Goal: Task Accomplishment & Management: Use online tool/utility

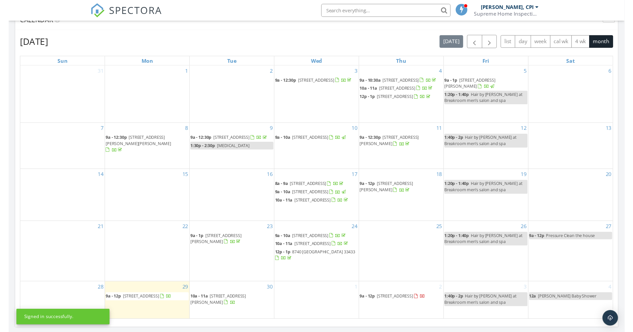
scroll to position [340, 0]
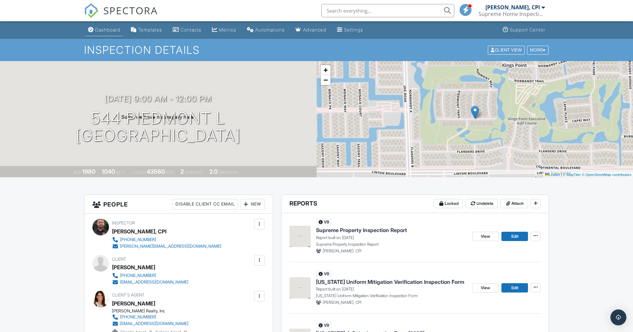
click at [110, 31] on div "Dashboard" at bounding box center [107, 30] width 25 height 6
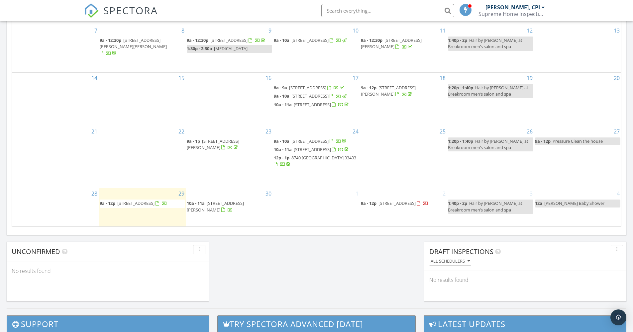
scroll to position [390, 0]
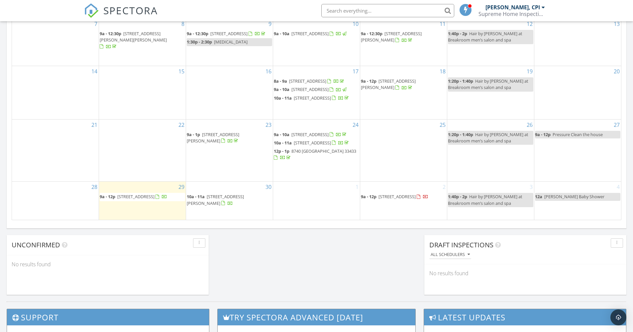
click at [146, 200] on span "[STREET_ADDRESS]" at bounding box center [135, 197] width 37 height 6
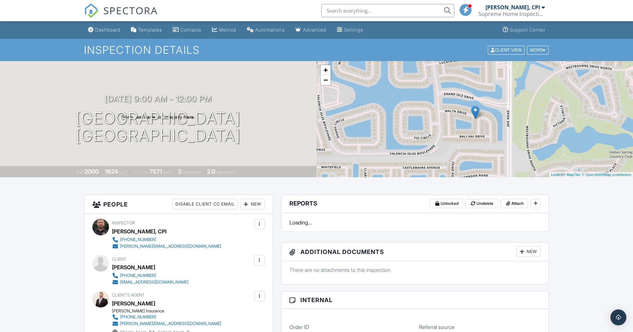
scroll to position [55, 0]
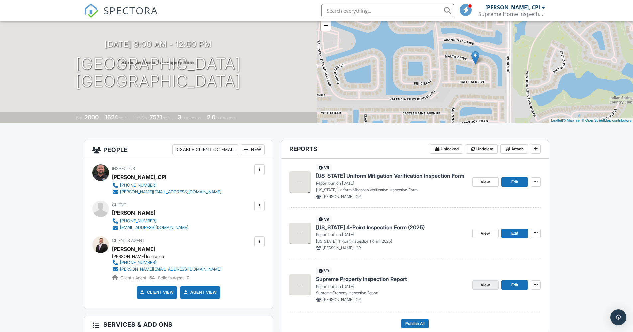
click at [491, 285] on link "View" at bounding box center [485, 285] width 27 height 9
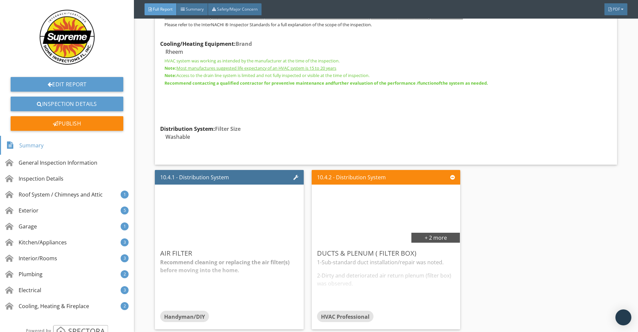
scroll to position [8212, 0]
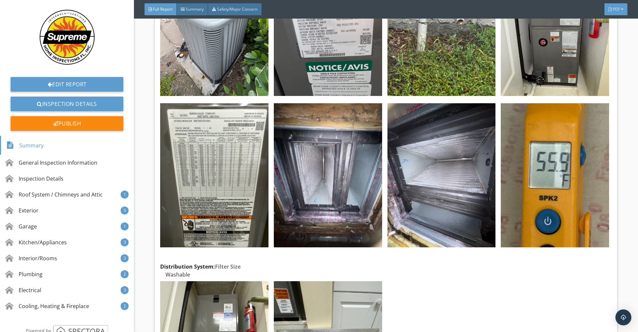
click at [619, 12] on div "PDF" at bounding box center [616, 9] width 23 height 12
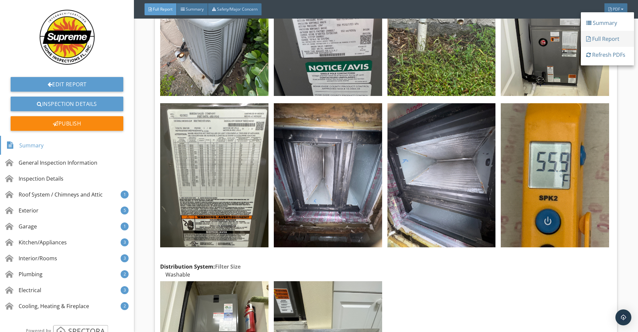
click at [616, 40] on div "Full Report" at bounding box center [607, 39] width 43 height 8
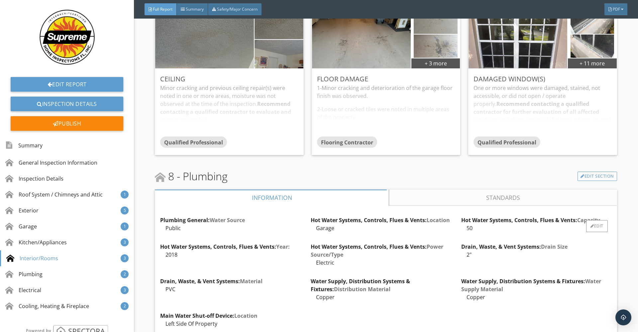
scroll to position [5172, 0]
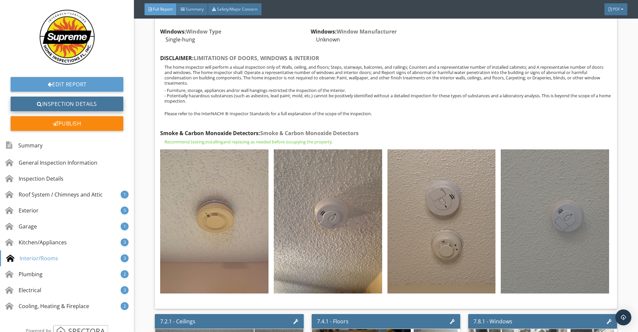
click at [89, 100] on link "Inspection Details" at bounding box center [67, 104] width 113 height 15
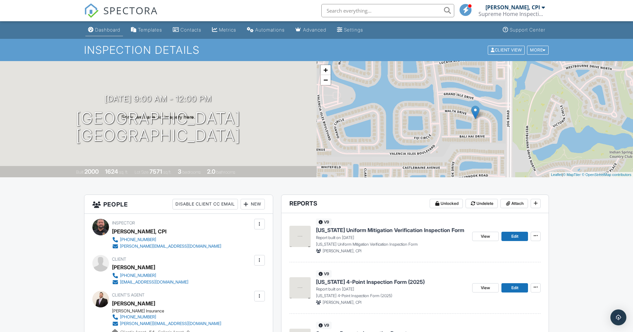
click at [105, 30] on div "Dashboard" at bounding box center [107, 30] width 25 height 6
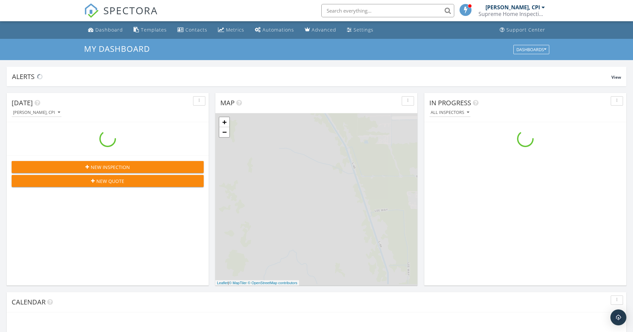
scroll to position [615, 644]
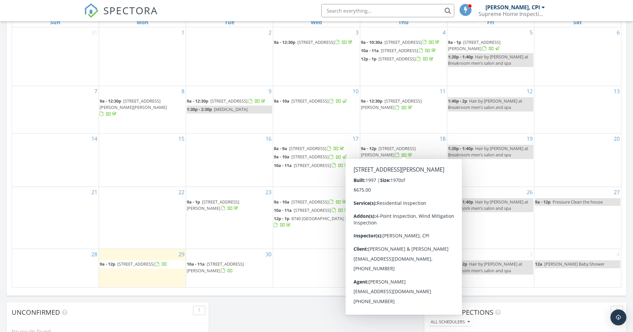
scroll to position [333, 0]
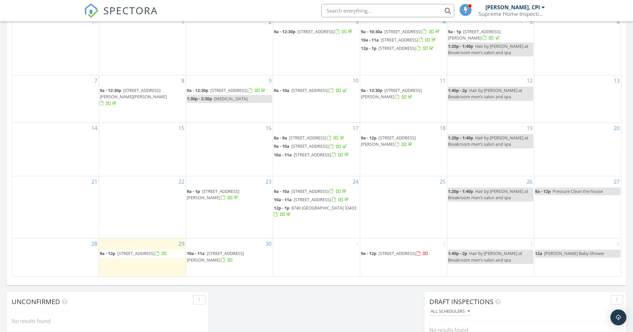
click at [301, 315] on div "Today Mike Ontaneda, CPI 9:00 am 11429 Samoa Way, Boynton Beach, FL 33437 Mike …" at bounding box center [316, 56] width 633 height 605
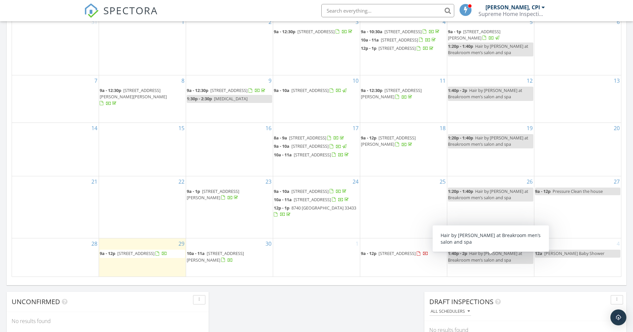
click at [376, 257] on span "9a - 12p" at bounding box center [369, 254] width 16 height 6
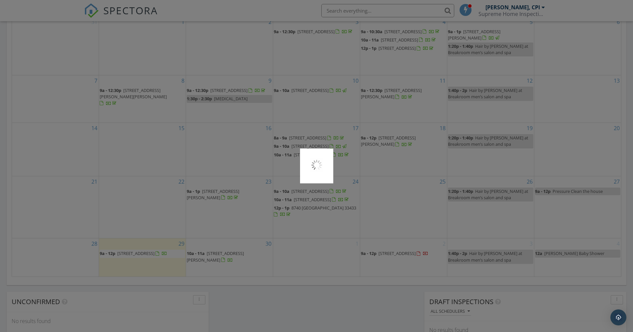
click at [376, 260] on div at bounding box center [316, 166] width 633 height 332
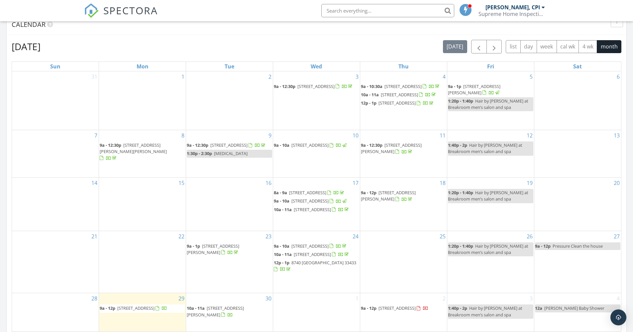
scroll to position [338, 0]
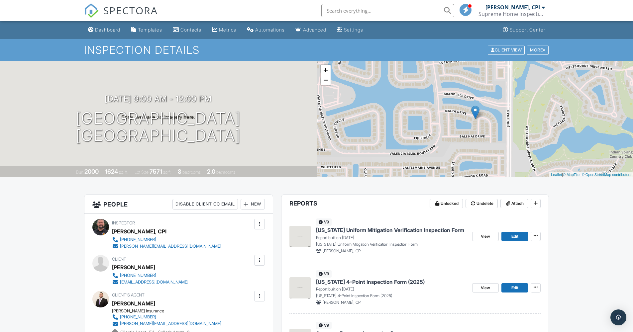
click at [110, 29] on div "Dashboard" at bounding box center [107, 30] width 25 height 6
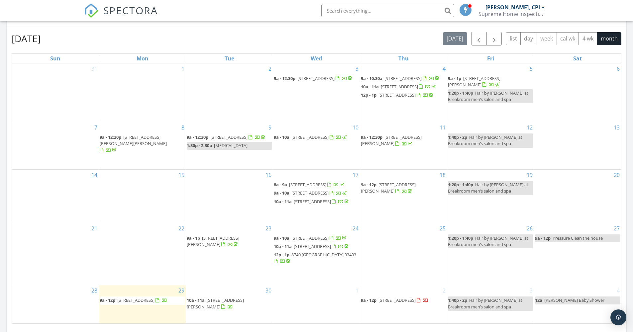
scroll to position [296, 0]
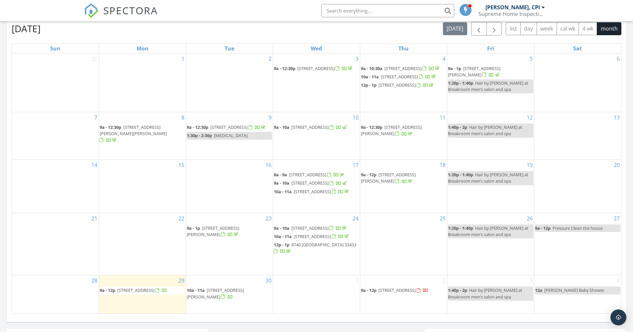
click at [403, 134] on span "10117 Hunt Club Ln, Palm Beach Gardens 33418" at bounding box center [391, 130] width 61 height 12
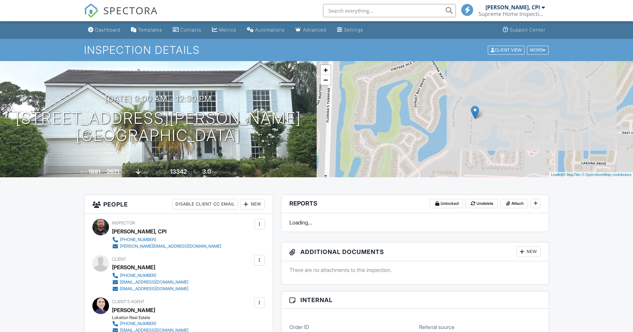
scroll to position [130, 0]
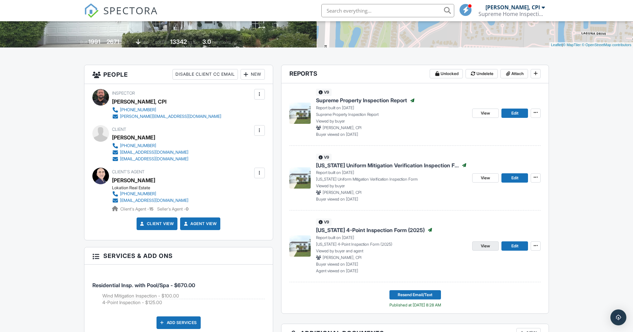
click at [491, 246] on link "View" at bounding box center [485, 246] width 27 height 9
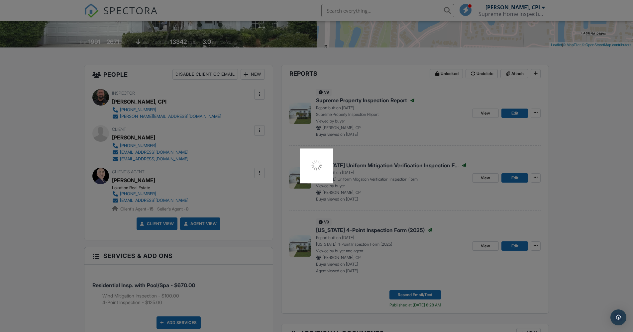
click at [490, 245] on div at bounding box center [316, 166] width 633 height 332
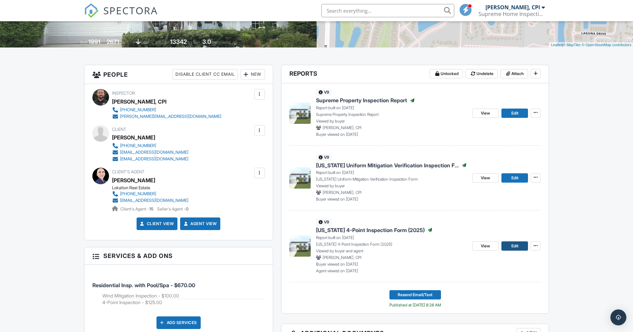
click at [513, 250] on link "Edit" at bounding box center [515, 246] width 27 height 9
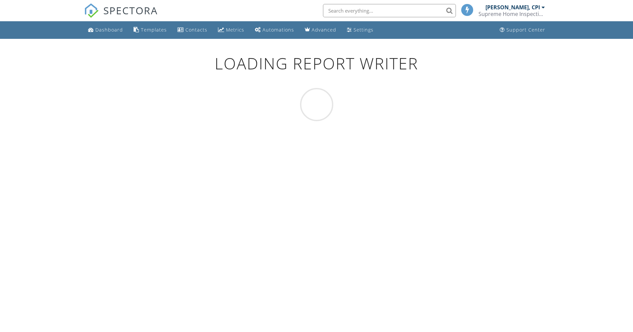
click at [514, 245] on div "Loading Report Writer" at bounding box center [316, 205] width 633 height 332
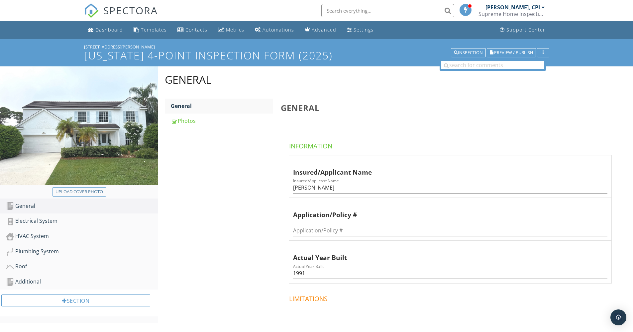
scroll to position [65, 0]
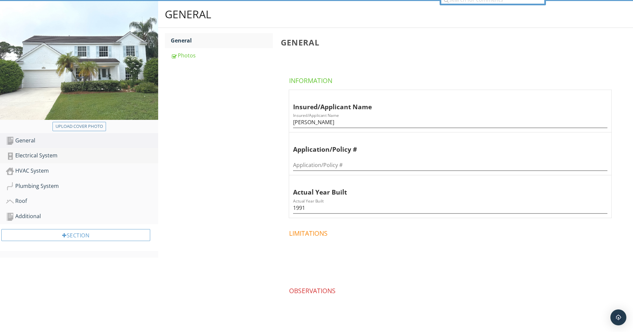
click at [46, 157] on div "Electrical System" at bounding box center [82, 156] width 152 height 9
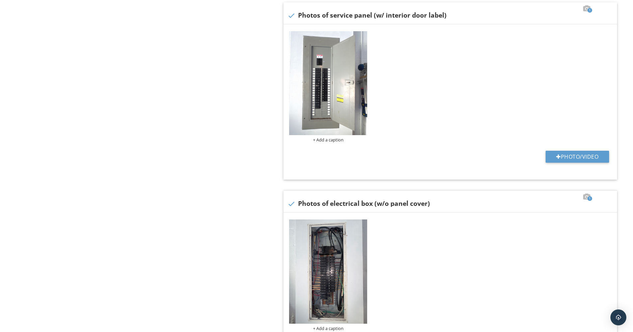
scroll to position [518, 0]
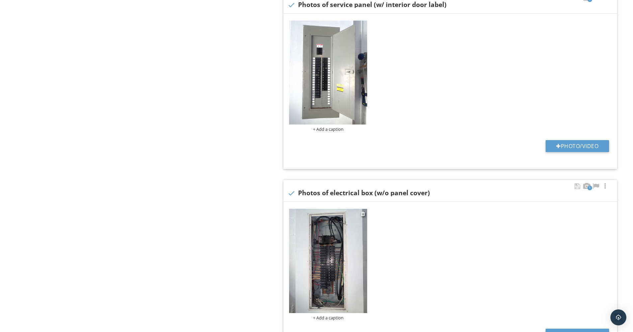
click at [341, 237] on img at bounding box center [328, 261] width 78 height 104
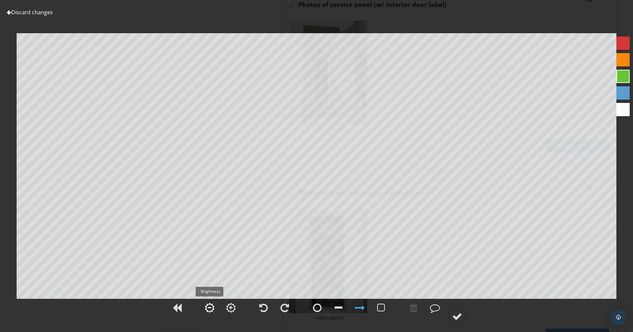
click at [205, 307] on div at bounding box center [210, 308] width 10 height 10
click at [210, 311] on div at bounding box center [210, 308] width 10 height 10
click at [459, 315] on div at bounding box center [457, 317] width 10 height 10
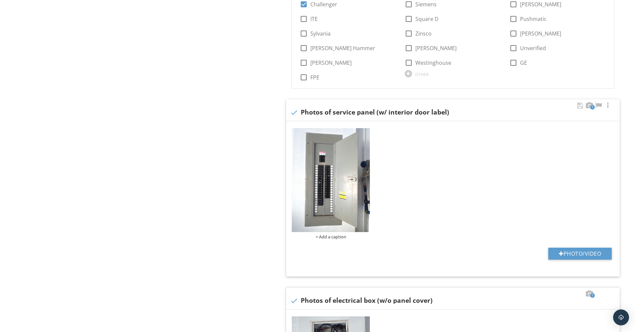
scroll to position [462, 0]
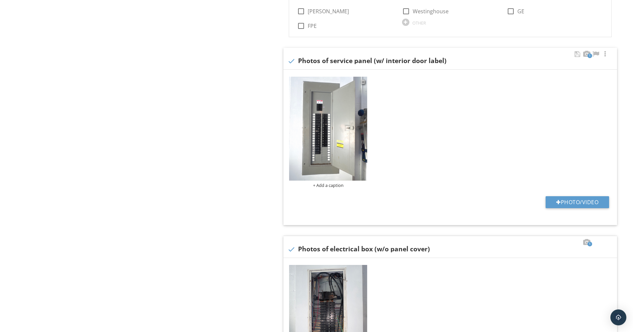
click at [364, 79] on div at bounding box center [363, 81] width 4 height 5
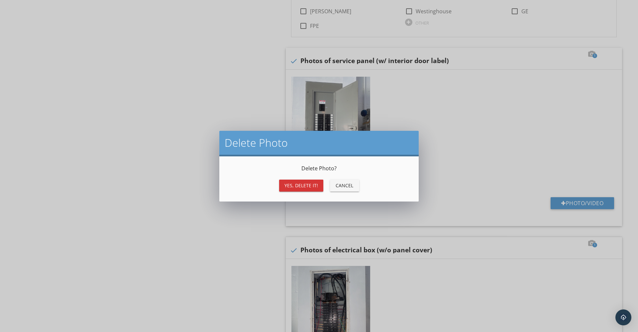
click at [301, 190] on button "Yes, Delete it!" at bounding box center [301, 186] width 44 height 12
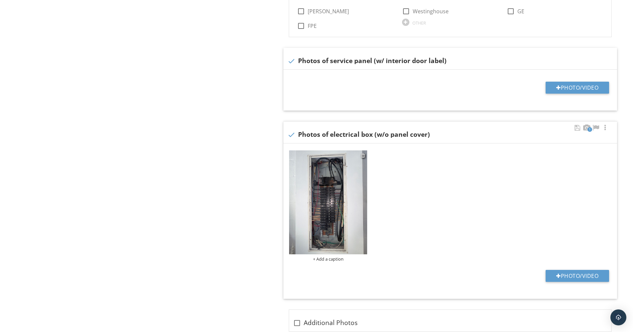
click at [363, 153] on div at bounding box center [363, 155] width 4 height 5
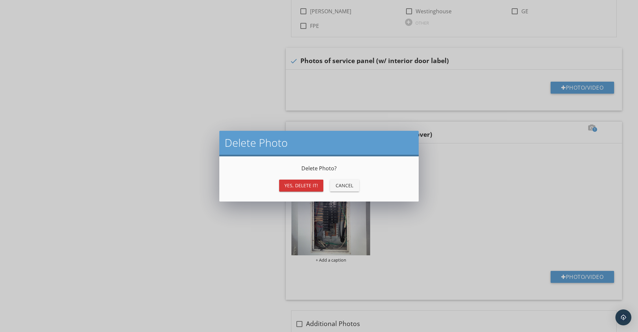
click at [304, 187] on div "Yes, Delete it!" at bounding box center [302, 185] width 34 height 7
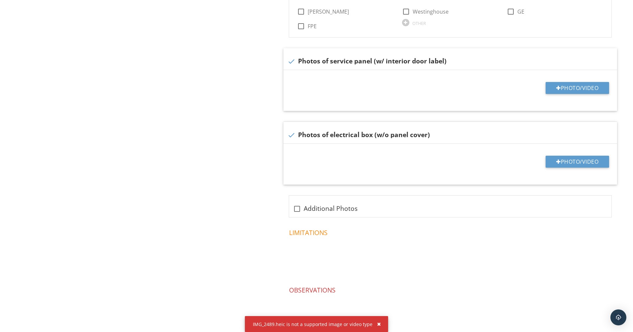
scroll to position [459, 0]
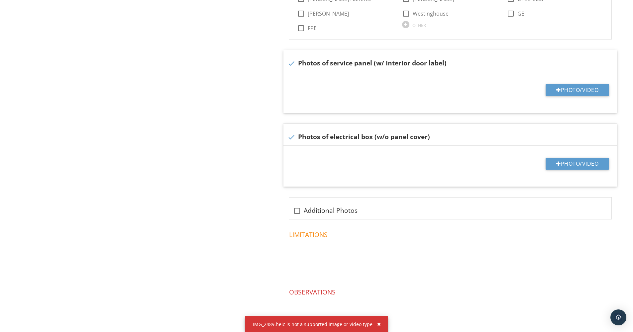
click at [377, 325] on div "button" at bounding box center [379, 324] width 4 height 5
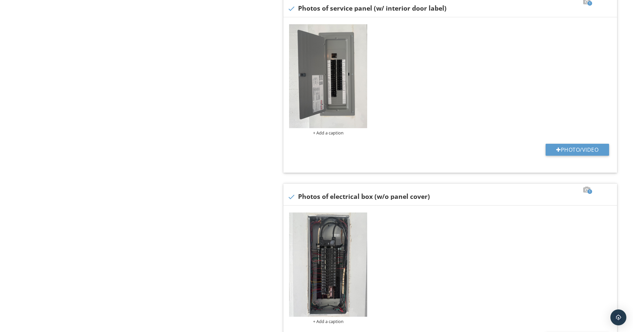
scroll to position [567, 0]
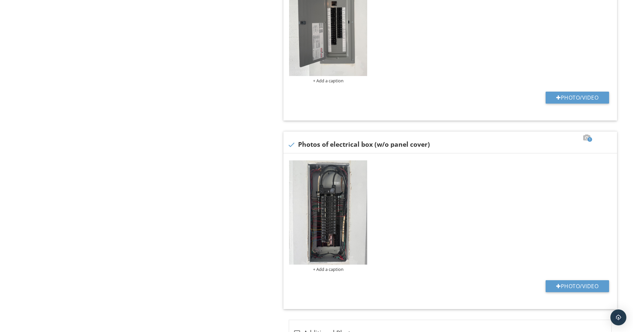
click at [339, 190] on img at bounding box center [328, 213] width 78 height 104
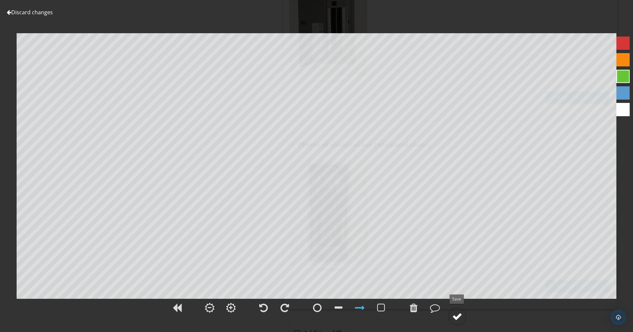
click at [454, 323] on circle at bounding box center [457, 316] width 17 height 17
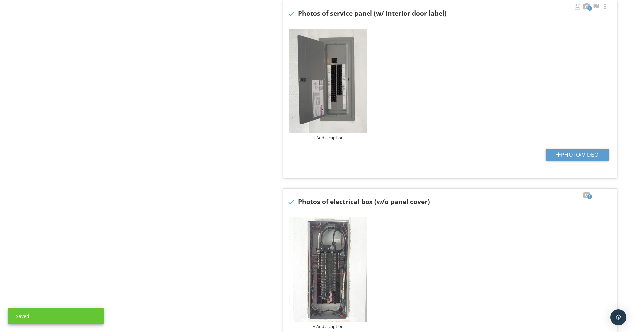
scroll to position [444, 0]
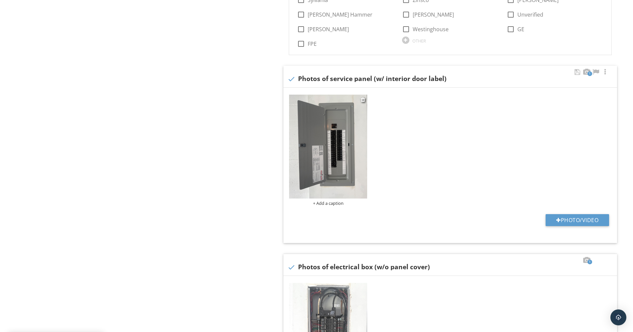
click at [340, 132] on img at bounding box center [328, 147] width 78 height 104
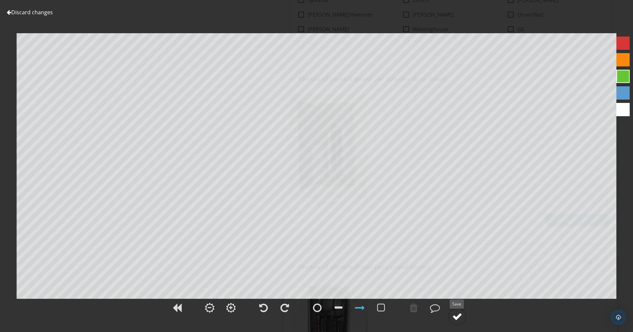
click at [456, 316] on div at bounding box center [457, 317] width 10 height 10
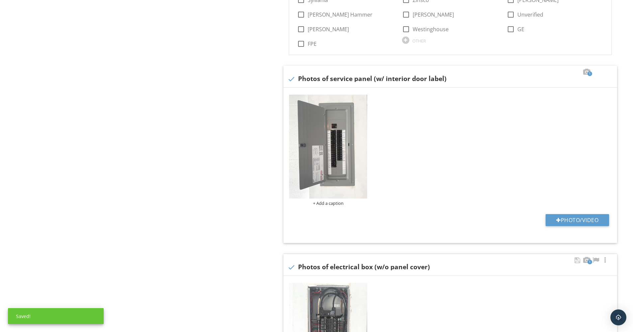
scroll to position [306, 0]
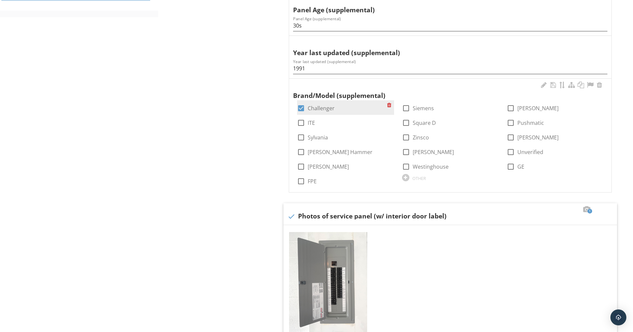
click at [300, 103] on div at bounding box center [301, 108] width 11 height 11
checkbox input "false"
click at [406, 103] on div at bounding box center [406, 108] width 11 height 11
checkbox input "true"
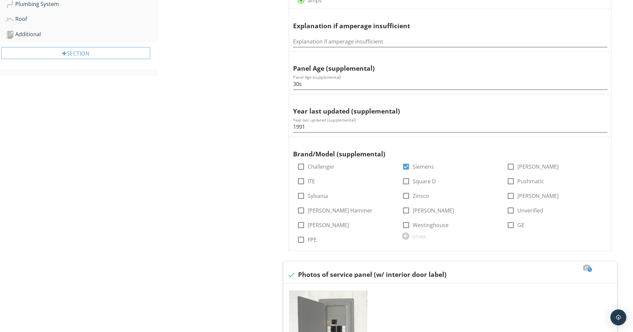
scroll to position [246, 0]
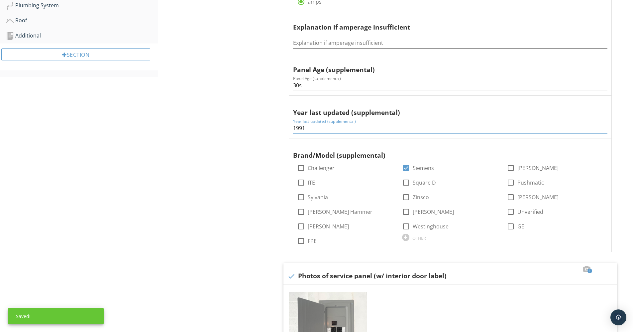
drag, startPoint x: 310, startPoint y: 108, endPoint x: 278, endPoint y: 112, distance: 32.2
click at [278, 112] on div "Main Panel Information Type check_box Circuit Breaker check_box_outline_blank F…" at bounding box center [455, 312] width 356 height 931
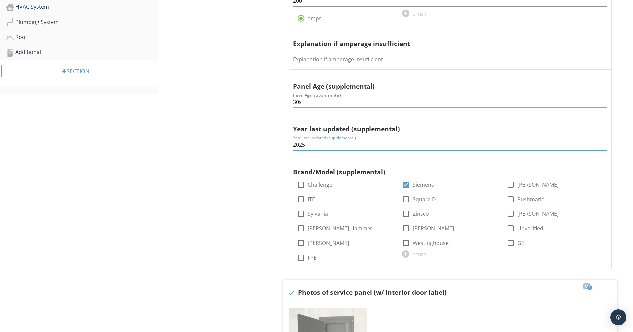
scroll to position [228, 0]
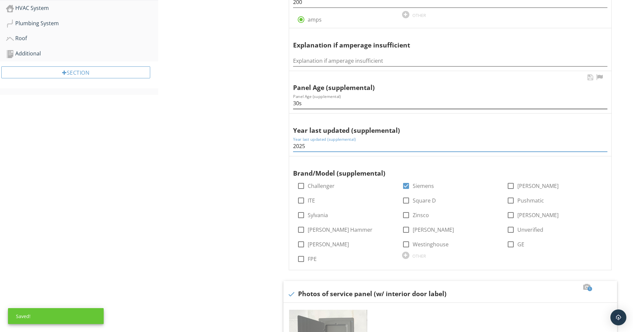
type input "2025"
drag, startPoint x: 308, startPoint y: 84, endPoint x: 277, endPoint y: 88, distance: 31.2
click at [277, 88] on div "Main Panel Information Type check_box Circuit Breaker check_box_outline_blank F…" at bounding box center [455, 330] width 356 height 931
type input "0.1"
click at [227, 138] on div "Electrical System Main Panel Second Panel Observations Supplemental Information…" at bounding box center [395, 325] width 475 height 974
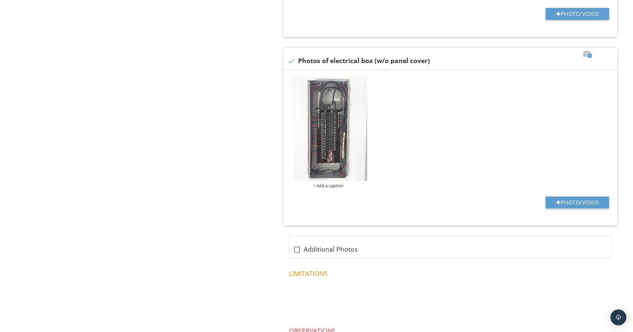
scroll to position [636, 0]
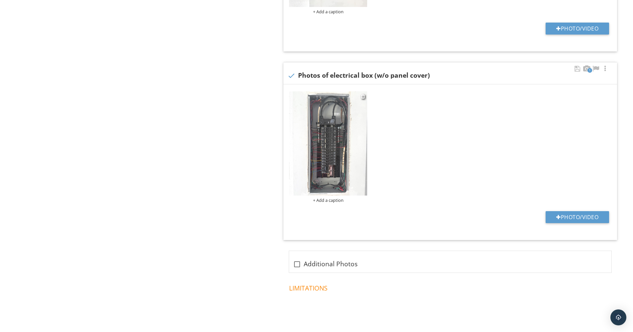
click at [334, 136] on img at bounding box center [328, 143] width 78 height 104
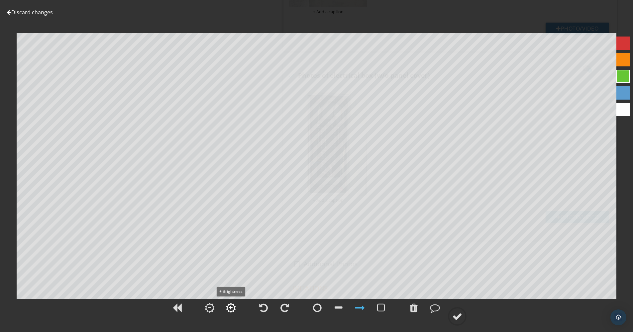
click at [231, 310] on div at bounding box center [231, 308] width 4 height 5
click at [454, 318] on div at bounding box center [457, 317] width 10 height 10
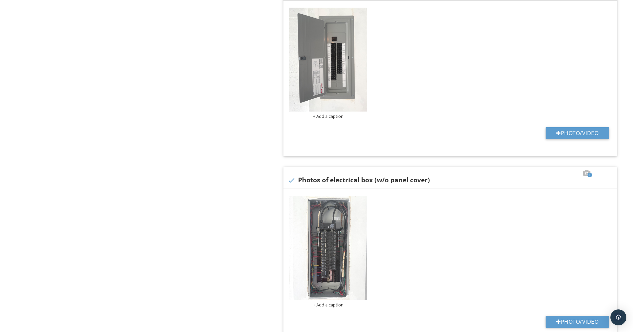
scroll to position [523, 0]
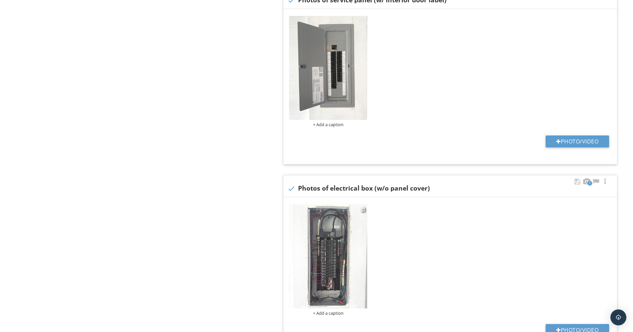
click at [340, 252] on img at bounding box center [328, 256] width 78 height 104
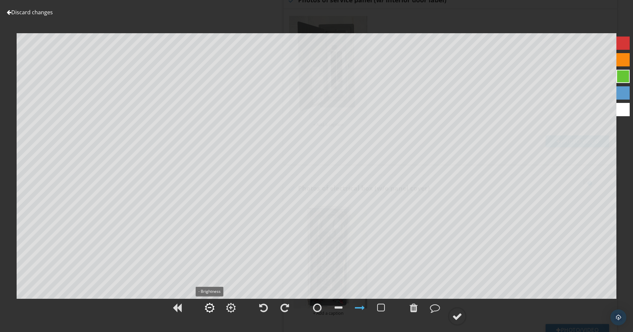
click at [210, 305] on div at bounding box center [210, 308] width 10 height 10
click at [459, 317] on div at bounding box center [457, 317] width 10 height 10
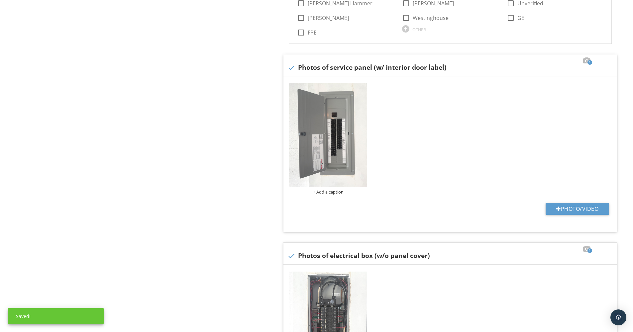
scroll to position [393, 0]
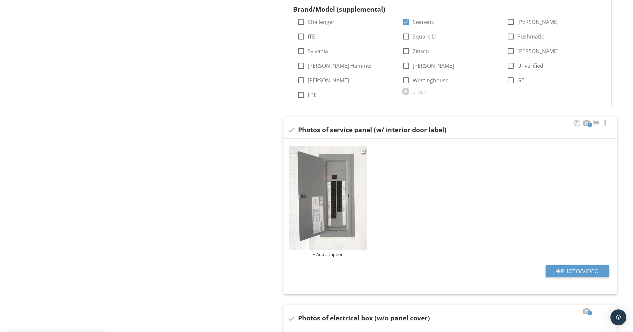
click at [359, 202] on img at bounding box center [328, 198] width 78 height 104
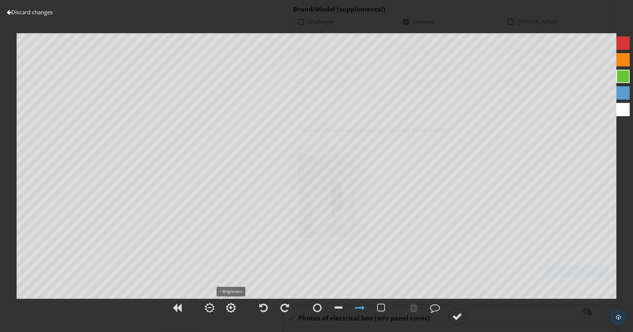
click at [228, 308] on div at bounding box center [231, 308] width 10 height 10
click at [463, 316] on circle at bounding box center [457, 316] width 17 height 17
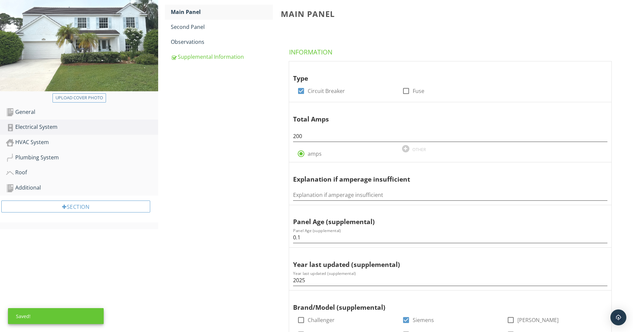
scroll to position [26, 0]
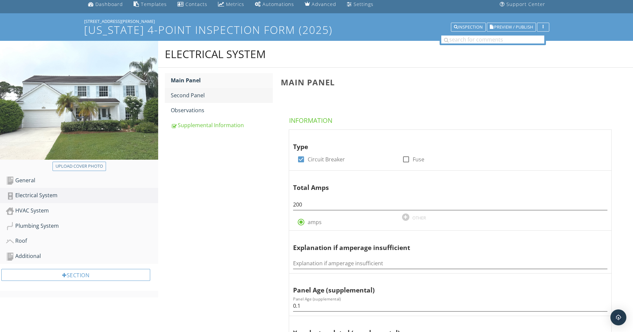
click at [193, 96] on div "Second Panel" at bounding box center [222, 95] width 102 height 8
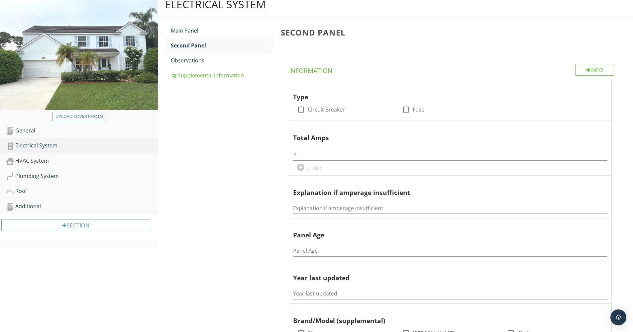
scroll to position [20, 0]
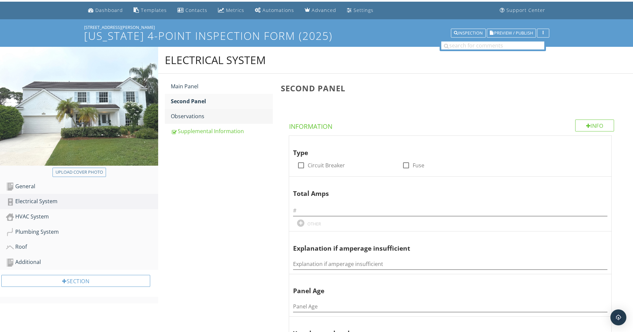
click at [195, 118] on div "Observations" at bounding box center [222, 116] width 102 height 8
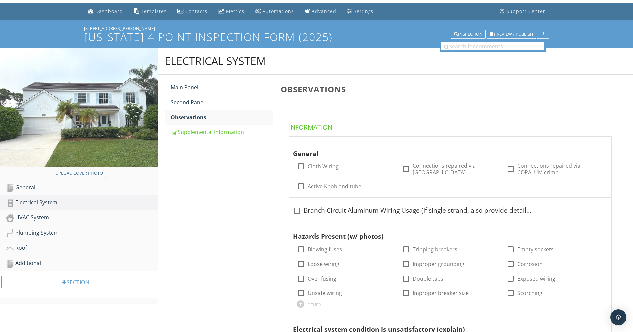
scroll to position [4, 0]
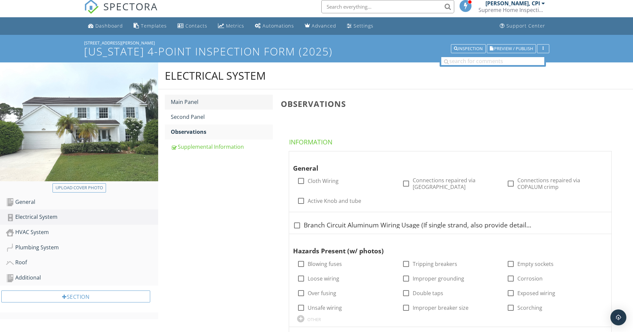
click at [189, 104] on div "Main Panel" at bounding box center [222, 102] width 102 height 8
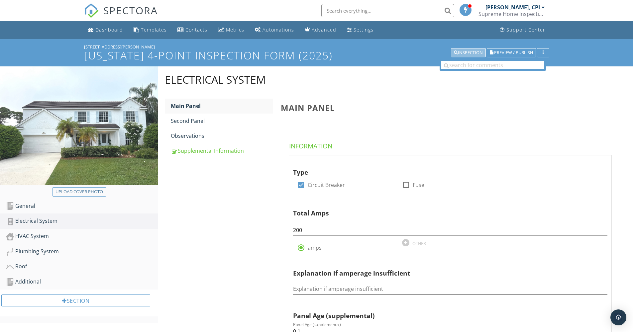
click at [465, 54] on div "Inspection" at bounding box center [468, 53] width 29 height 5
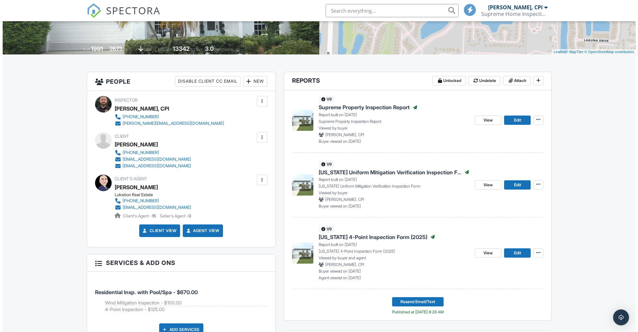
scroll to position [133, 0]
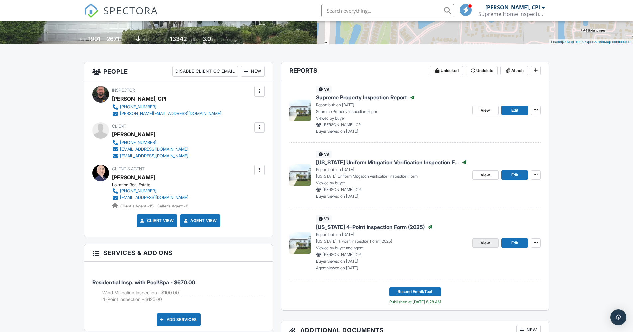
click at [482, 242] on span "View" at bounding box center [485, 243] width 9 height 7
click at [423, 289] on span "Resend Email/Text" at bounding box center [415, 292] width 35 height 7
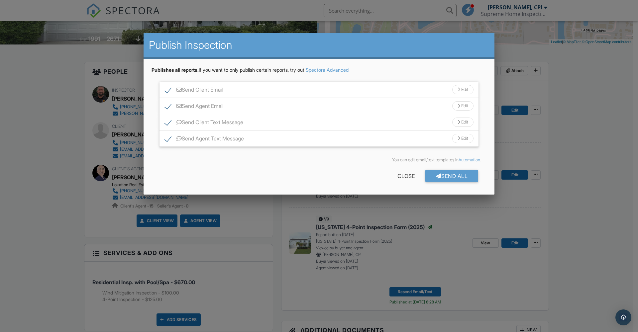
click at [167, 107] on label "Send Agent Email" at bounding box center [194, 107] width 59 height 8
checkbox input "false"
click at [168, 140] on label "Send Agent Text Message" at bounding box center [204, 140] width 79 height 8
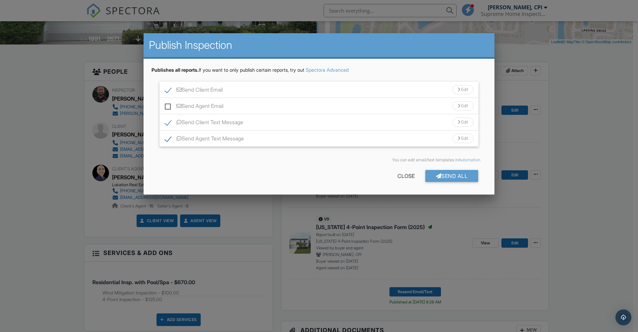
checkbox input "false"
click at [453, 175] on div "Send All" at bounding box center [452, 176] width 53 height 12
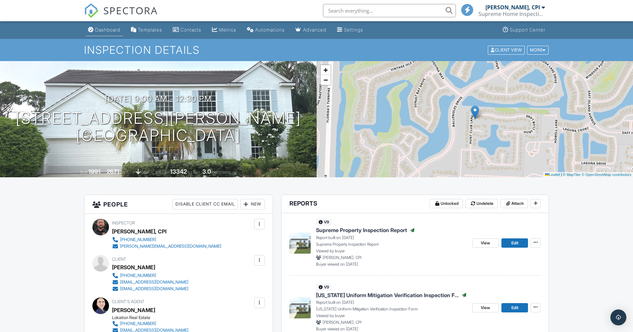
scroll to position [133, 0]
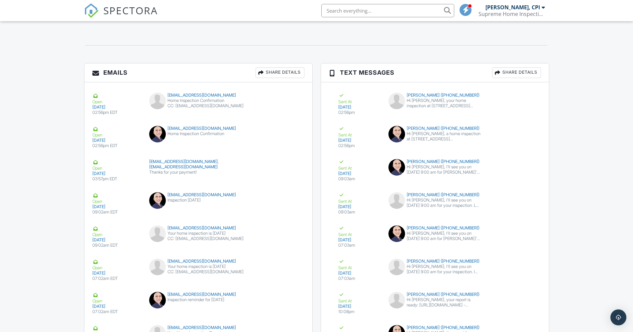
scroll to position [1062, 0]
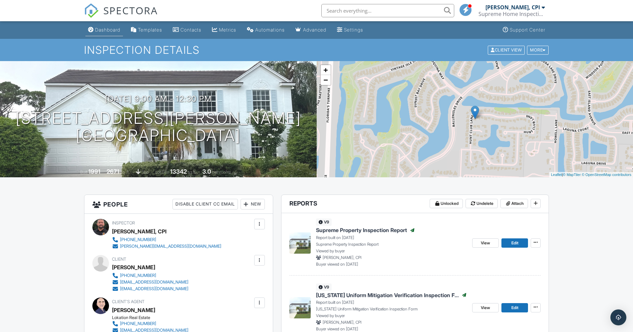
click at [115, 33] on link "Dashboard" at bounding box center [104, 30] width 38 height 12
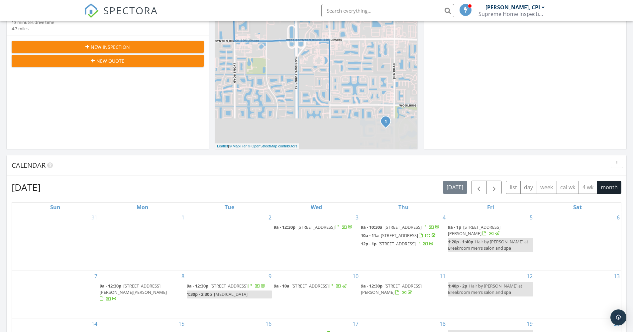
scroll to position [357, 0]
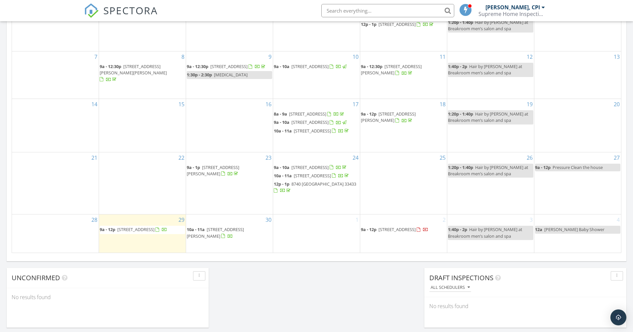
click at [132, 237] on div at bounding box center [316, 166] width 633 height 332
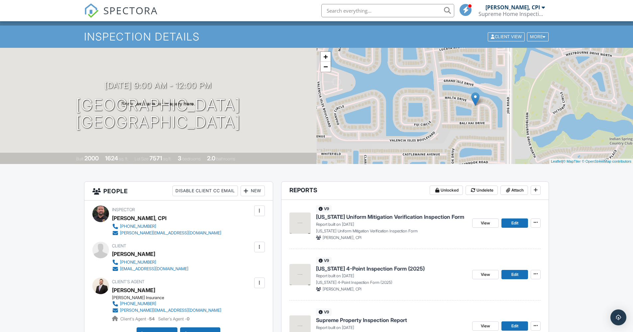
scroll to position [132, 0]
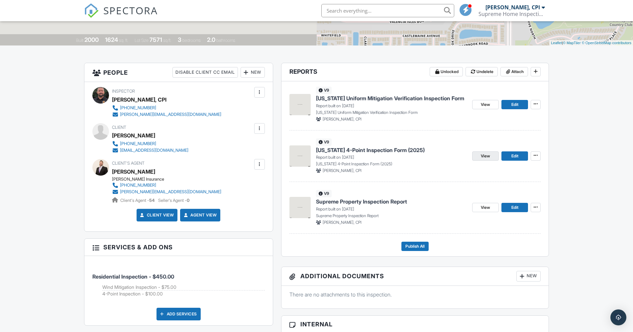
click at [481, 155] on span "View" at bounding box center [485, 156] width 9 height 7
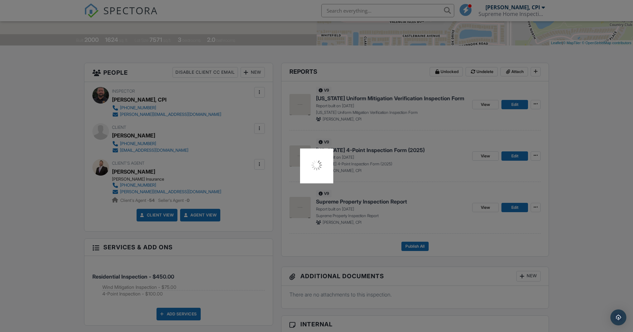
click at [481, 155] on div at bounding box center [316, 166] width 633 height 332
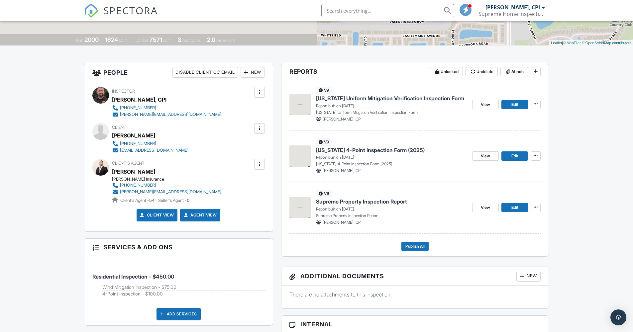
scroll to position [0, 0]
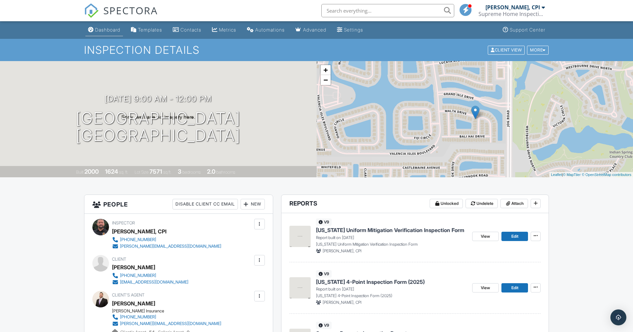
click at [113, 31] on div "Dashboard" at bounding box center [107, 30] width 25 height 6
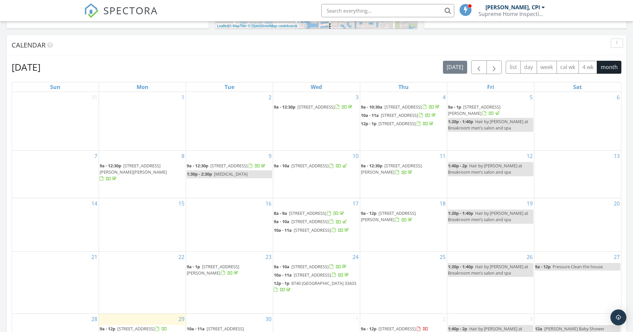
scroll to position [244, 0]
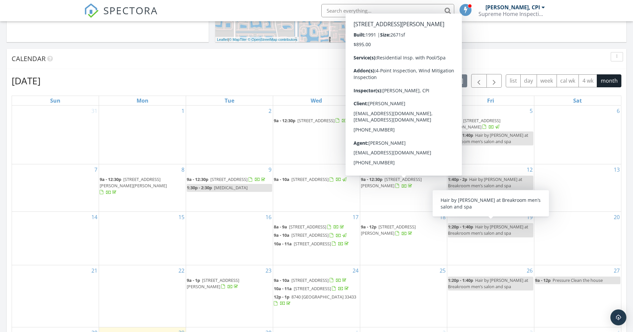
click at [397, 183] on span "10117 Hunt Club Ln, Palm Beach Gardens 33418" at bounding box center [391, 183] width 61 height 12
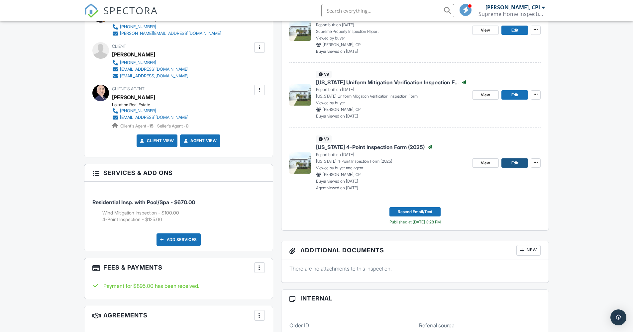
click at [515, 163] on span "Edit" at bounding box center [515, 163] width 7 height 7
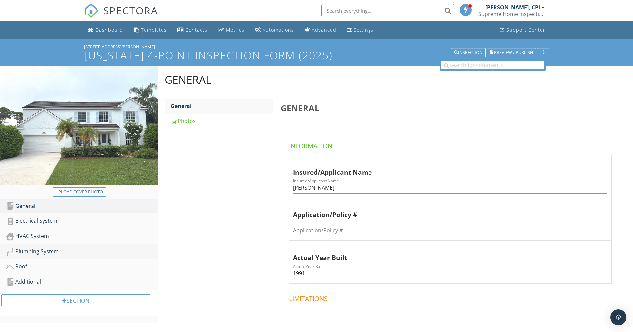
click at [28, 249] on div "Plumbing System" at bounding box center [82, 252] width 152 height 9
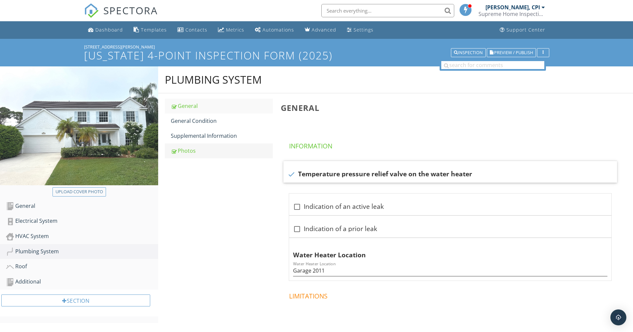
click at [197, 153] on div "Photos" at bounding box center [222, 151] width 102 height 8
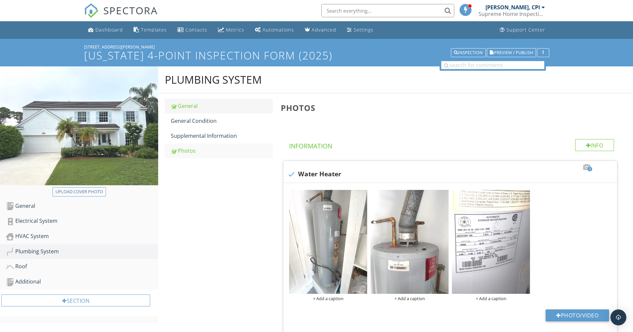
click at [191, 104] on div "General" at bounding box center [222, 106] width 102 height 8
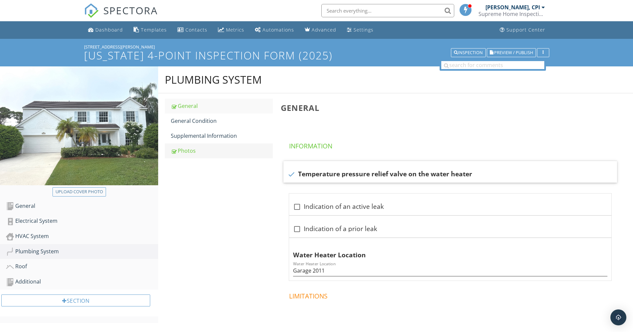
click at [187, 151] on div "Photos" at bounding box center [222, 151] width 102 height 8
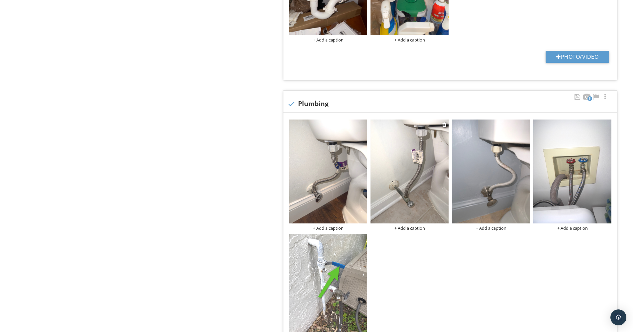
scroll to position [422, 0]
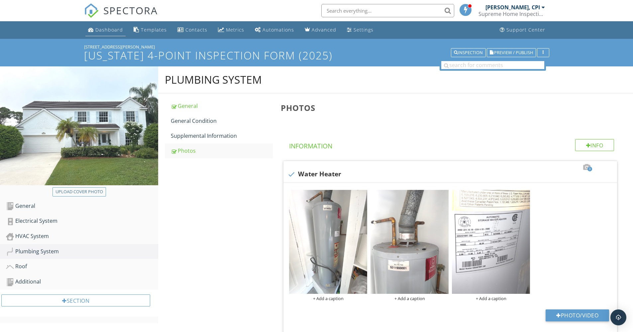
click at [112, 32] on div "Dashboard" at bounding box center [109, 30] width 28 height 6
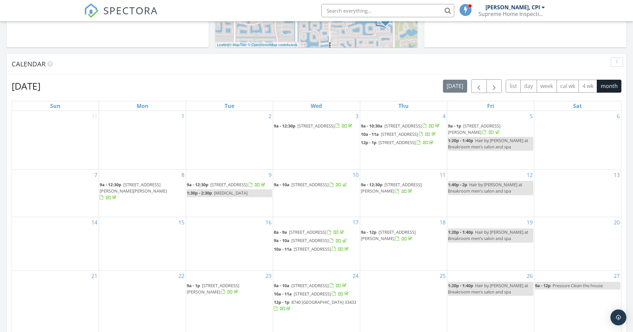
scroll to position [388, 0]
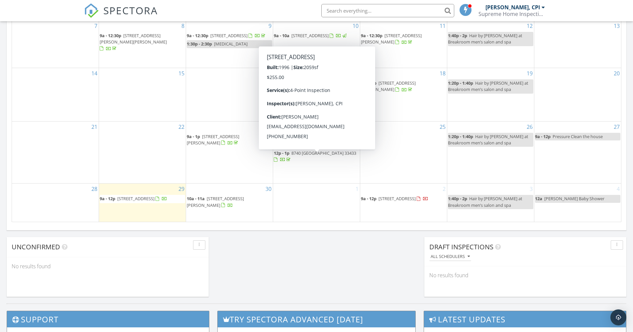
click at [297, 148] on span "11311 NW 49th Dr, Coral Springs 33076" at bounding box center [312, 145] width 37 height 6
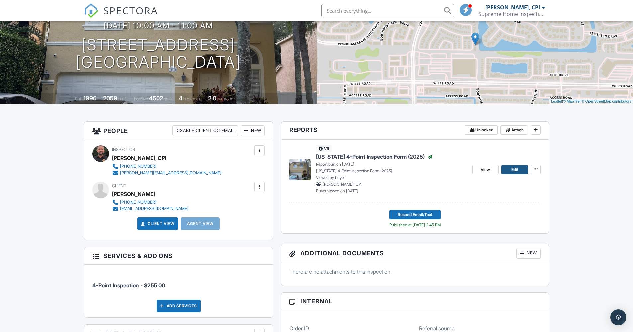
scroll to position [72, 0]
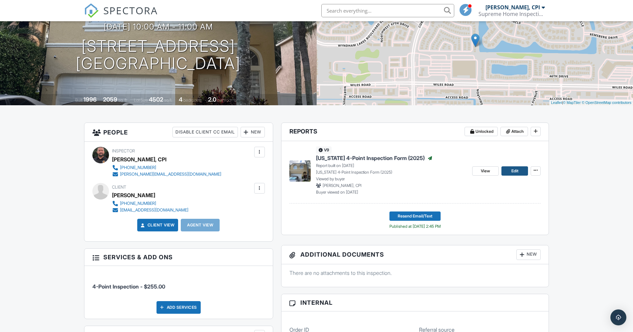
click at [514, 169] on span "Edit" at bounding box center [515, 171] width 7 height 7
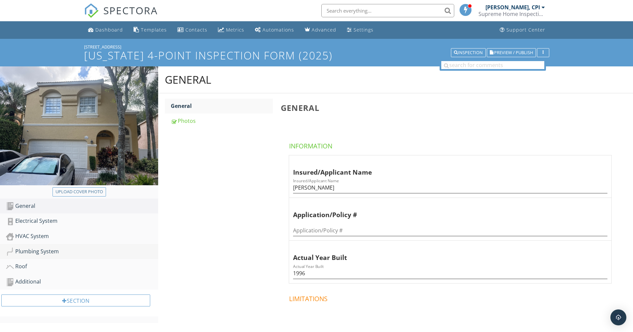
click at [42, 251] on div "Plumbing System" at bounding box center [82, 252] width 152 height 9
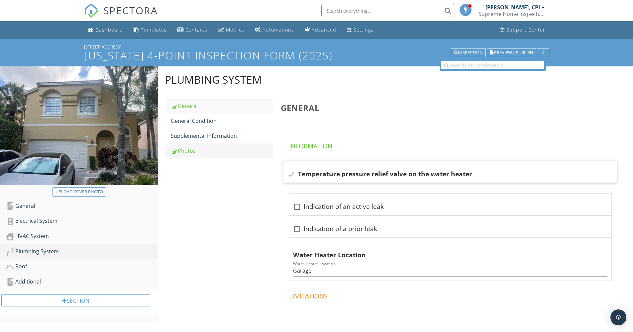
click at [188, 149] on div "Photos" at bounding box center [222, 151] width 102 height 8
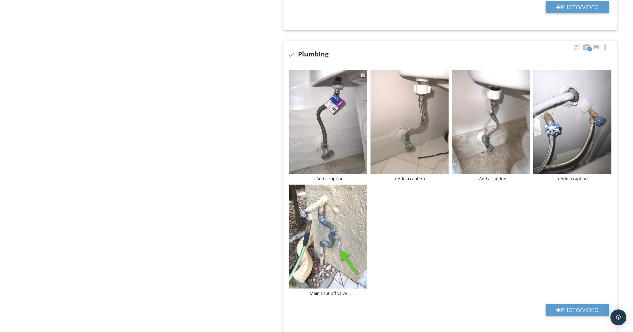
scroll to position [480, 0]
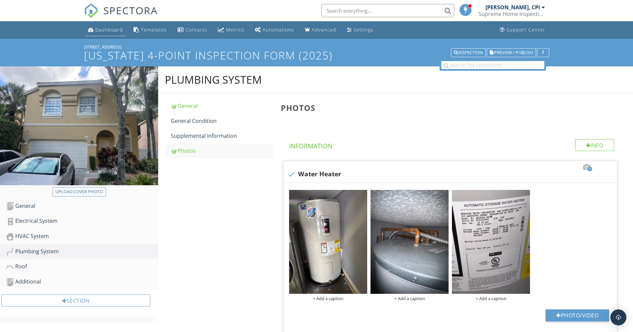
click at [112, 30] on div "Dashboard" at bounding box center [109, 30] width 28 height 6
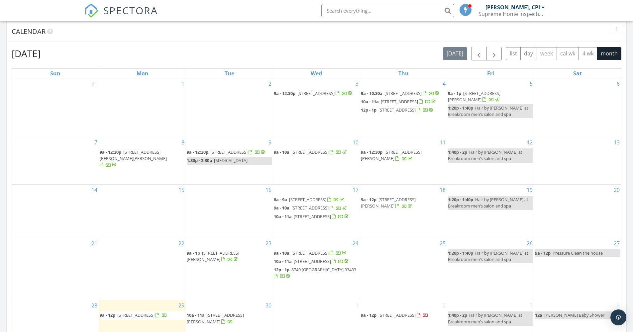
scroll to position [319, 0]
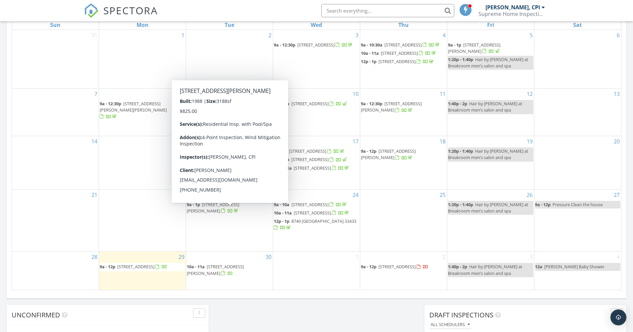
click at [221, 214] on div at bounding box center [223, 211] width 5 height 5
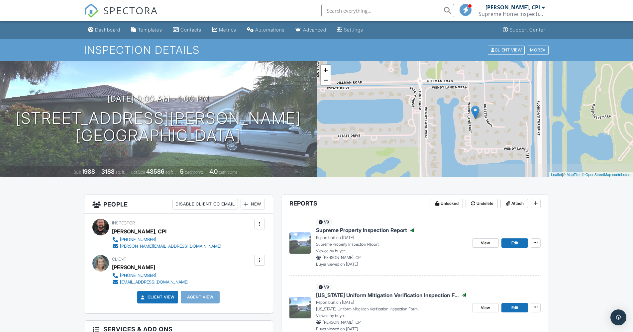
scroll to position [124, 0]
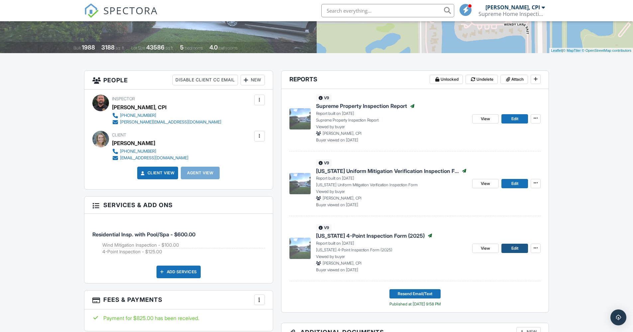
click at [512, 247] on span "Edit" at bounding box center [515, 248] width 7 height 7
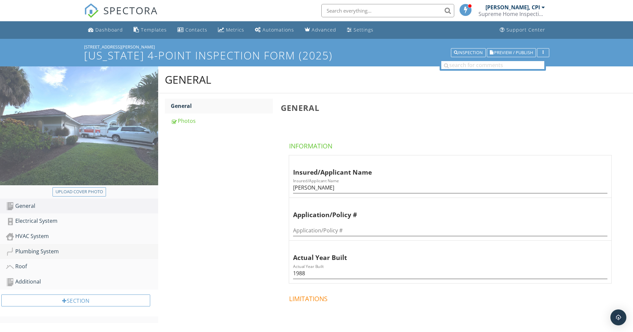
click at [55, 248] on div "Plumbing System" at bounding box center [82, 252] width 152 height 9
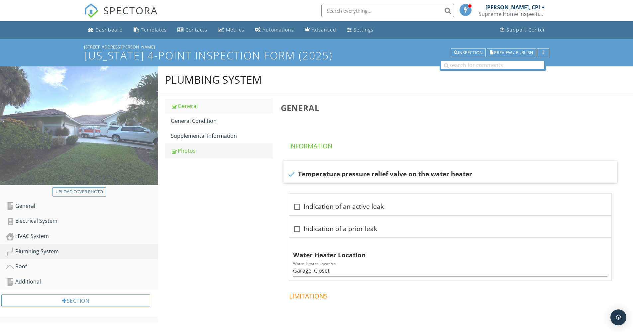
click at [196, 152] on div "Photos" at bounding box center [222, 151] width 102 height 8
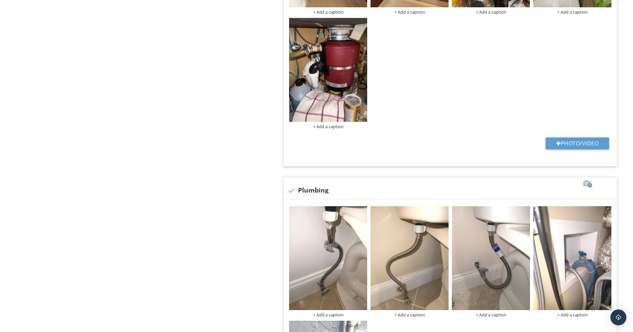
scroll to position [818, 0]
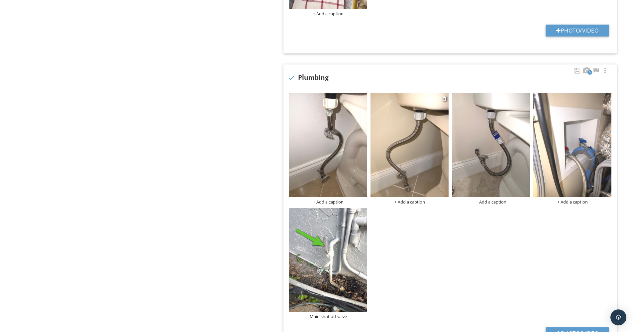
drag, startPoint x: 396, startPoint y: 156, endPoint x: 396, endPoint y: 164, distance: 7.7
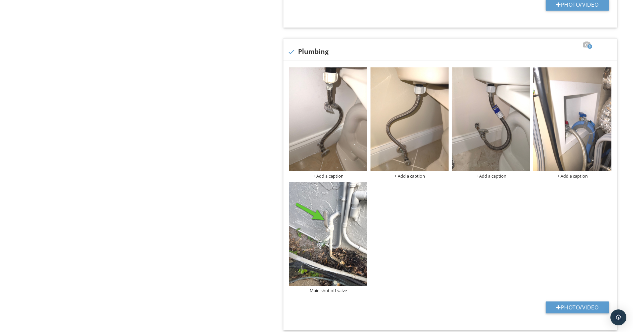
scroll to position [516, 0]
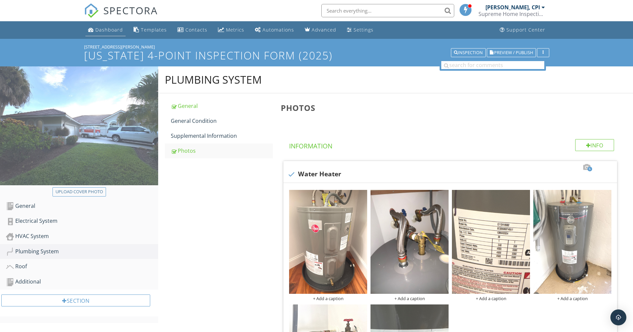
click at [110, 29] on div "Dashboard" at bounding box center [109, 30] width 28 height 6
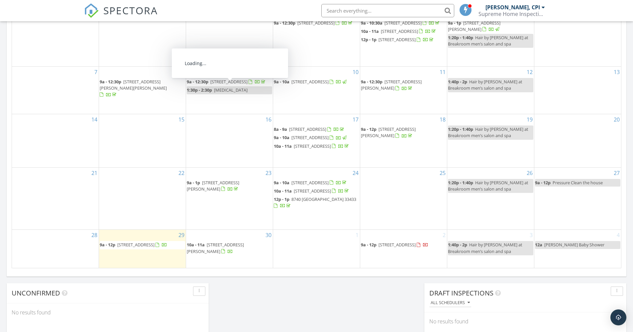
scroll to position [396, 0]
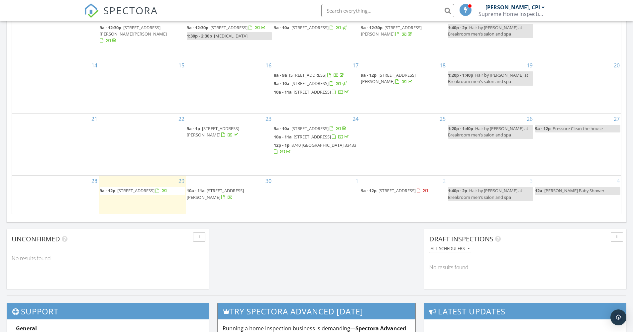
scroll to position [260, 0]
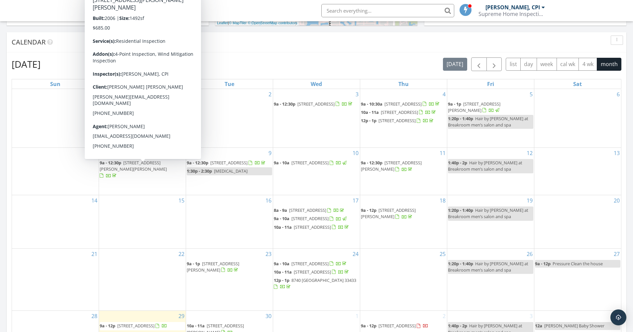
click at [129, 166] on span "[STREET_ADDRESS][PERSON_NAME][PERSON_NAME]" at bounding box center [133, 166] width 67 height 12
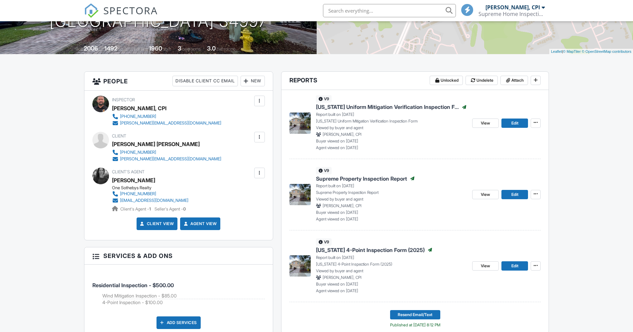
scroll to position [178, 0]
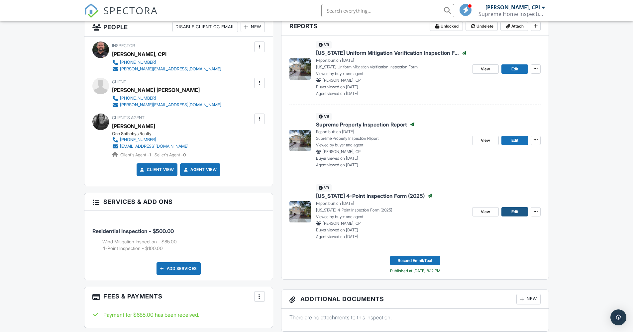
click at [519, 212] on link "Edit" at bounding box center [515, 211] width 27 height 9
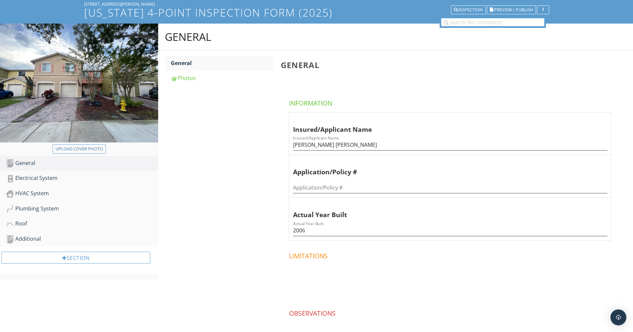
scroll to position [42, 0]
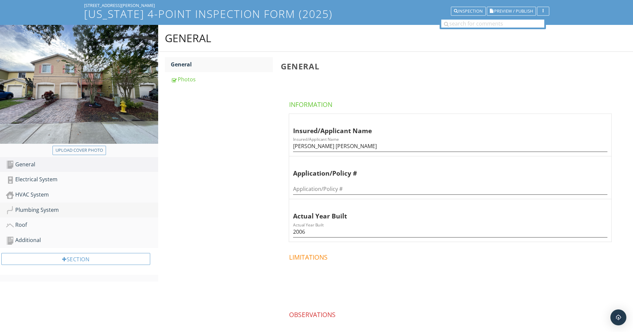
click at [42, 210] on div "Plumbing System" at bounding box center [82, 210] width 152 height 9
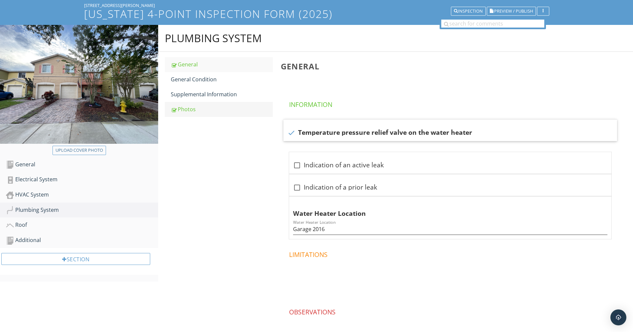
click at [203, 109] on div "Photos" at bounding box center [222, 109] width 102 height 8
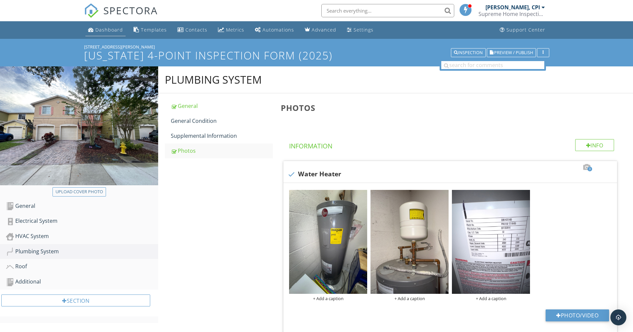
click at [107, 30] on div "Dashboard" at bounding box center [109, 30] width 28 height 6
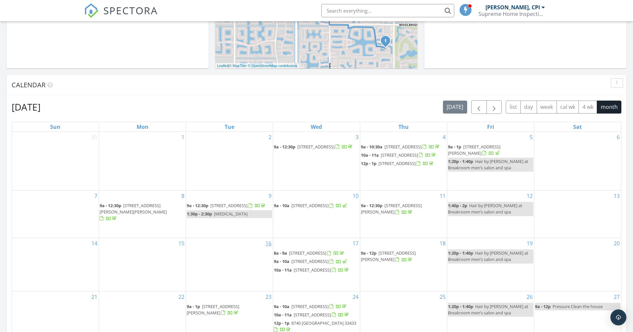
scroll to position [350, 0]
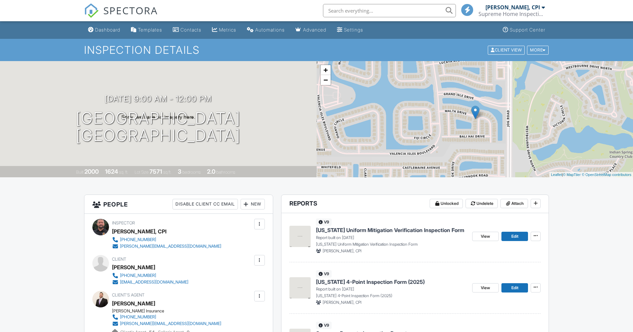
scroll to position [128, 0]
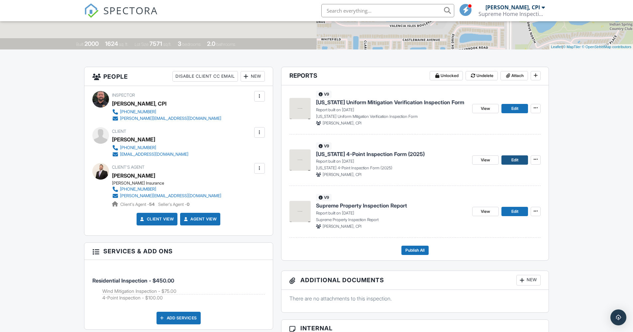
click at [516, 158] on span "Edit" at bounding box center [515, 160] width 7 height 7
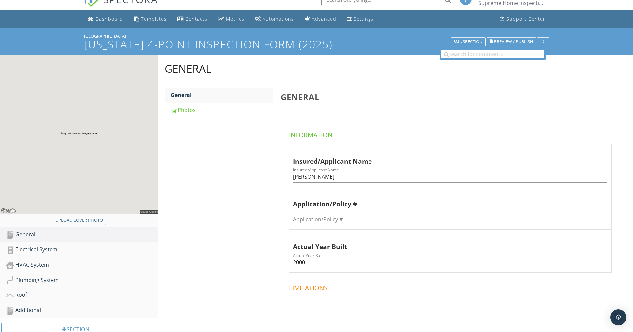
scroll to position [21, 0]
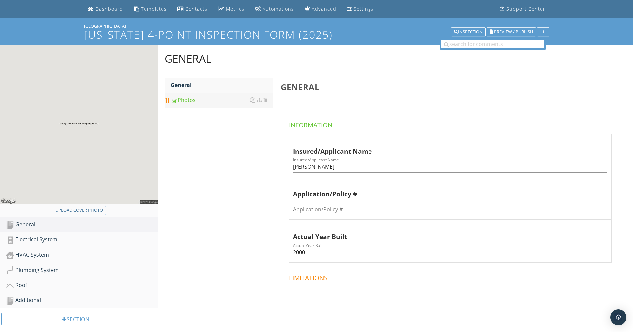
click at [189, 100] on div "Photos" at bounding box center [222, 100] width 102 height 8
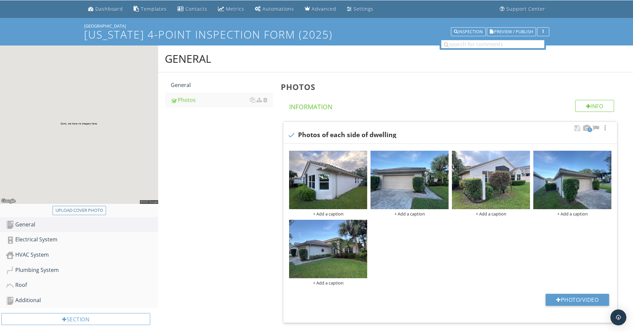
click at [450, 269] on div "+ Add a caption + Add a caption + Add a caption + Add a caption + Add a caption" at bounding box center [451, 218] width 326 height 138
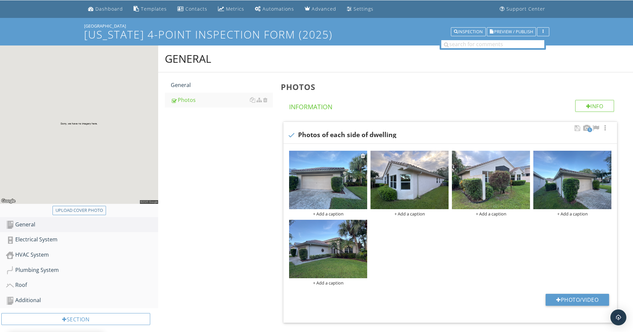
click at [313, 185] on img at bounding box center [328, 180] width 78 height 59
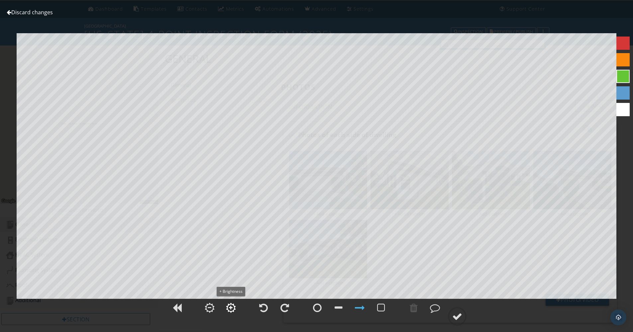
click at [233, 311] on div at bounding box center [231, 308] width 10 height 10
click at [454, 320] on div at bounding box center [457, 317] width 10 height 10
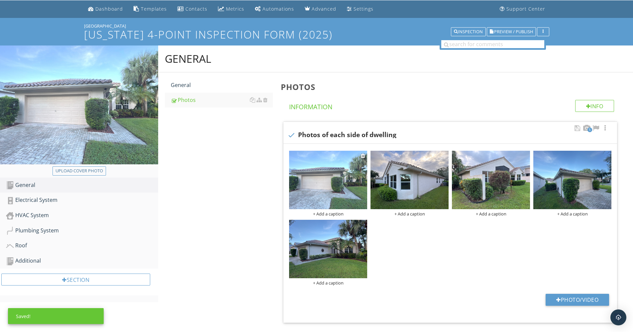
click at [318, 187] on img at bounding box center [328, 180] width 78 height 59
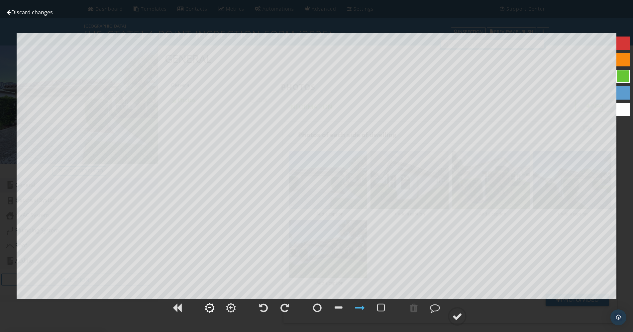
click at [206, 310] on div at bounding box center [210, 308] width 10 height 10
click at [456, 319] on div at bounding box center [457, 317] width 10 height 10
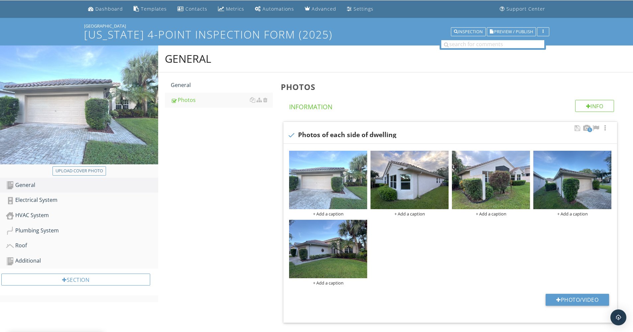
click at [446, 261] on div "+ Add a caption + Add a caption + Add a caption + Add a caption + Add a caption" at bounding box center [451, 218] width 326 height 138
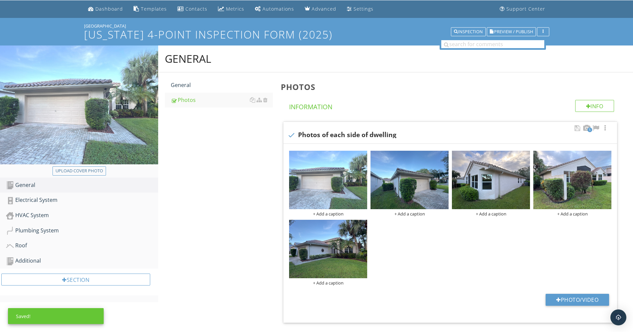
click at [417, 267] on div "+ Add a caption + Add a caption + Add a caption + Add a caption + Add a caption" at bounding box center [451, 218] width 326 height 138
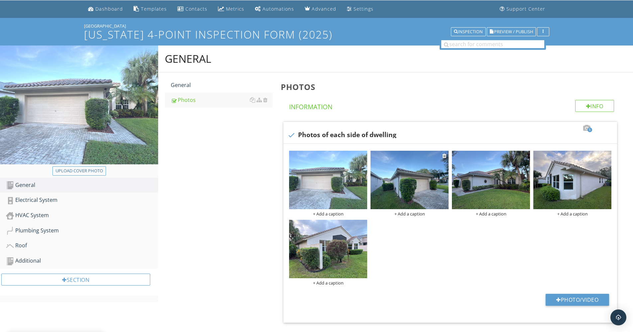
click at [422, 182] on img at bounding box center [410, 180] width 78 height 59
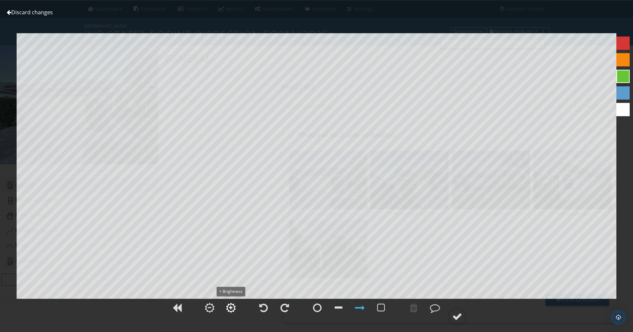
click at [231, 312] on div at bounding box center [231, 308] width 10 height 10
click at [459, 317] on div at bounding box center [457, 317] width 10 height 10
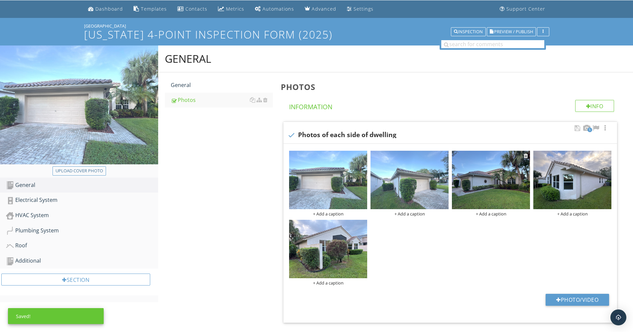
click at [499, 192] on img at bounding box center [491, 180] width 78 height 59
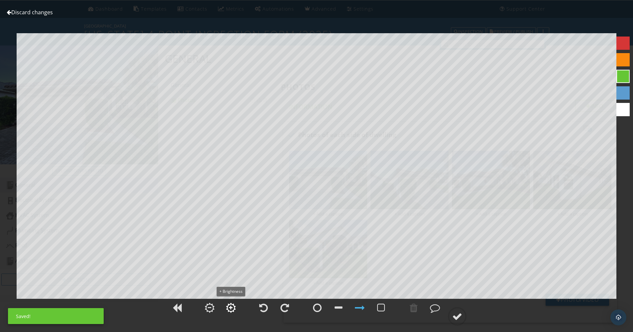
click at [233, 308] on div at bounding box center [231, 308] width 10 height 10
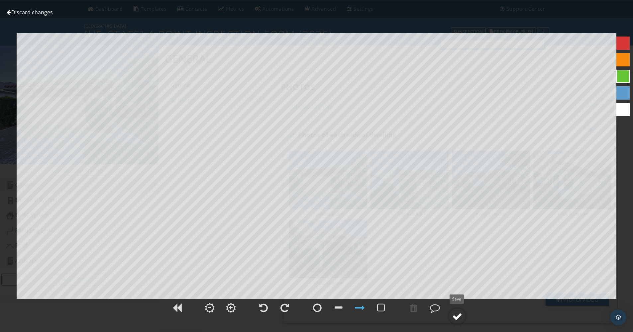
click at [462, 318] on div at bounding box center [457, 317] width 10 height 10
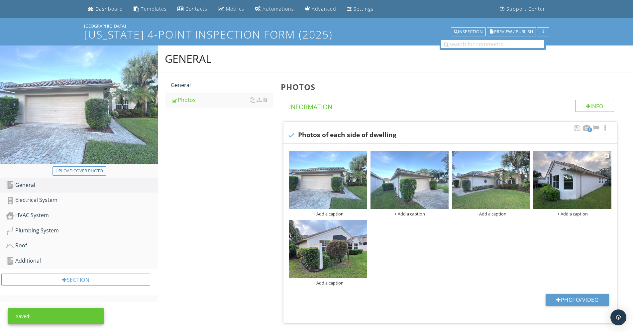
click at [570, 192] on img at bounding box center [573, 180] width 78 height 59
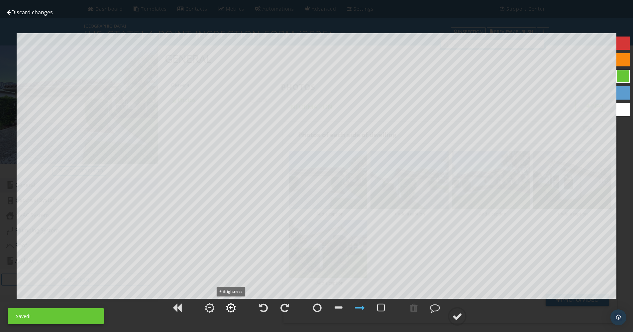
click at [232, 308] on div at bounding box center [231, 308] width 4 height 5
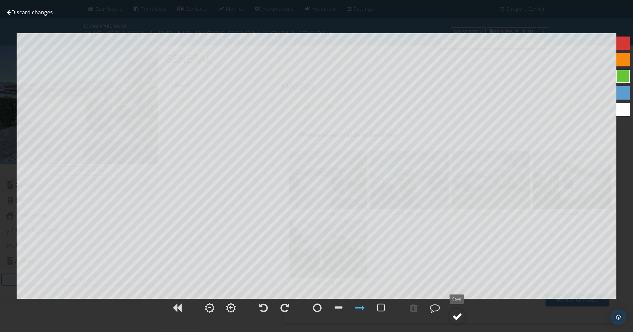
click at [456, 318] on div at bounding box center [457, 317] width 10 height 10
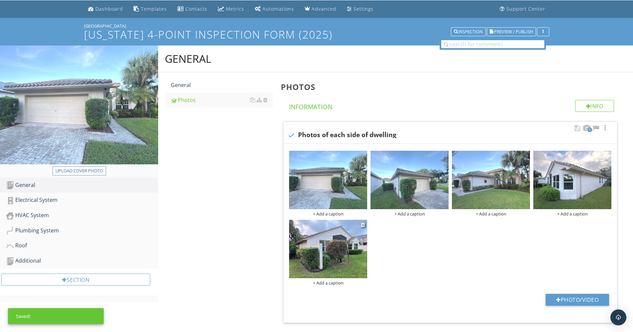
click at [327, 258] on img at bounding box center [328, 249] width 78 height 59
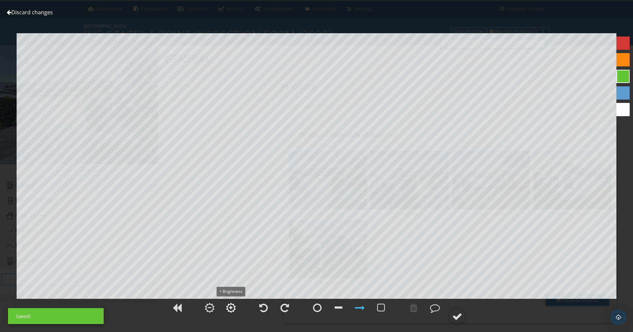
click at [228, 309] on div at bounding box center [231, 308] width 10 height 10
click at [457, 318] on div at bounding box center [457, 317] width 10 height 10
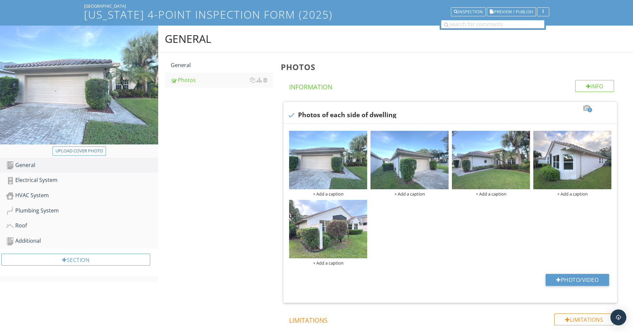
scroll to position [52, 0]
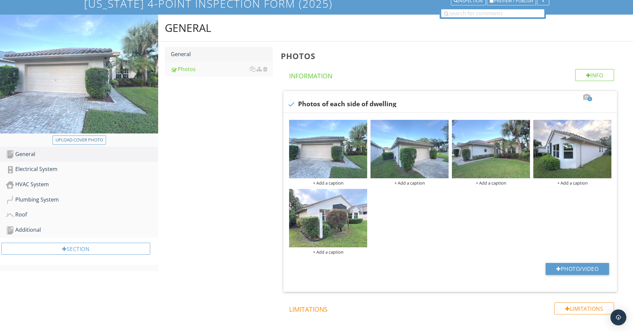
click at [183, 52] on div "General" at bounding box center [222, 54] width 102 height 8
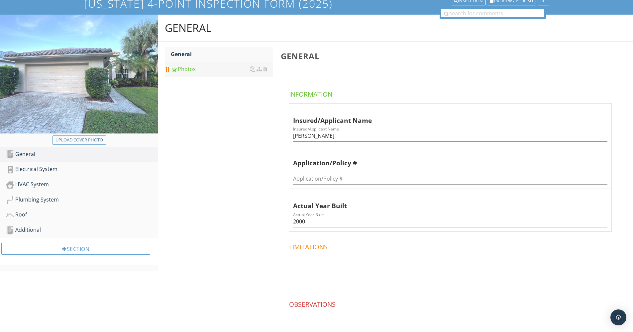
click at [186, 70] on div "Photos" at bounding box center [222, 69] width 102 height 8
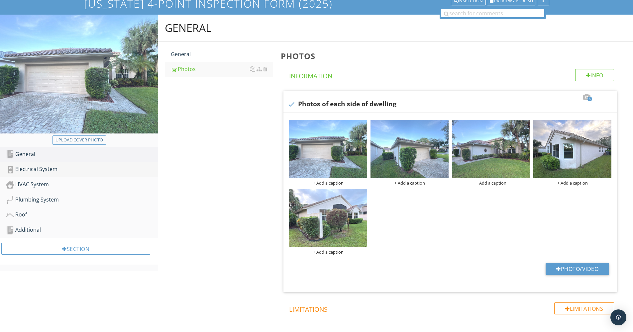
click at [56, 169] on div "Electrical System" at bounding box center [82, 169] width 152 height 9
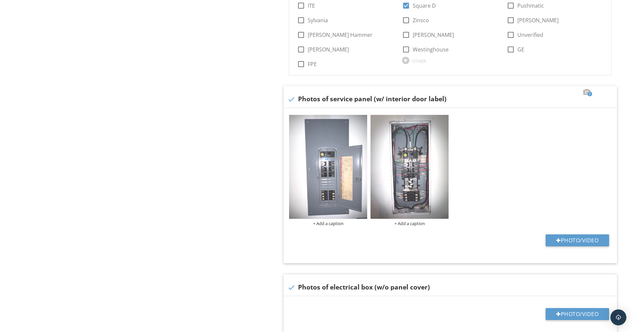
scroll to position [477, 0]
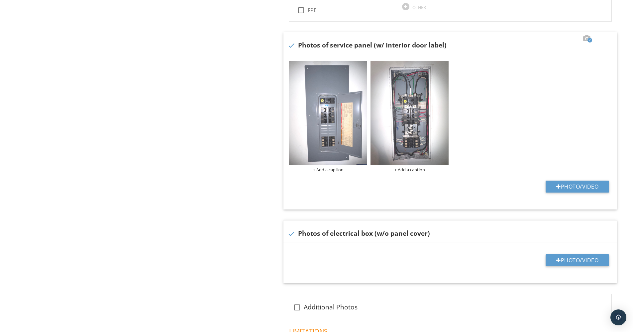
click at [215, 171] on div "Electrical System Main Panel Second Panel Observations Supplemental Information…" at bounding box center [395, 18] width 475 height 859
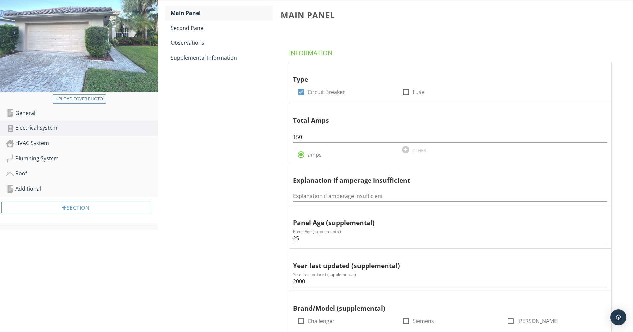
scroll to position [39, 0]
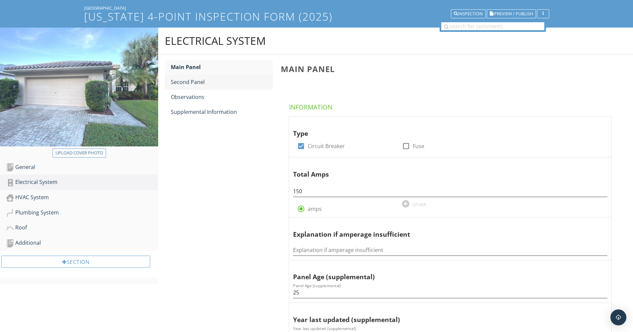
click at [201, 84] on div "Second Panel" at bounding box center [222, 82] width 102 height 8
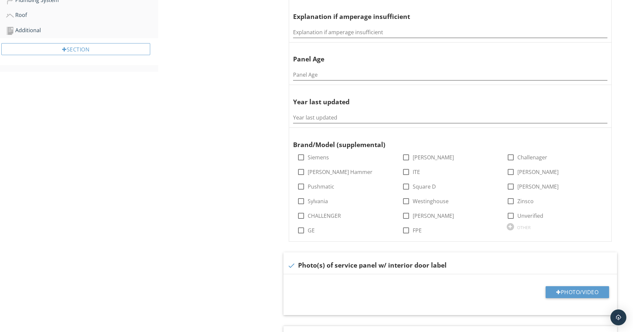
scroll to position [18, 0]
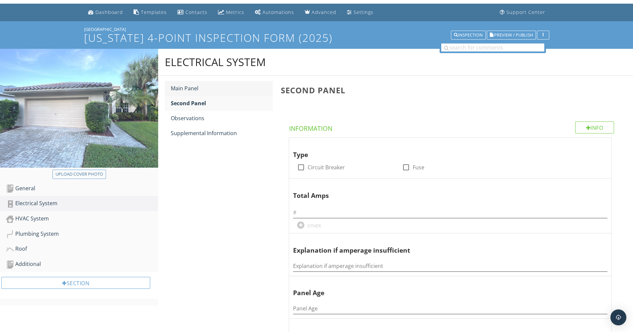
click at [191, 87] on div "Main Panel" at bounding box center [222, 88] width 102 height 8
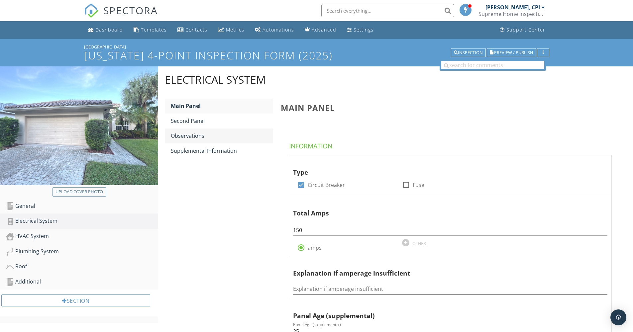
click at [191, 136] on div "Observations" at bounding box center [222, 136] width 102 height 8
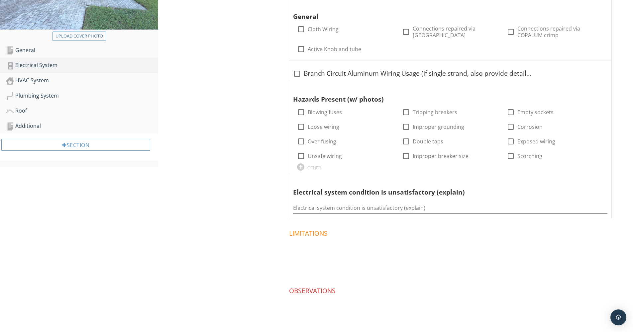
scroll to position [11, 0]
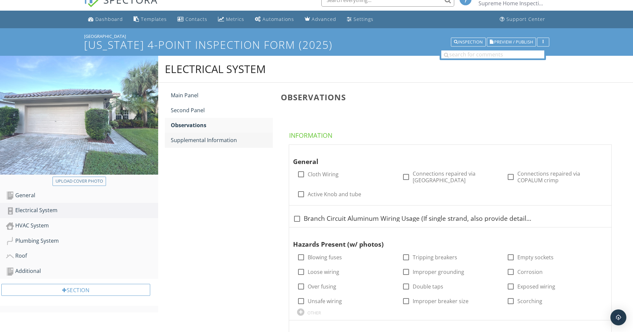
click at [205, 143] on div "Supplemental Information" at bounding box center [222, 140] width 102 height 8
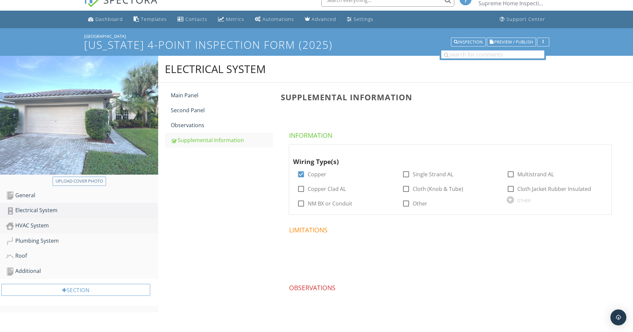
click at [37, 225] on div "HVAC System" at bounding box center [82, 226] width 152 height 9
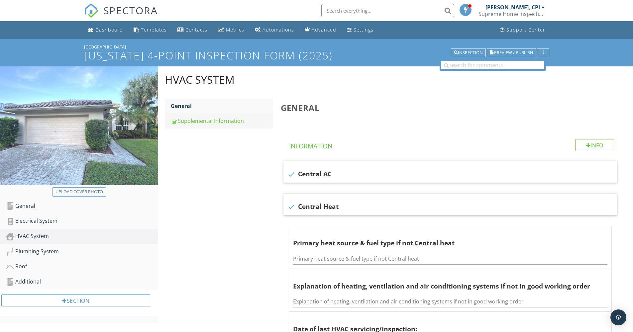
click at [218, 121] on div "Supplemental Information" at bounding box center [222, 121] width 102 height 8
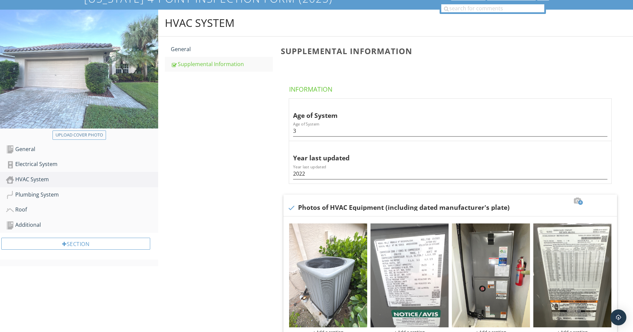
scroll to position [111, 0]
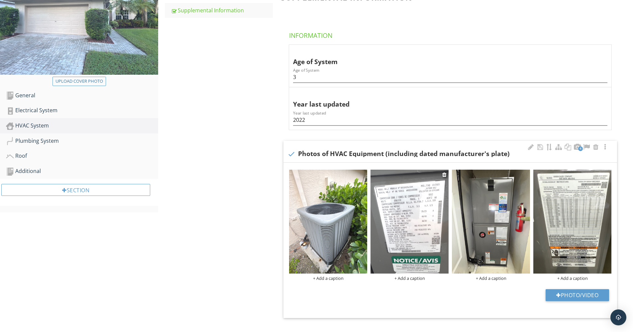
click at [396, 219] on img at bounding box center [410, 222] width 78 height 104
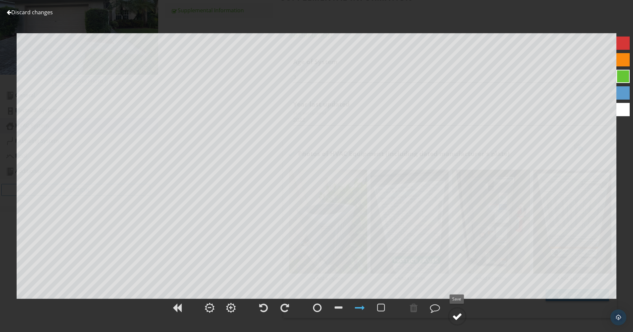
click at [463, 320] on circle at bounding box center [457, 316] width 17 height 17
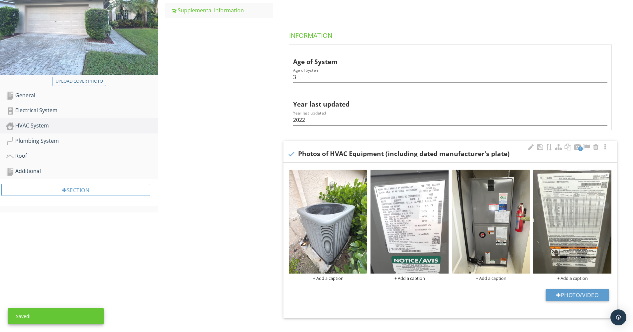
click at [565, 216] on img at bounding box center [573, 222] width 78 height 104
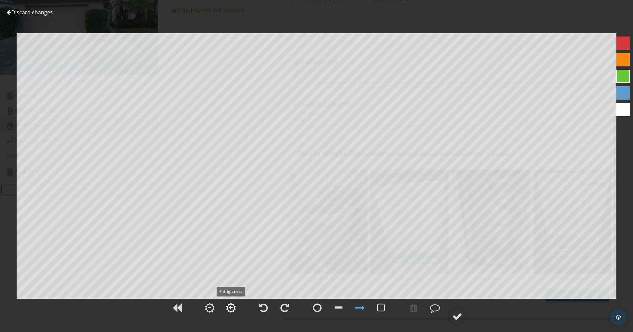
click at [231, 310] on div at bounding box center [231, 308] width 4 height 5
click at [208, 310] on div at bounding box center [210, 308] width 4 height 5
click at [455, 315] on div at bounding box center [457, 317] width 10 height 10
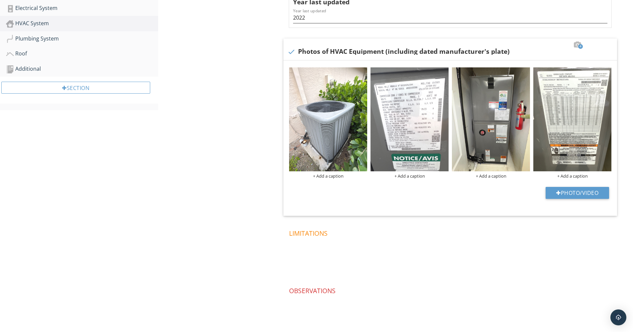
scroll to position [82, 0]
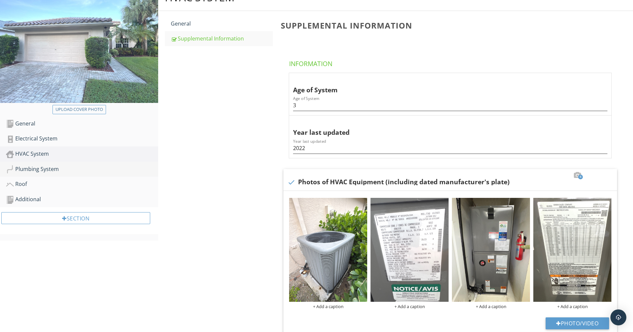
click at [42, 173] on div "Plumbing System" at bounding box center [82, 169] width 152 height 9
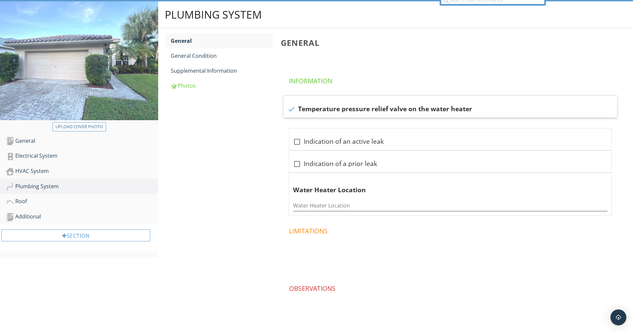
scroll to position [52, 0]
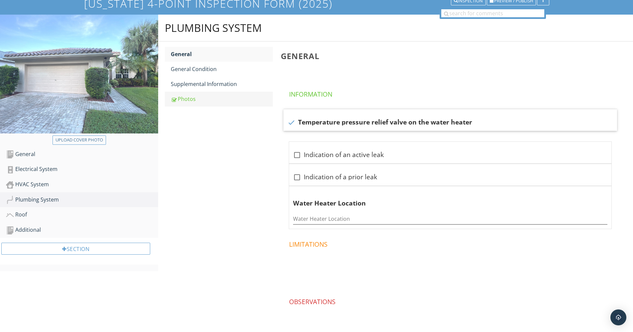
click at [202, 102] on div "Photos" at bounding box center [222, 99] width 102 height 8
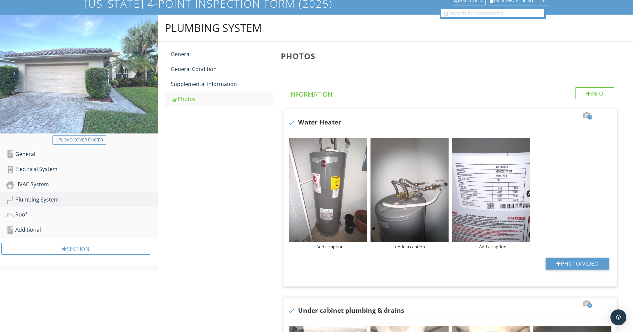
scroll to position [104, 0]
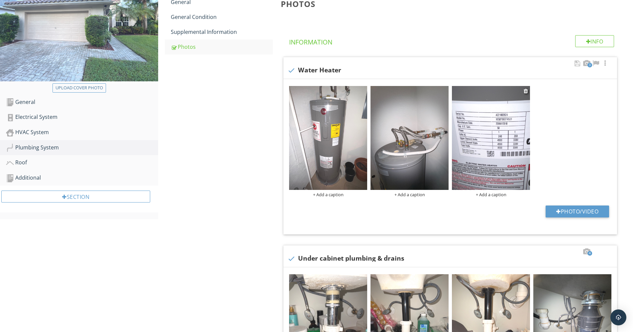
click at [500, 132] on img at bounding box center [491, 138] width 78 height 104
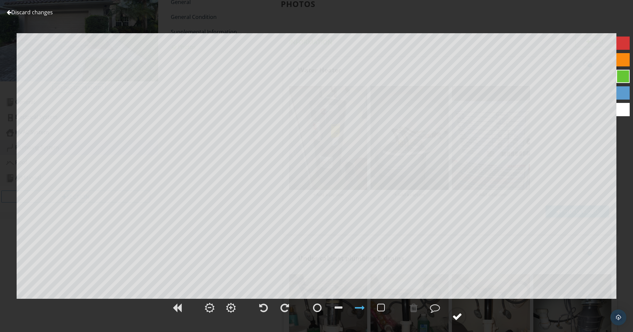
click at [459, 316] on div at bounding box center [457, 317] width 10 height 10
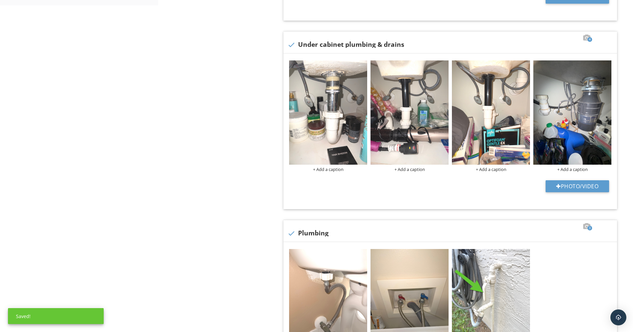
scroll to position [379, 0]
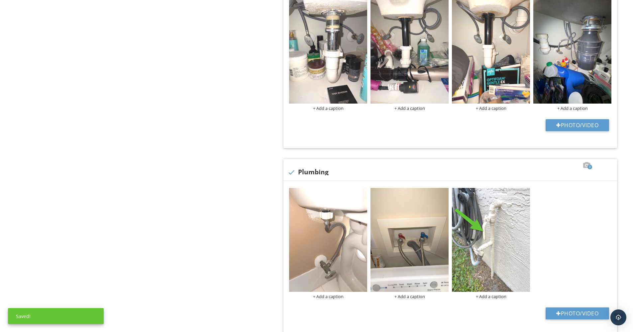
click at [216, 247] on div "Plumbing System General General Condition Supplemental Information Photos Photo…" at bounding box center [395, 79] width 475 height 784
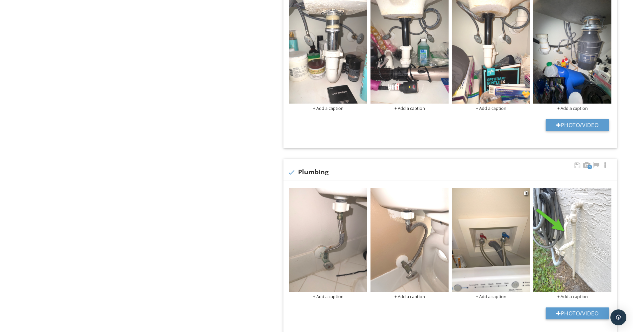
click at [502, 251] on img at bounding box center [491, 240] width 78 height 104
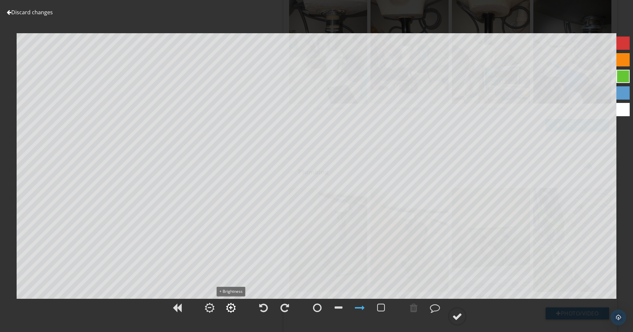
click at [230, 308] on div at bounding box center [231, 308] width 4 height 5
click at [454, 316] on div at bounding box center [457, 317] width 10 height 10
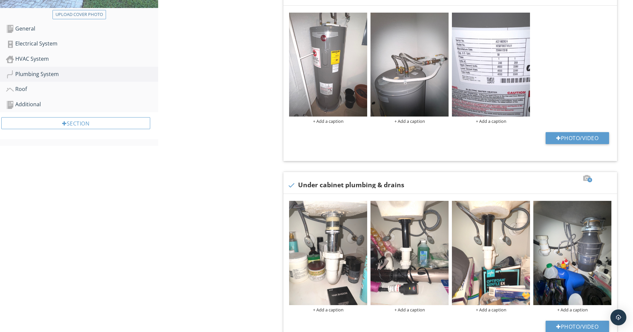
scroll to position [50, 0]
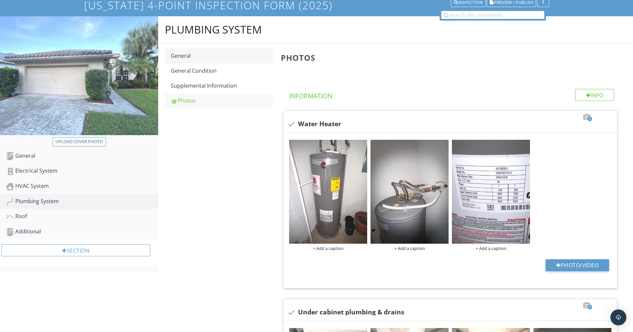
click at [185, 55] on div "General" at bounding box center [222, 56] width 102 height 8
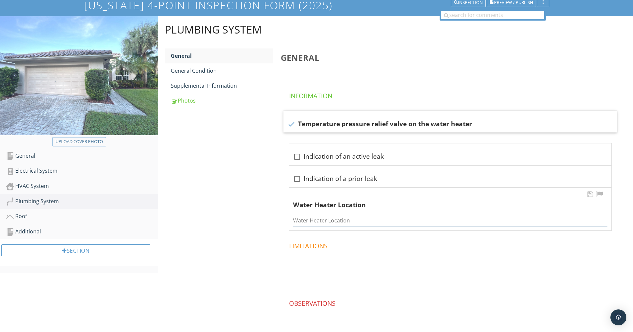
click at [317, 215] on input "Water Heater Location" at bounding box center [450, 220] width 315 height 11
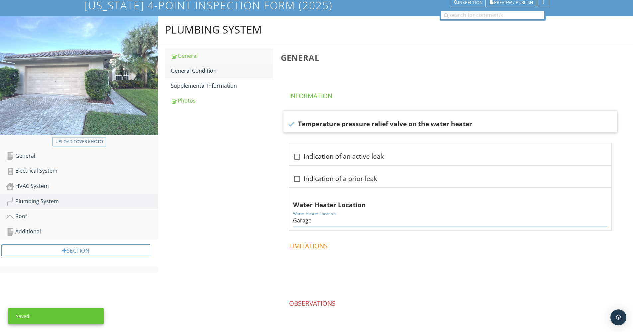
type input "Garage"
click at [204, 69] on div "General Condition" at bounding box center [222, 71] width 102 height 8
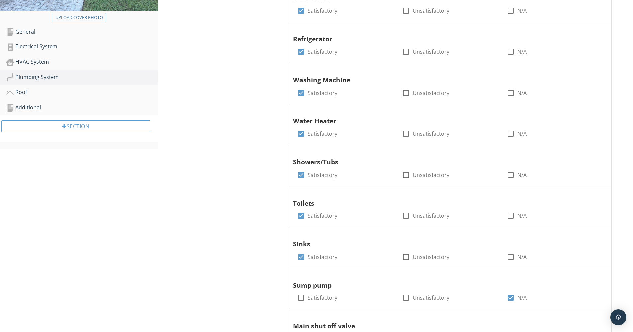
scroll to position [307, 0]
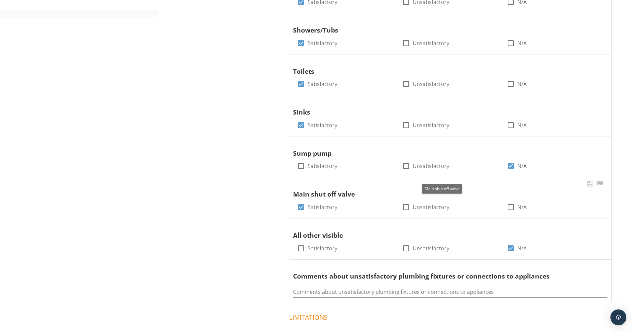
drag, startPoint x: 356, startPoint y: 177, endPoint x: 294, endPoint y: 175, distance: 61.9
click at [294, 180] on div "Main shut off valve" at bounding box center [442, 189] width 299 height 19
copy div "Main shut off valve"
click at [261, 201] on div "Plumbing System General General Condition Supplemental Information Photos Gener…" at bounding box center [395, 97] width 475 height 674
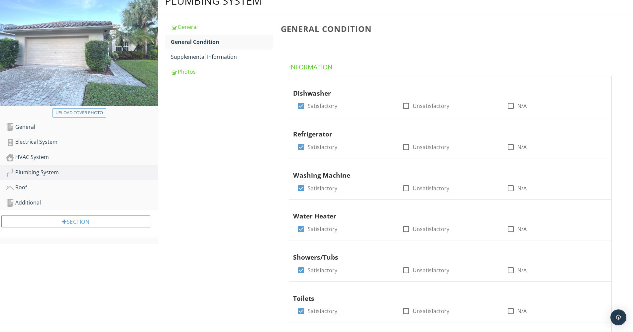
scroll to position [66, 0]
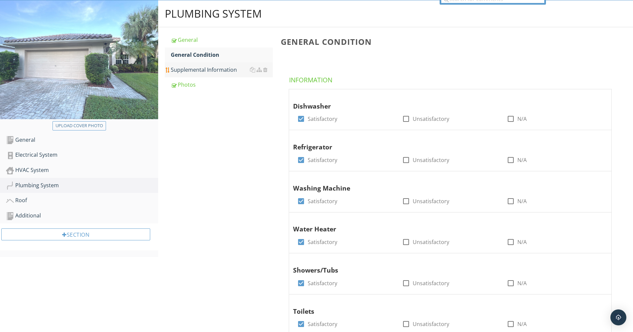
click at [228, 67] on div "Supplemental Information" at bounding box center [222, 70] width 102 height 8
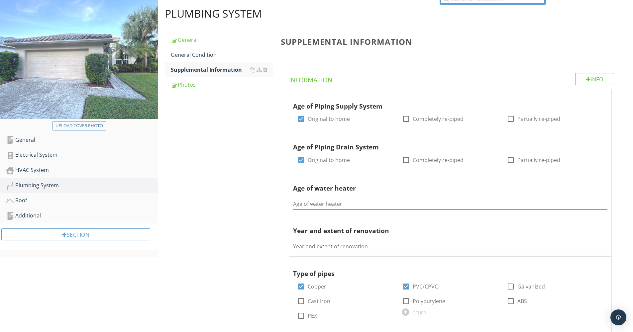
scroll to position [67, 0]
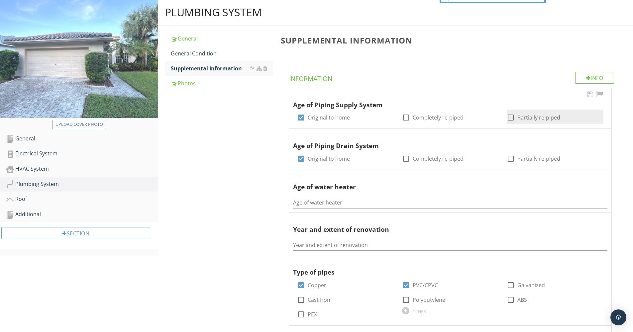
click at [513, 112] on div at bounding box center [510, 117] width 11 height 11
checkbox input "true"
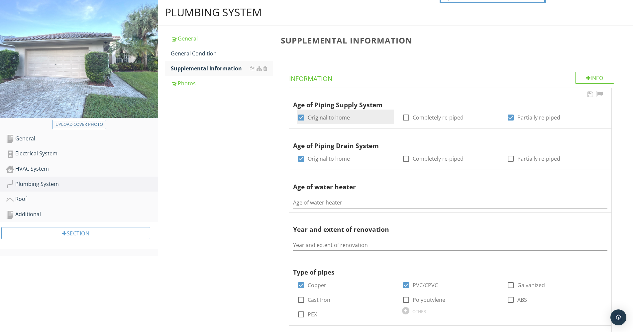
click at [302, 112] on div at bounding box center [301, 117] width 11 height 11
checkbox input "false"
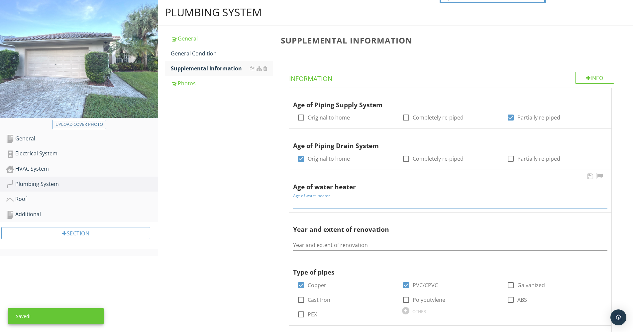
click at [308, 197] on input "Age of water heater" at bounding box center [450, 202] width 315 height 11
type input "7"
click at [315, 240] on input "Year and extent of renovation" at bounding box center [450, 245] width 315 height 11
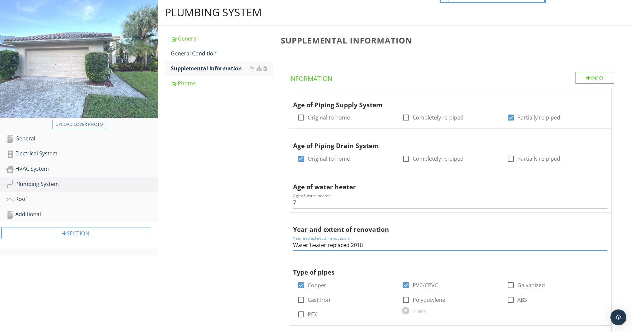
type input "Water heater replaced 2018"
click at [233, 250] on div "Plumbing System General General Condition Supplemental Information Photos Suppl…" at bounding box center [395, 255] width 475 height 513
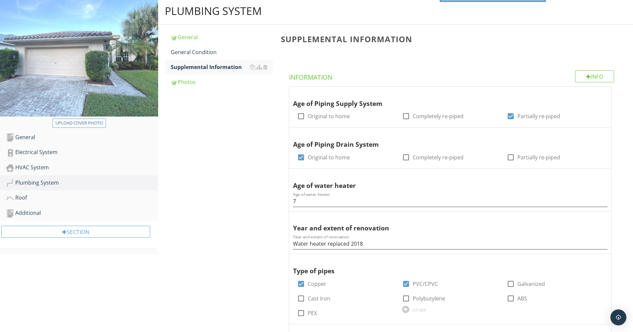
scroll to position [25, 0]
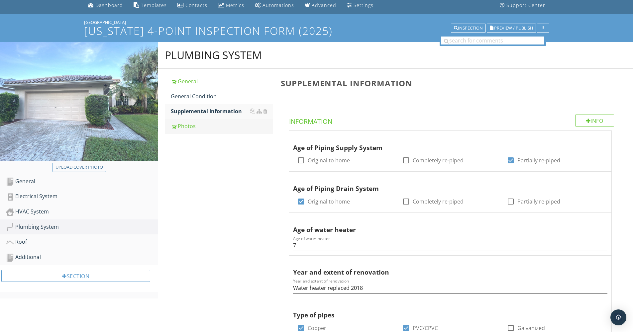
click at [197, 127] on div "Photos" at bounding box center [222, 126] width 102 height 8
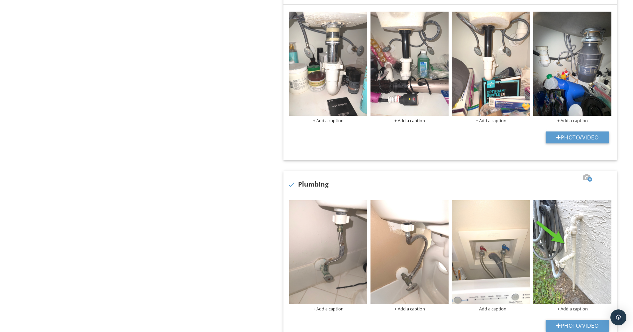
scroll to position [493, 0]
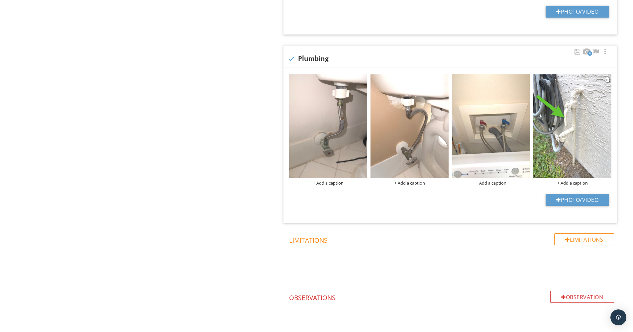
click at [567, 181] on div "+ Add a caption" at bounding box center [573, 183] width 78 height 5
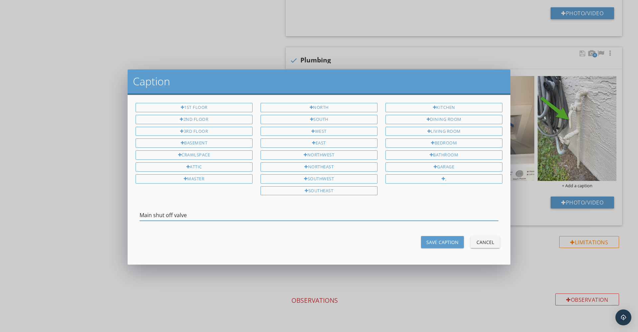
type input "Main shut off valve"
click at [438, 241] on div "Save Caption" at bounding box center [443, 242] width 32 height 7
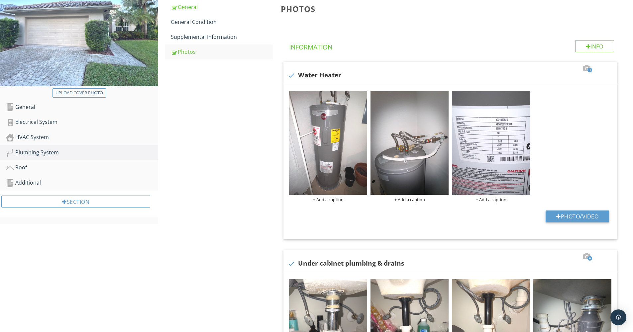
scroll to position [34, 0]
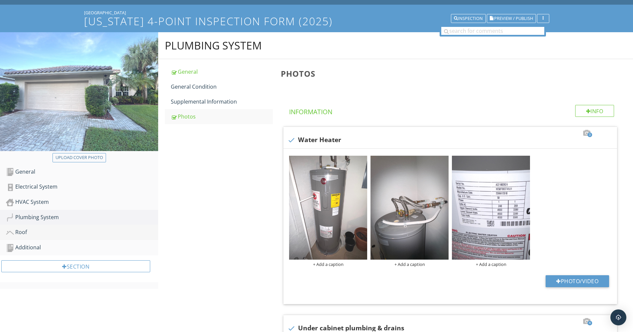
click at [40, 234] on div "Roof" at bounding box center [82, 232] width 152 height 9
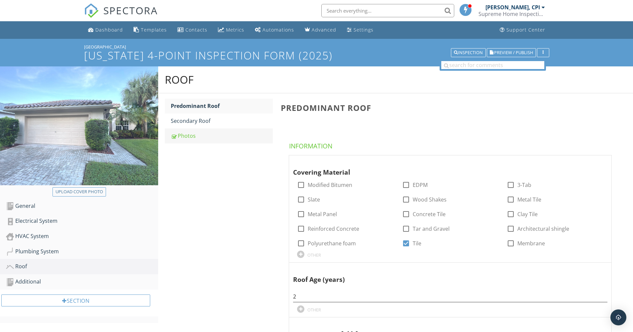
click at [187, 136] on div "Photos" at bounding box center [222, 136] width 102 height 8
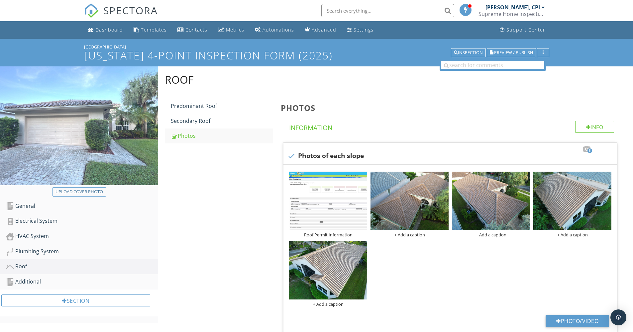
scroll to position [12, 0]
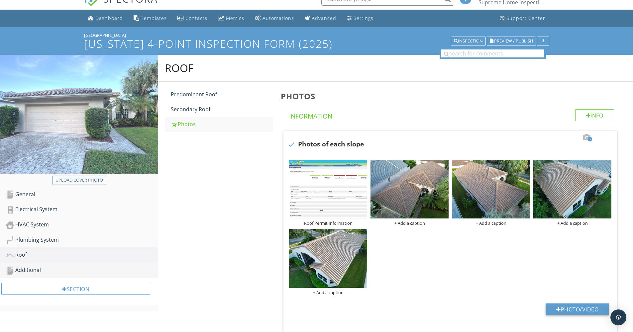
click at [44, 271] on div "Additional" at bounding box center [82, 270] width 152 height 9
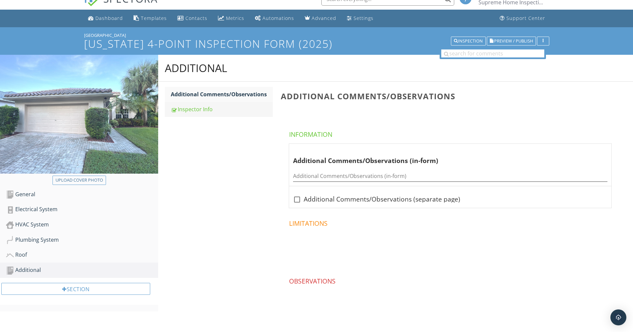
click at [207, 109] on div "Inspector Info" at bounding box center [222, 109] width 102 height 8
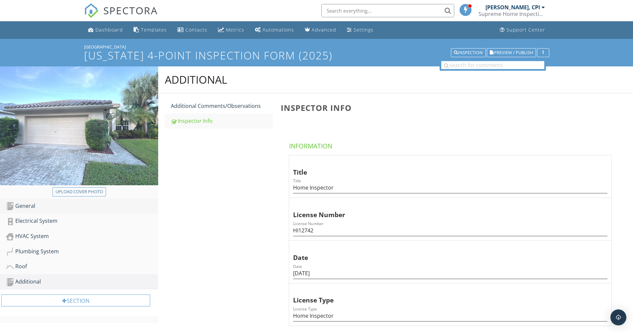
click at [29, 208] on div "General" at bounding box center [82, 206] width 152 height 9
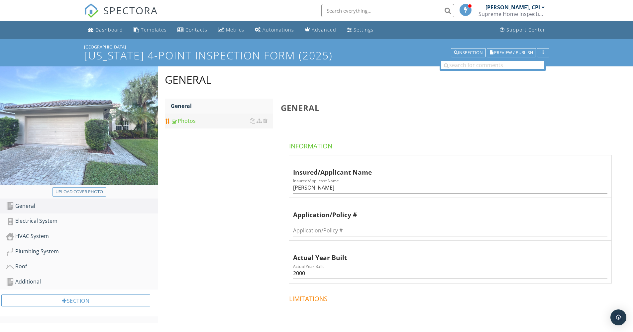
click at [199, 121] on div "Photos" at bounding box center [222, 121] width 102 height 8
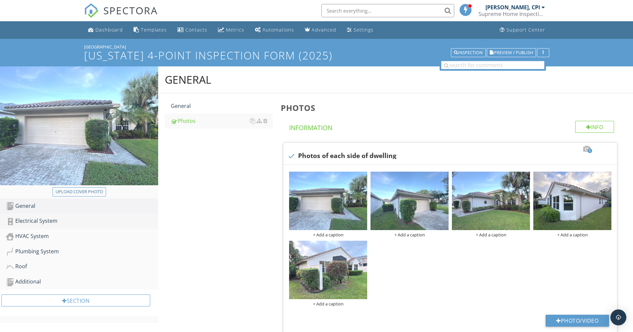
click at [44, 220] on div "Electrical System" at bounding box center [82, 221] width 152 height 9
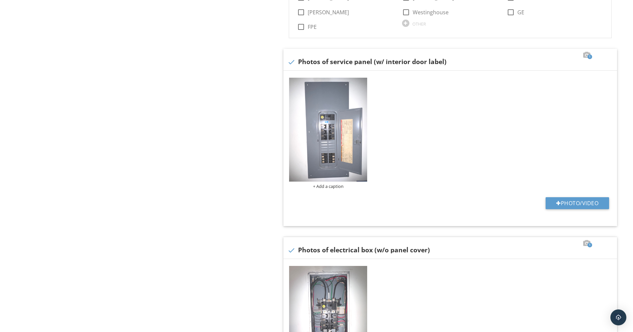
scroll to position [518, 0]
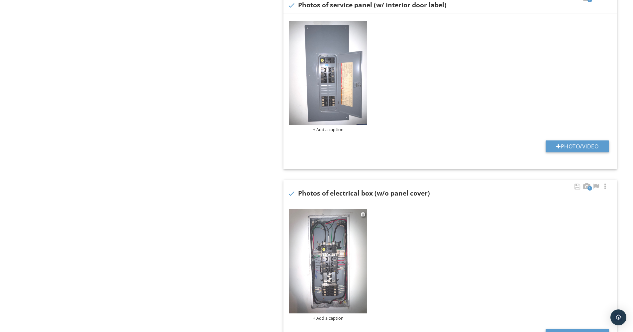
click at [323, 250] on img at bounding box center [328, 261] width 78 height 104
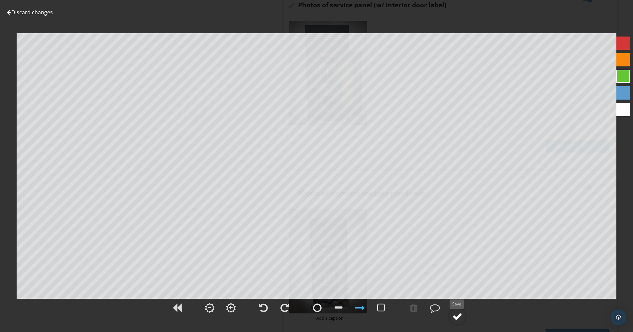
click at [462, 318] on div at bounding box center [457, 317] width 10 height 10
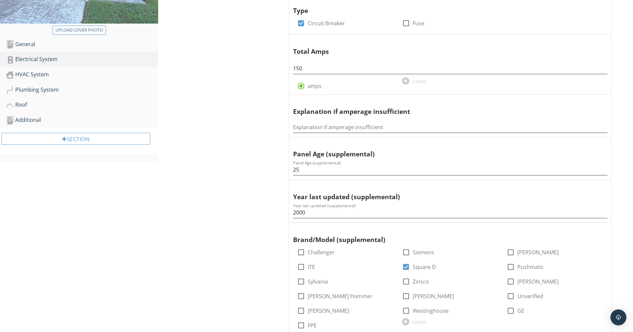
scroll to position [38, 0]
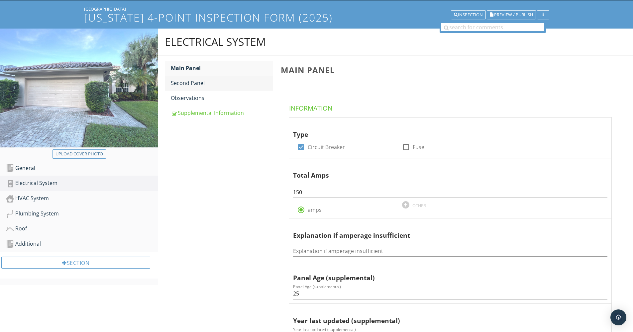
click at [195, 84] on div "Second Panel" at bounding box center [222, 83] width 102 height 8
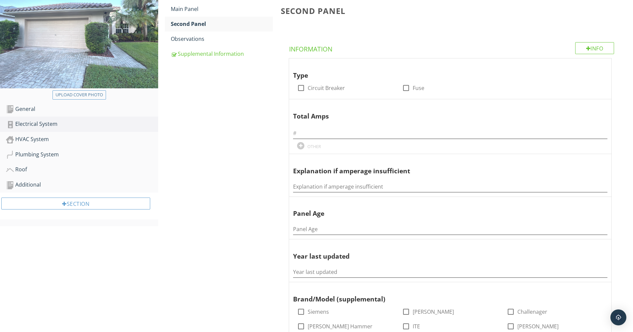
scroll to position [33, 0]
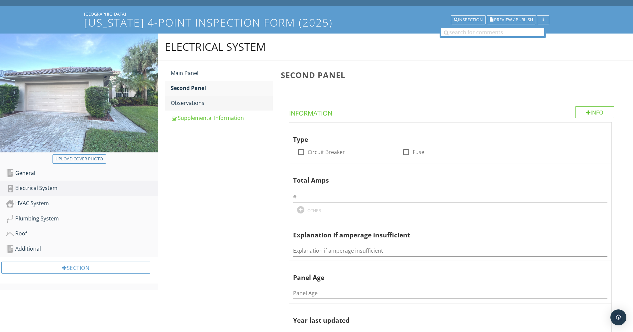
click at [201, 102] on div "Observations" at bounding box center [222, 103] width 102 height 8
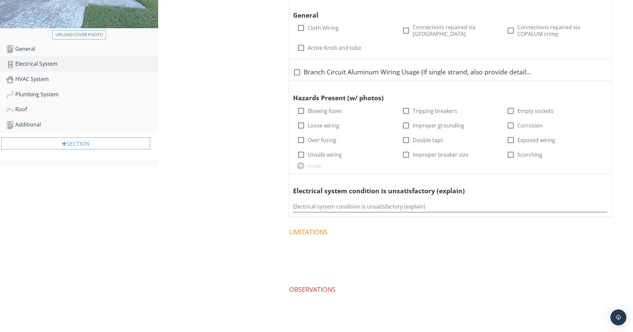
scroll to position [23, 0]
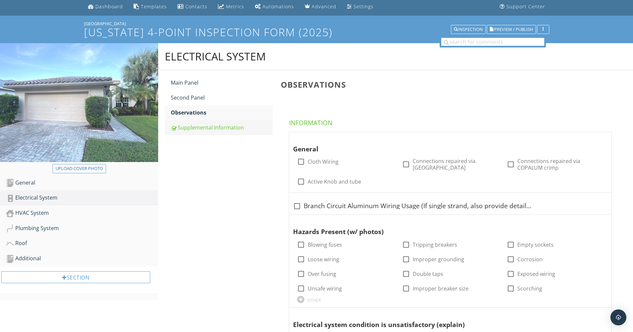
click at [204, 129] on div "Supplemental Information" at bounding box center [222, 128] width 102 height 8
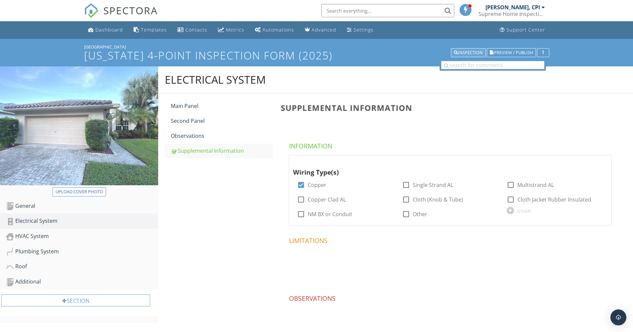
click at [467, 52] on div "Inspection" at bounding box center [468, 53] width 29 height 5
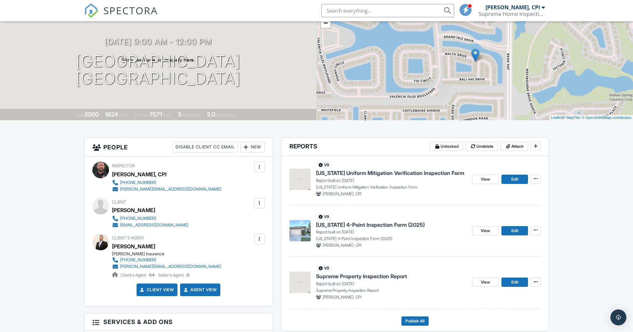
scroll to position [116, 0]
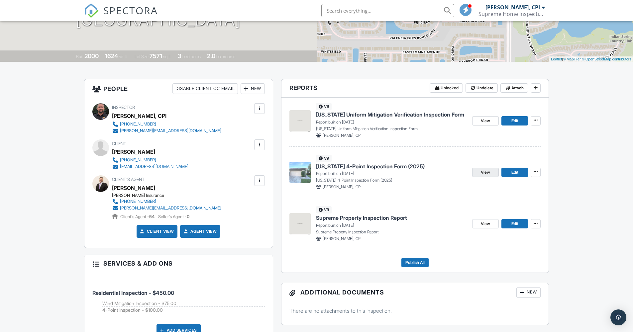
click at [490, 172] on span "View" at bounding box center [485, 172] width 9 height 7
click at [513, 119] on span "Edit" at bounding box center [515, 121] width 7 height 7
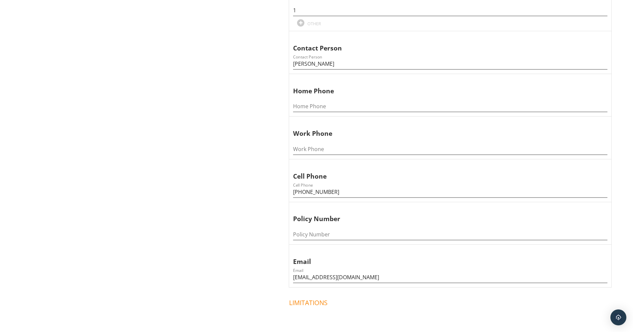
scroll to position [52, 0]
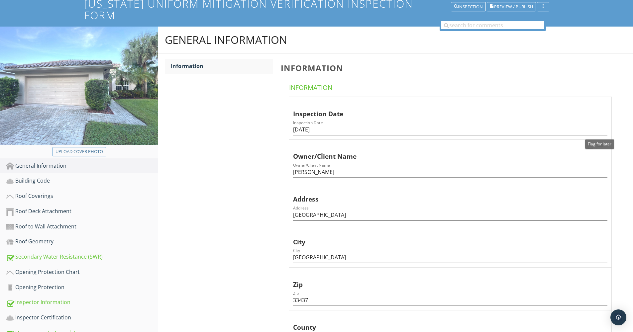
click at [33, 177] on div "Building Code" at bounding box center [82, 181] width 152 height 9
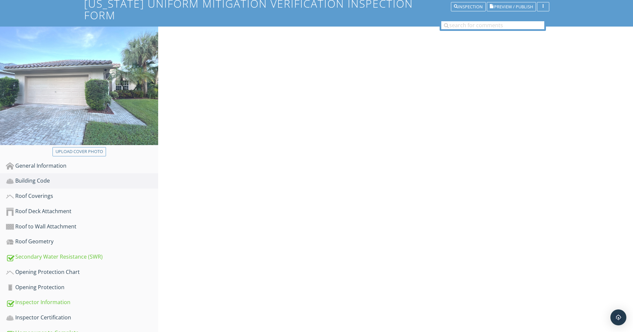
click at [33, 177] on div "Building Code" at bounding box center [82, 181] width 152 height 9
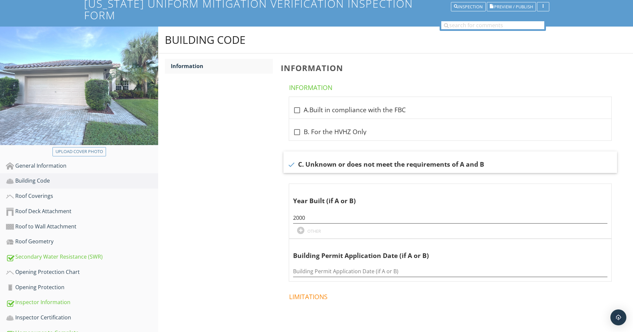
click at [214, 213] on div "Building Code Information Information Information check_box_outline_blank A.Bui…" at bounding box center [395, 192] width 475 height 330
click at [35, 192] on div "Roof Coverings" at bounding box center [82, 196] width 152 height 9
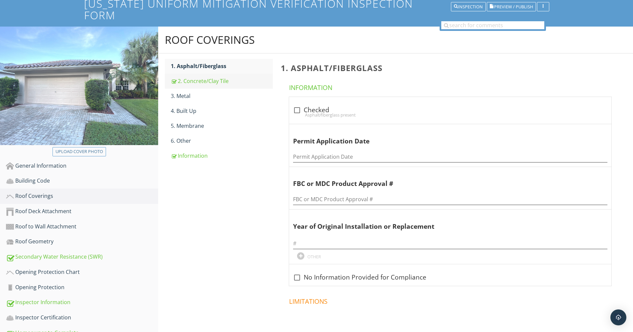
click at [212, 77] on div "2. Concrete/Clay Tile" at bounding box center [222, 81] width 102 height 8
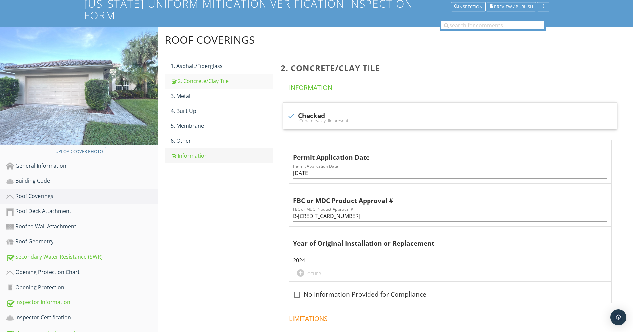
click at [199, 152] on div "Information" at bounding box center [222, 156] width 102 height 8
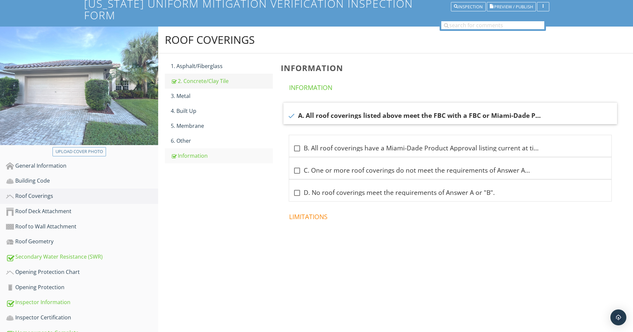
click at [196, 77] on div "2. Concrete/Clay Tile" at bounding box center [222, 81] width 102 height 8
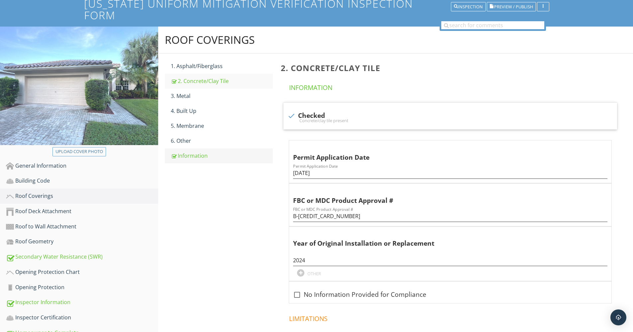
click at [191, 152] on div "Information" at bounding box center [222, 156] width 102 height 8
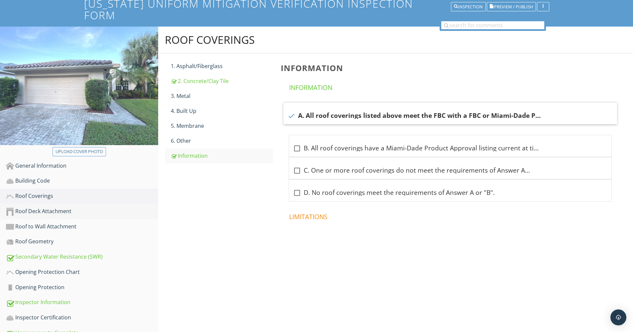
click at [55, 207] on div "Roof Deck Attachment" at bounding box center [82, 211] width 152 height 9
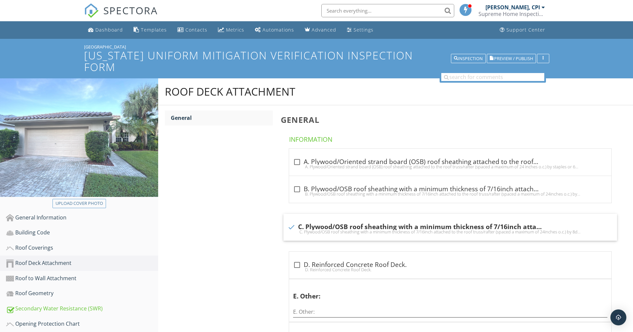
scroll to position [13, 0]
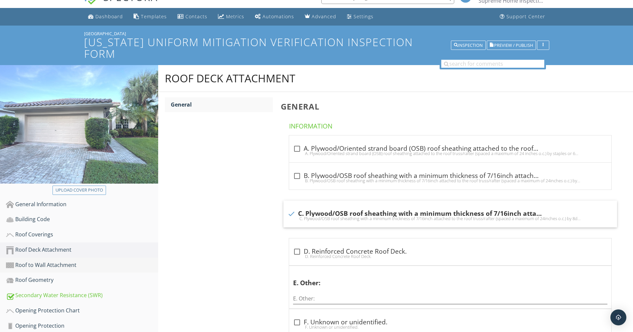
click at [47, 261] on div "Roof to Wall Attachment" at bounding box center [82, 265] width 152 height 9
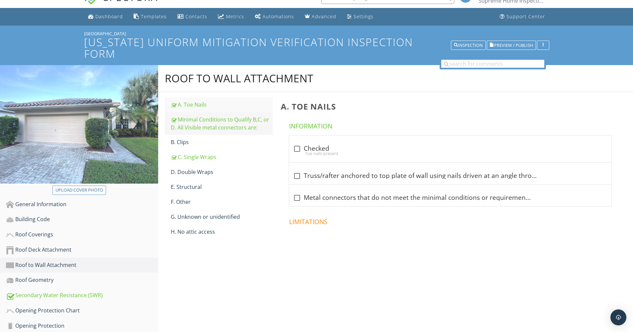
click at [217, 116] on div "Minimal Conditions to Qualify B,C, or D. All Visible metal connectors are:" at bounding box center [222, 124] width 102 height 16
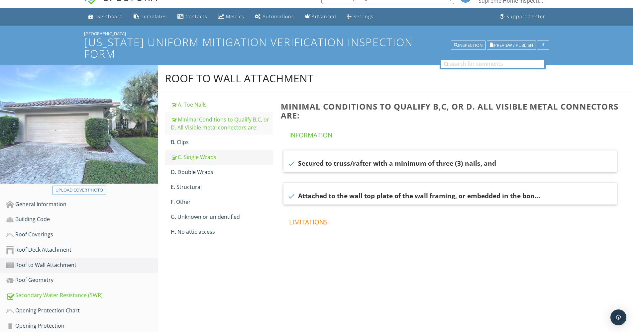
click at [206, 153] on div "C. Single Wraps" at bounding box center [222, 157] width 102 height 8
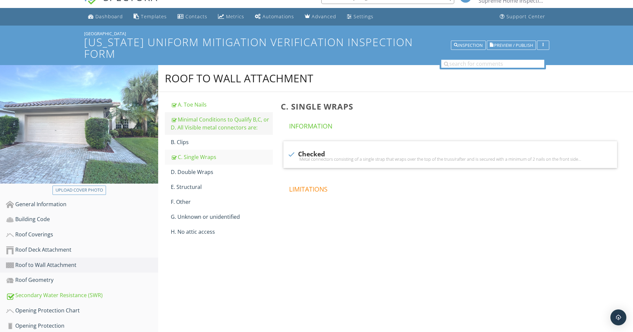
click at [220, 116] on div "Minimal Conditions to Qualify B,C, or D. All Visible metal connectors are:" at bounding box center [222, 124] width 102 height 16
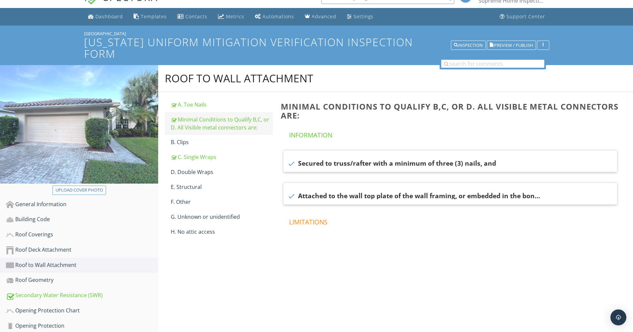
click at [214, 116] on div "Minimal Conditions to Qualify B,C, or D. All Visible metal connectors are:" at bounding box center [222, 124] width 102 height 16
click at [205, 153] on div "C. Single Wraps" at bounding box center [222, 157] width 102 height 8
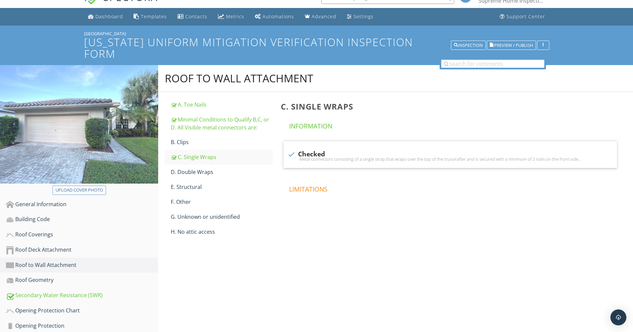
scroll to position [23, 0]
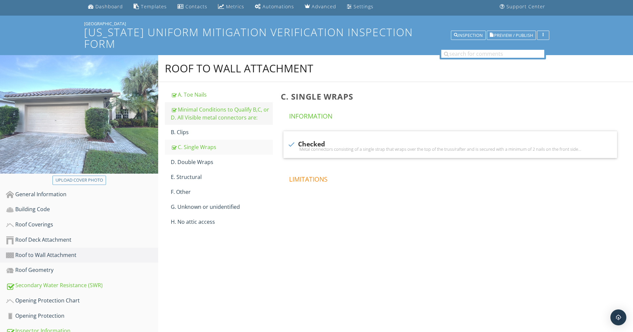
click at [219, 106] on div "Minimal Conditions to Qualify B,C, or D. All Visible metal connectors are:" at bounding box center [222, 114] width 102 height 16
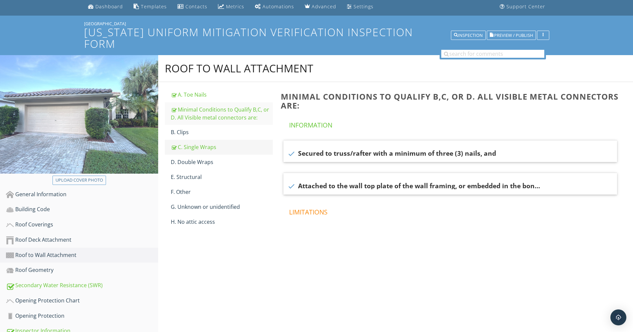
click at [207, 143] on div "C. Single Wraps" at bounding box center [222, 147] width 102 height 8
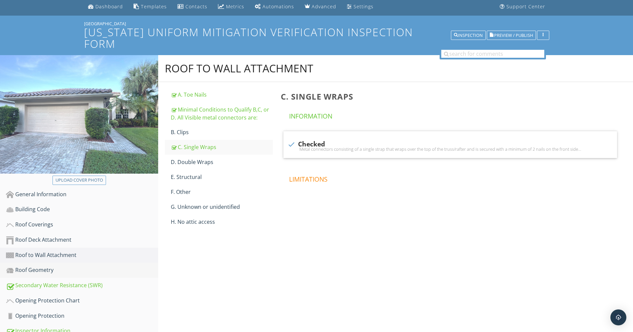
click at [48, 266] on div "Roof Geometry" at bounding box center [82, 270] width 152 height 9
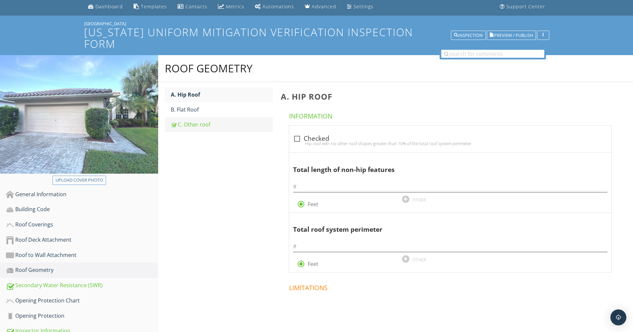
click at [194, 121] on div "C. Other roof" at bounding box center [222, 125] width 102 height 8
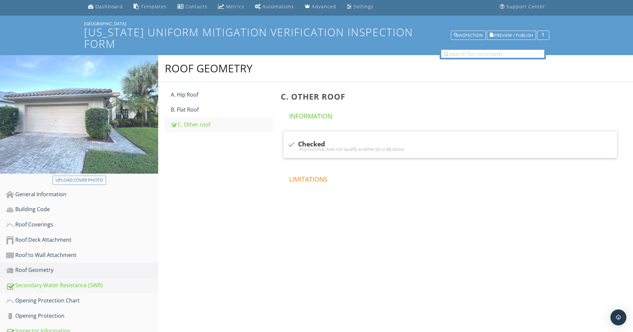
click at [77, 282] on div "Secondary Water Resistance (SWR)" at bounding box center [82, 286] width 152 height 9
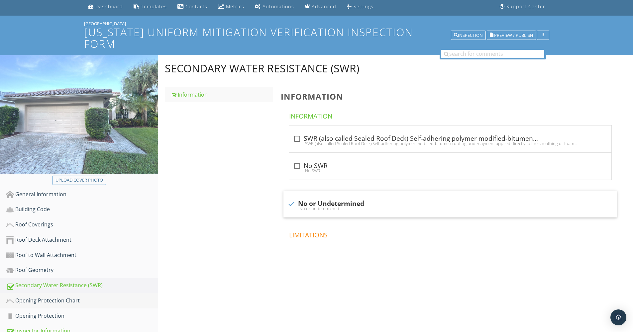
click at [55, 294] on link "Opening Protection Chart" at bounding box center [82, 301] width 152 height 15
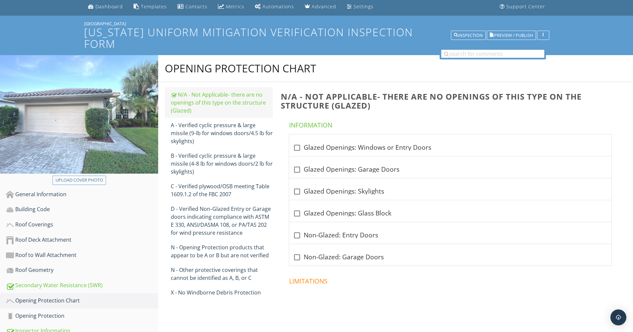
click at [215, 91] on div "N/A - Not Applicable‐ there are no openings of this type on the structure (Glaz…" at bounding box center [222, 103] width 102 height 24
click at [299, 164] on div at bounding box center [297, 169] width 11 height 11
checkbox input "true"
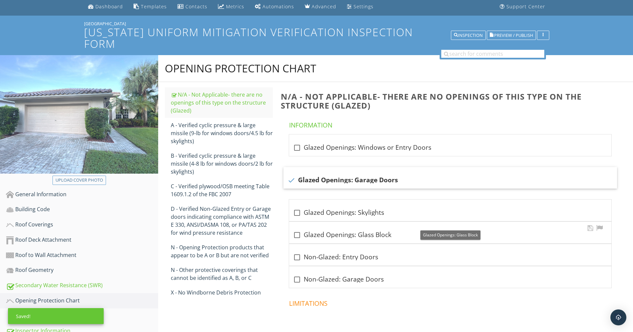
click at [297, 230] on div at bounding box center [297, 235] width 11 height 11
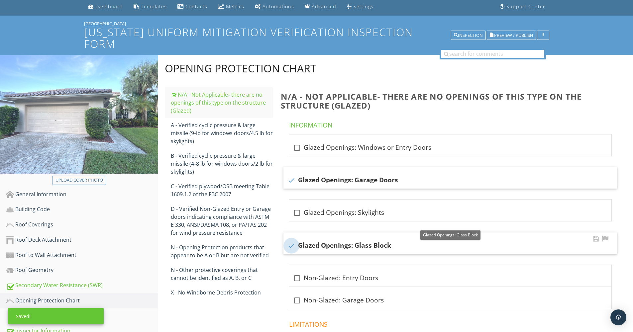
checkbox input "true"
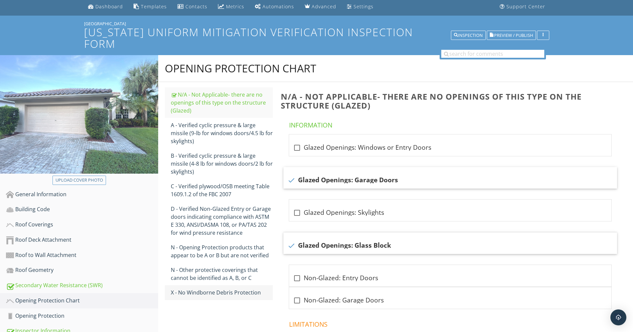
scroll to position [70, 0]
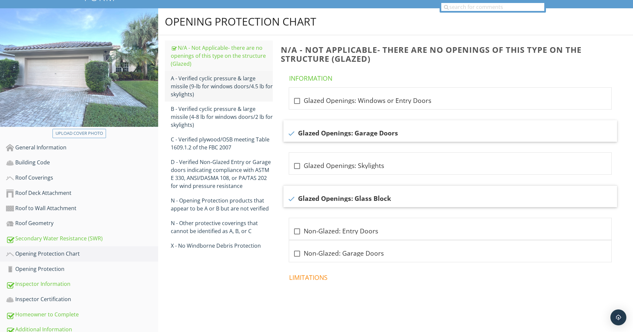
click at [199, 74] on div "A - Verified cyclic pressure & large missile (9‐lb for windows doors/4.5 lb for…" at bounding box center [222, 86] width 102 height 24
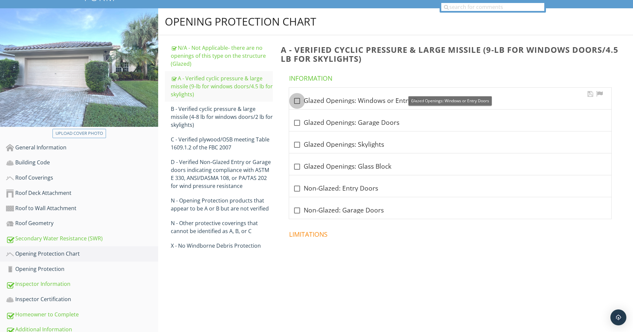
click at [297, 95] on div at bounding box center [297, 100] width 11 height 11
checkbox input "true"
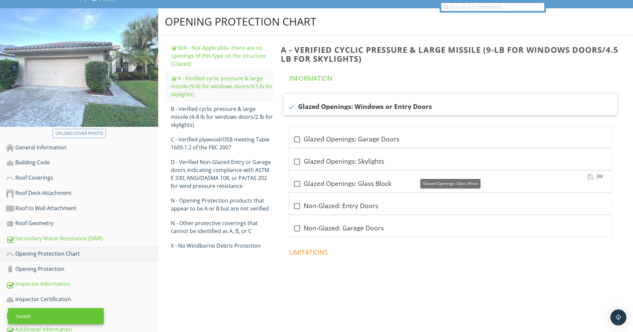
click at [296, 179] on div at bounding box center [297, 184] width 11 height 11
checkbox input "true"
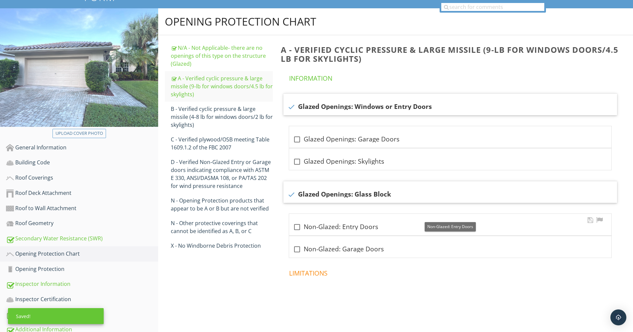
click at [296, 222] on div at bounding box center [297, 227] width 11 height 11
checkbox input "true"
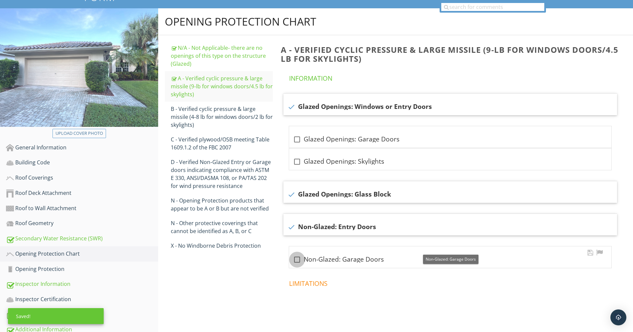
click at [297, 254] on div at bounding box center [297, 259] width 11 height 11
checkbox input "true"
click at [217, 44] on div "N/A - Not Applicable‐ there are no openings of this type on the structure (Glaz…" at bounding box center [222, 56] width 102 height 24
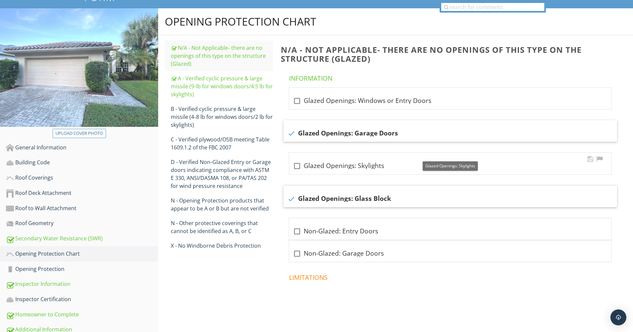
click at [297, 161] on div at bounding box center [297, 166] width 11 height 11
checkbox input "true"
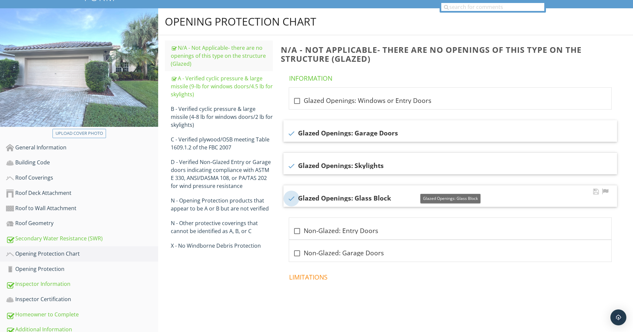
click at [295, 193] on div at bounding box center [291, 198] width 11 height 11
checkbox input "false"
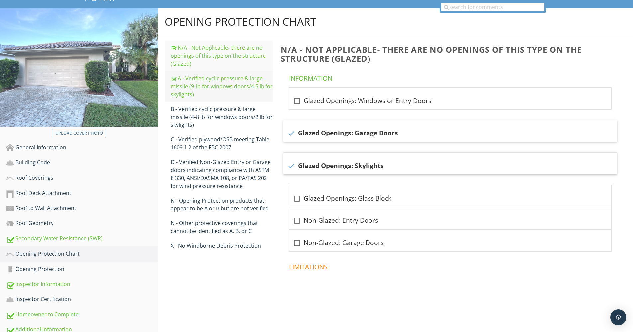
click at [217, 74] on div "A - Verified cyclic pressure & large missile (9‐lb for windows doors/4.5 lb for…" at bounding box center [222, 86] width 102 height 24
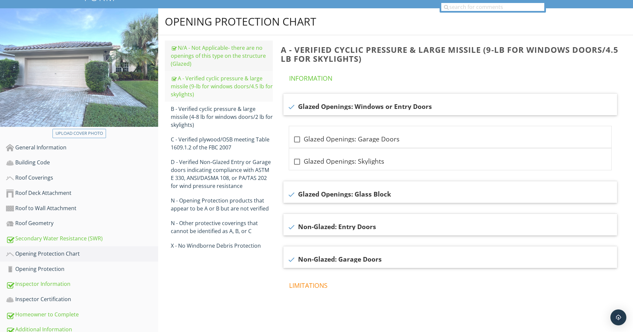
click at [213, 44] on div "N/A - Not Applicable‐ there are no openings of this type on the structure (Glaz…" at bounding box center [222, 56] width 102 height 24
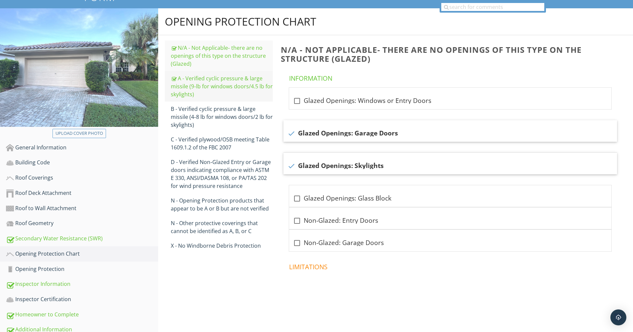
click at [221, 74] on div "A - Verified cyclic pressure & large missile (9‐lb for windows doors/4.5 lb for…" at bounding box center [222, 86] width 102 height 24
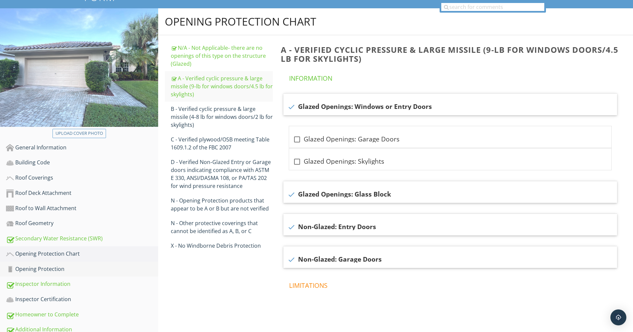
click at [50, 265] on div "Opening Protection" at bounding box center [82, 269] width 152 height 9
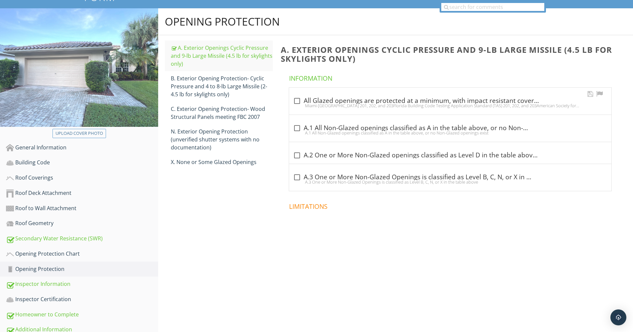
click at [297, 95] on div at bounding box center [297, 100] width 11 height 11
checkbox input "true"
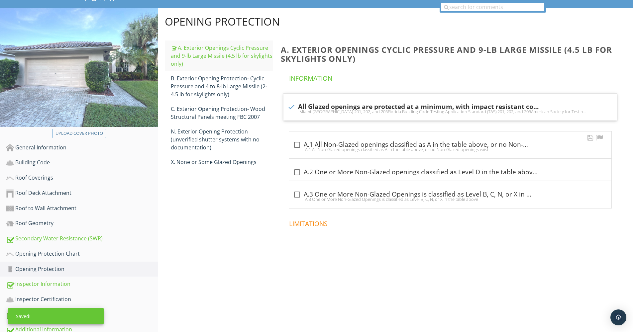
click at [296, 139] on div at bounding box center [297, 144] width 11 height 11
checkbox input "true"
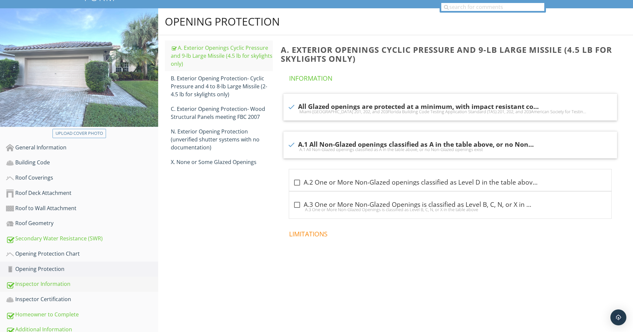
click at [48, 280] on div "Inspector Information" at bounding box center [82, 284] width 152 height 9
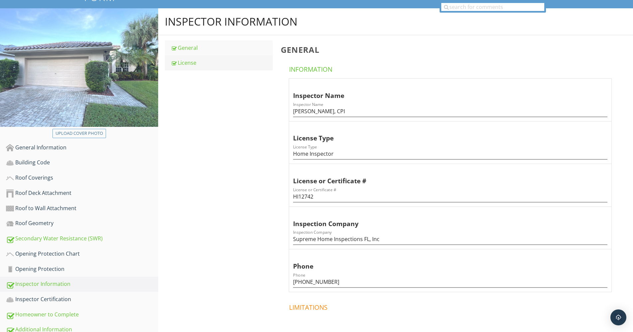
click at [197, 59] on div "License" at bounding box center [222, 63] width 102 height 8
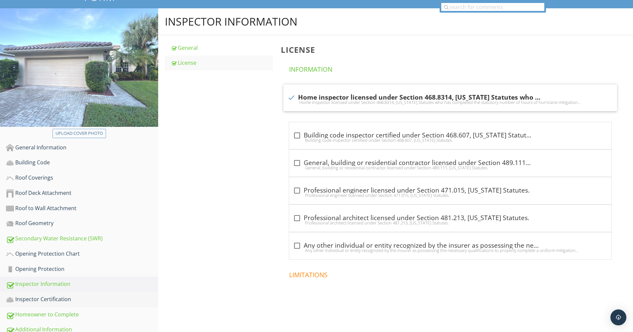
click at [56, 296] on div "Inspector Certification" at bounding box center [82, 300] width 152 height 9
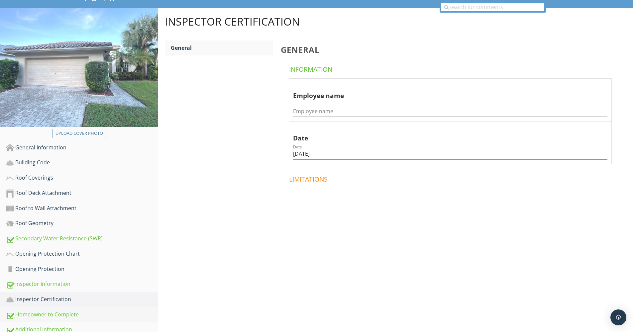
click at [59, 311] on div "Homeowner to Complete" at bounding box center [82, 315] width 152 height 9
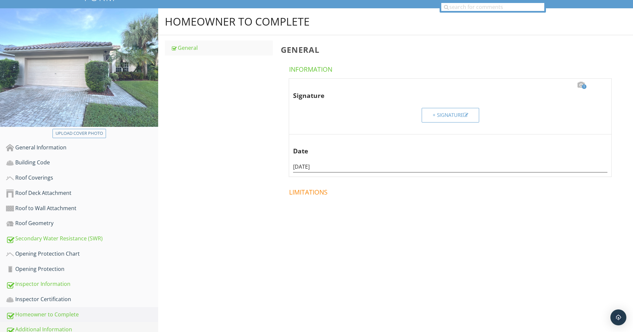
click at [67, 326] on div "Additional Information" at bounding box center [82, 330] width 152 height 9
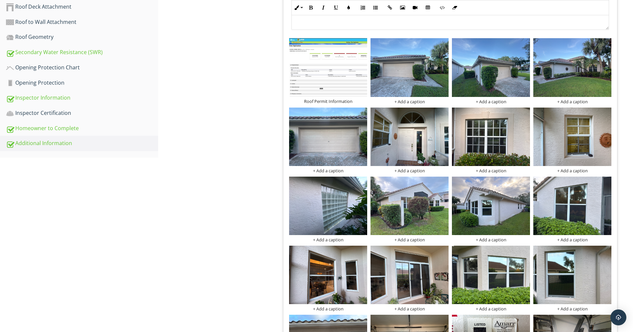
scroll to position [258, 0]
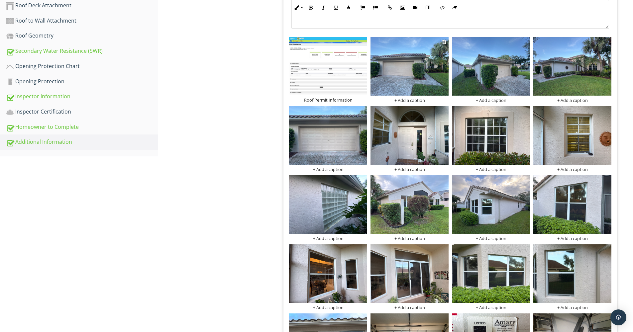
click at [417, 57] on img at bounding box center [410, 66] width 78 height 59
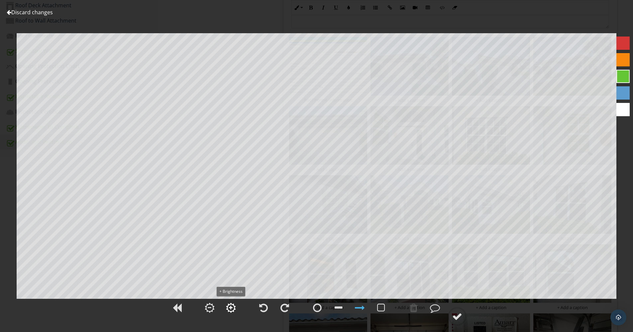
click at [229, 311] on div at bounding box center [231, 308] width 10 height 10
click at [458, 315] on div at bounding box center [457, 317] width 10 height 10
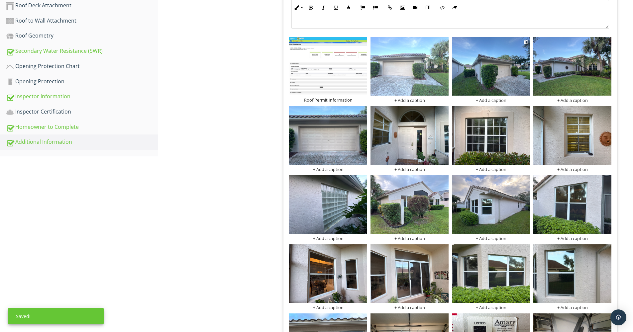
click at [501, 53] on img at bounding box center [491, 66] width 78 height 59
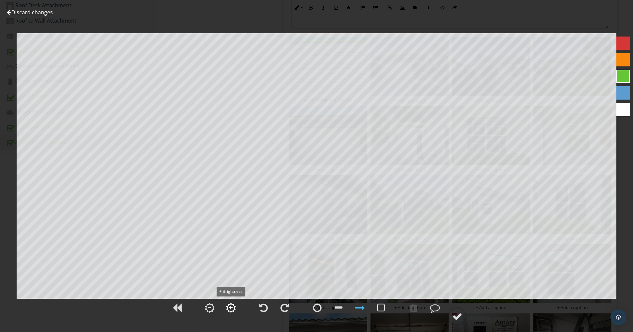
click at [234, 310] on div at bounding box center [231, 308] width 10 height 10
click at [459, 318] on div at bounding box center [457, 317] width 10 height 10
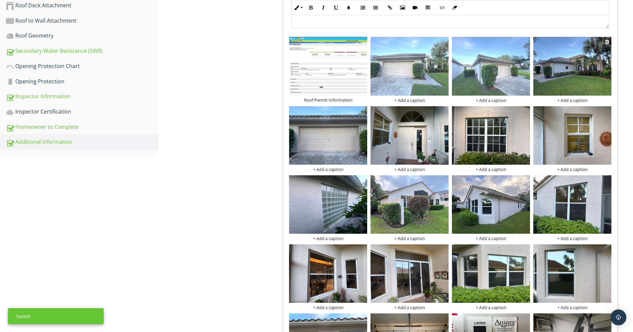
click at [586, 63] on img at bounding box center [573, 66] width 78 height 59
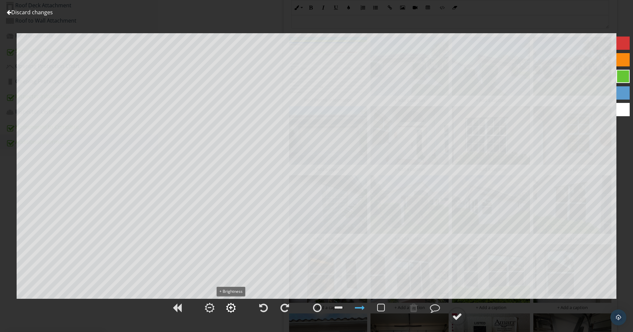
click at [225, 312] on div at bounding box center [231, 308] width 17 height 17
click at [457, 318] on div at bounding box center [457, 317] width 10 height 10
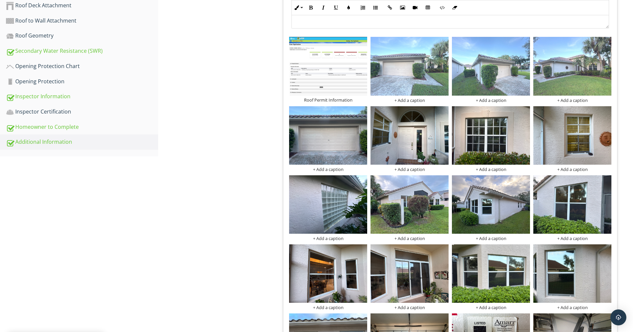
click at [262, 239] on div "Additional Information Photos Information Photos Info Information 33 check Phot…" at bounding box center [395, 317] width 475 height 995
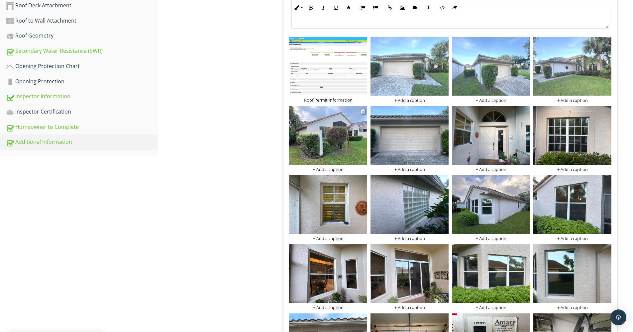
click at [338, 139] on img at bounding box center [328, 135] width 78 height 59
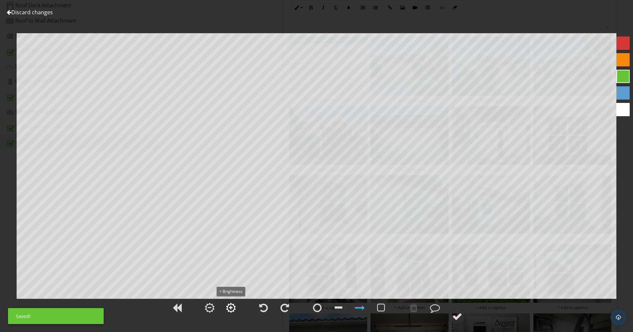
click at [232, 307] on div at bounding box center [231, 308] width 4 height 5
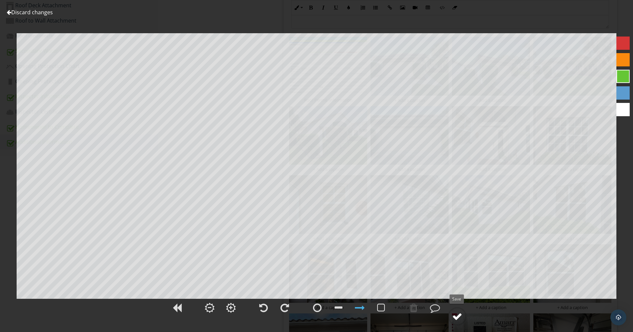
click at [457, 317] on div at bounding box center [457, 317] width 10 height 10
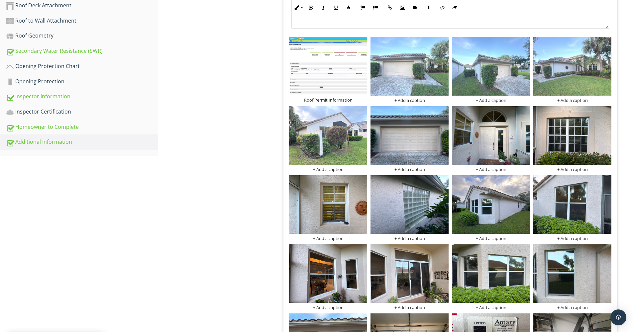
click at [256, 205] on div "Additional Information Photos Information Photos Info Information 33 check Phot…" at bounding box center [395, 317] width 475 height 995
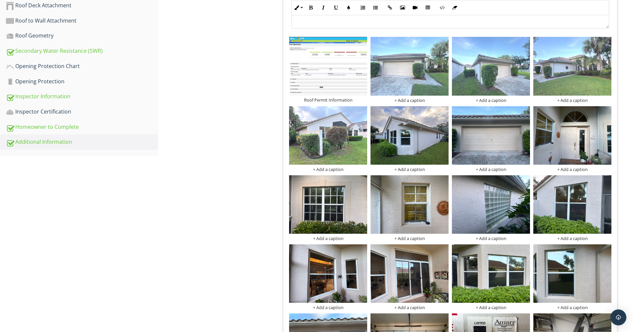
click at [429, 140] on img at bounding box center [410, 135] width 78 height 59
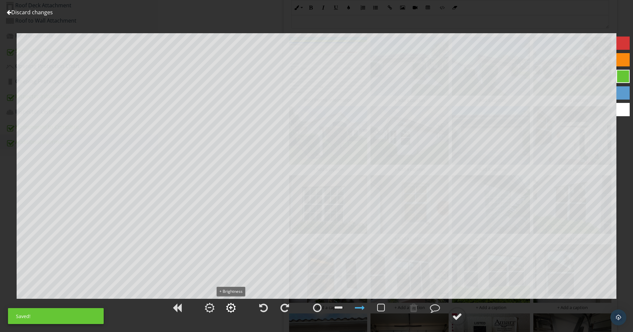
click at [230, 310] on div at bounding box center [231, 308] width 4 height 5
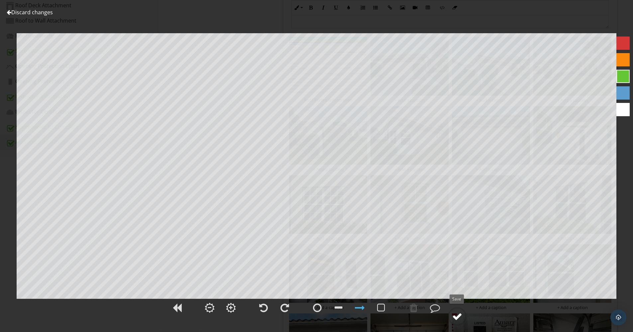
click at [456, 313] on div at bounding box center [457, 317] width 10 height 10
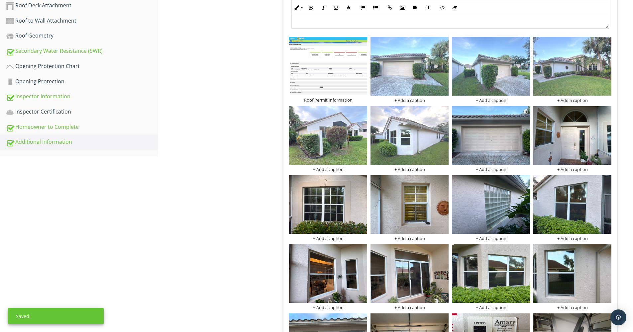
click at [510, 132] on img at bounding box center [491, 135] width 78 height 59
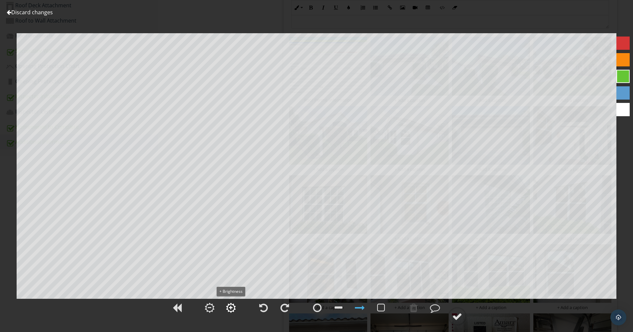
click at [232, 307] on div at bounding box center [231, 308] width 4 height 5
click at [463, 316] on circle at bounding box center [457, 316] width 17 height 17
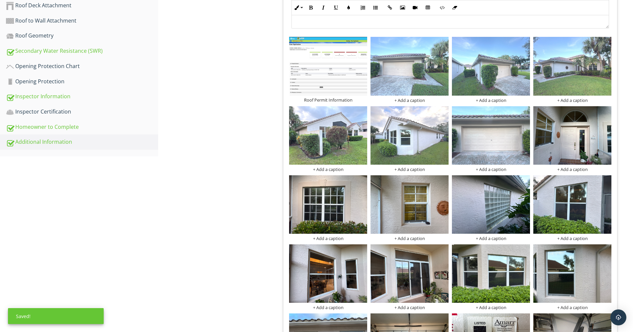
click at [255, 237] on div "Additional Information Photos Information Photos Info Information 33 check Phot…" at bounding box center [395, 317] width 475 height 995
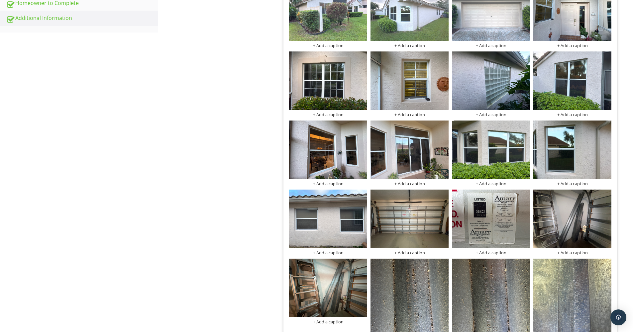
click at [255, 237] on div "Additional Information Photos Information Photos Info Information 33 check Phot…" at bounding box center [395, 193] width 475 height 995
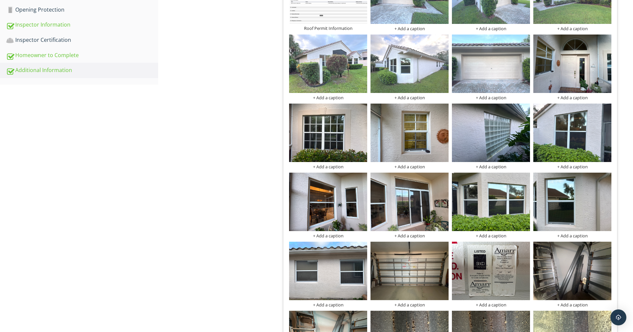
scroll to position [317, 0]
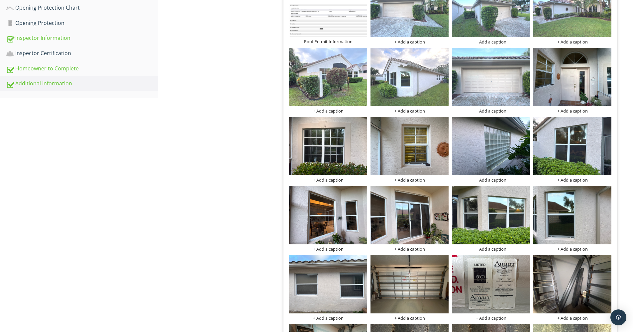
click at [255, 237] on div "Additional Information Photos Information Photos Info Information 33 check Phot…" at bounding box center [395, 259] width 475 height 995
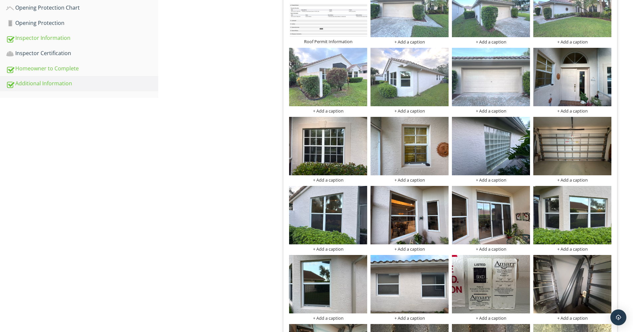
scroll to position [313, 0]
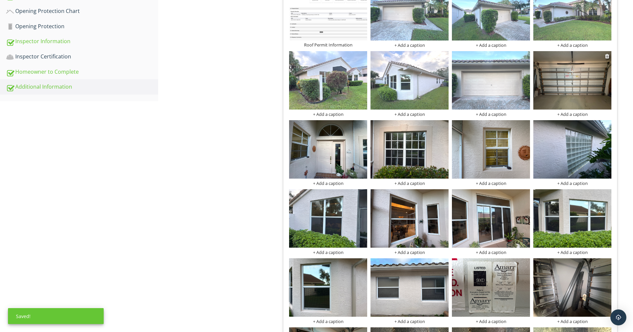
click at [572, 81] on img at bounding box center [573, 80] width 78 height 59
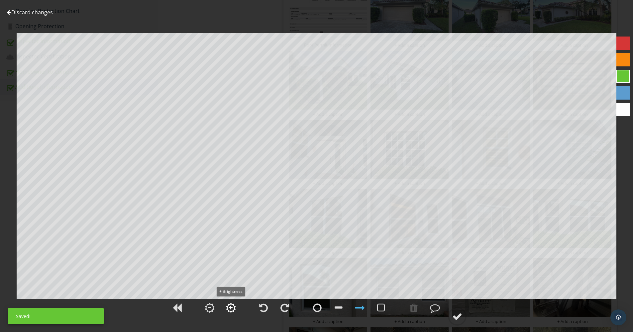
click at [231, 309] on div at bounding box center [231, 308] width 4 height 5
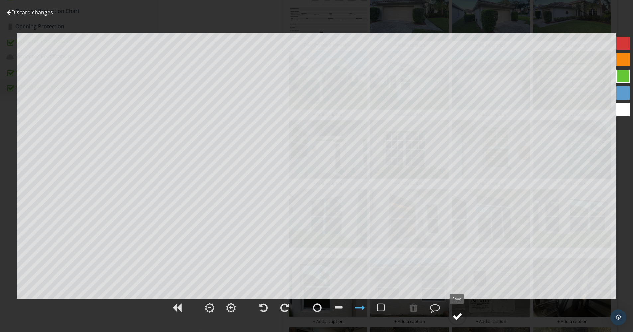
click at [459, 313] on div at bounding box center [457, 317] width 10 height 10
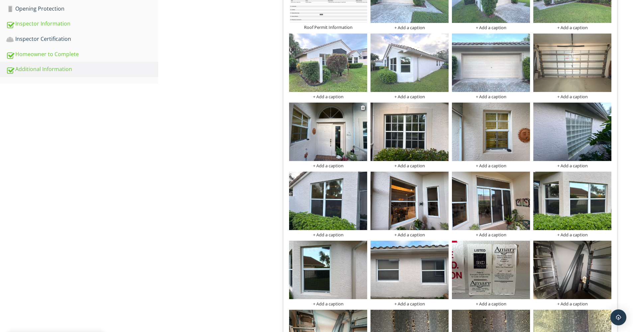
scroll to position [411, 0]
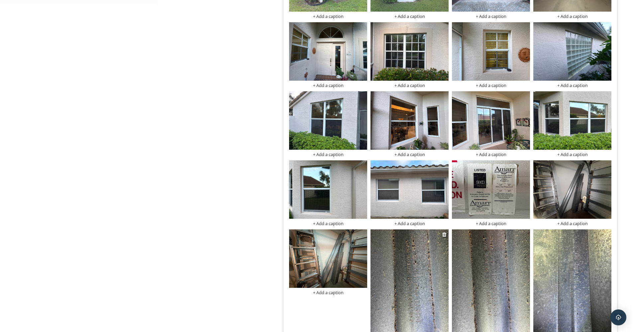
click at [408, 267] on img at bounding box center [410, 282] width 78 height 104
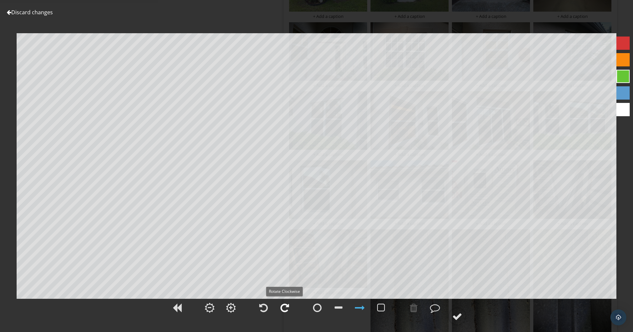
click at [283, 305] on div at bounding box center [285, 308] width 9 height 10
click at [458, 317] on div at bounding box center [457, 317] width 10 height 10
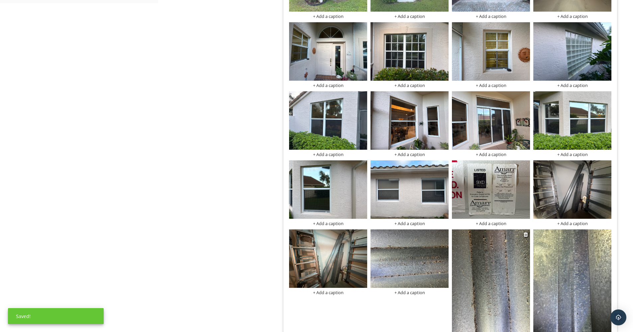
click at [477, 255] on img at bounding box center [491, 282] width 78 height 104
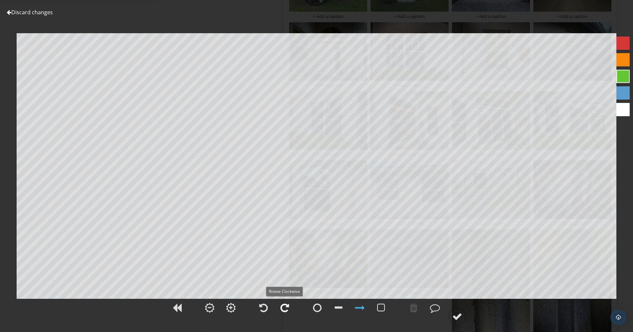
click at [285, 307] on div at bounding box center [285, 308] width 9 height 10
click at [458, 321] on div at bounding box center [457, 317] width 10 height 10
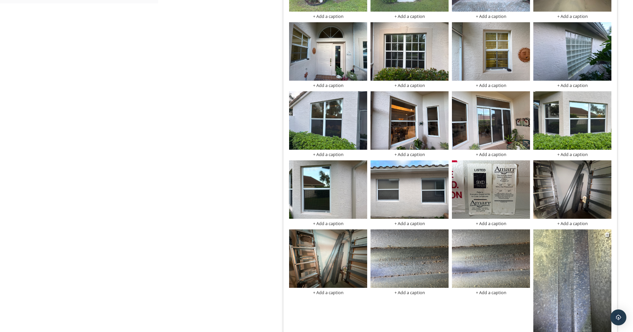
click at [574, 271] on img at bounding box center [573, 282] width 78 height 104
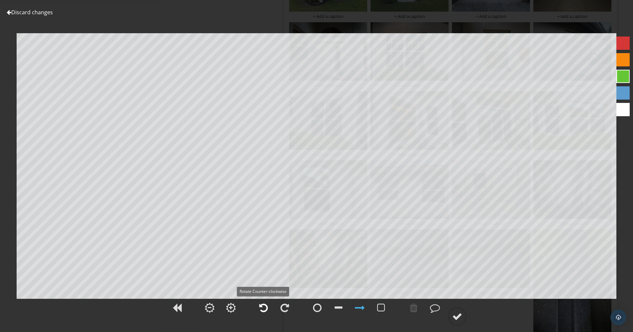
click at [259, 308] on div at bounding box center [263, 308] width 17 height 17
click at [460, 317] on div at bounding box center [457, 317] width 10 height 10
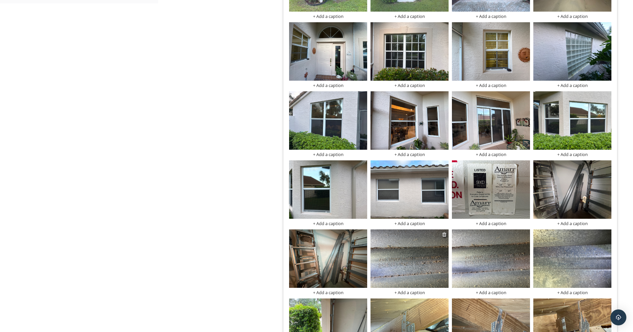
click at [446, 232] on div at bounding box center [445, 234] width 4 height 5
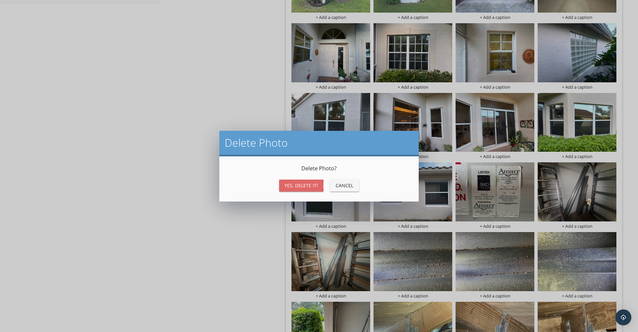
click at [308, 182] on button "Yes, Delete it!" at bounding box center [301, 186] width 44 height 12
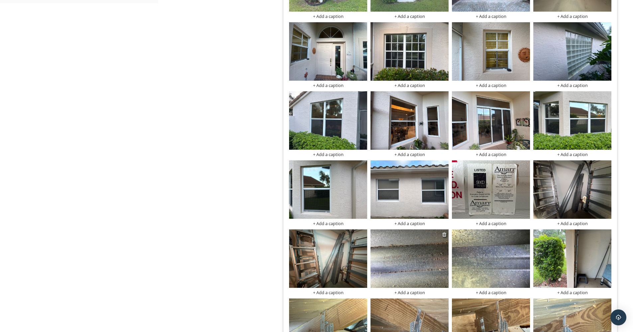
click at [445, 232] on div at bounding box center [445, 234] width 4 height 5
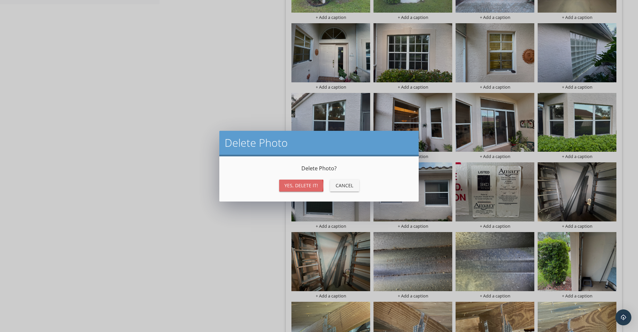
click at [302, 183] on div "Yes, Delete it!" at bounding box center [302, 185] width 34 height 7
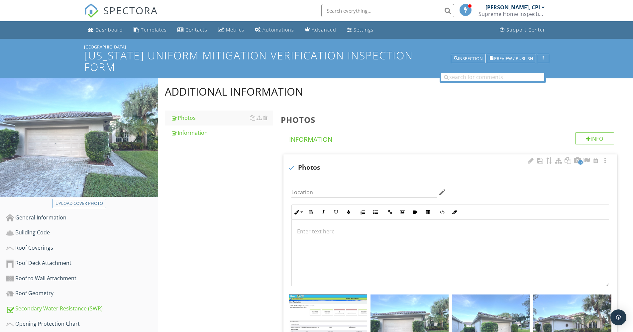
scroll to position [0, 0]
click at [543, 6] on div at bounding box center [543, 7] width 3 height 5
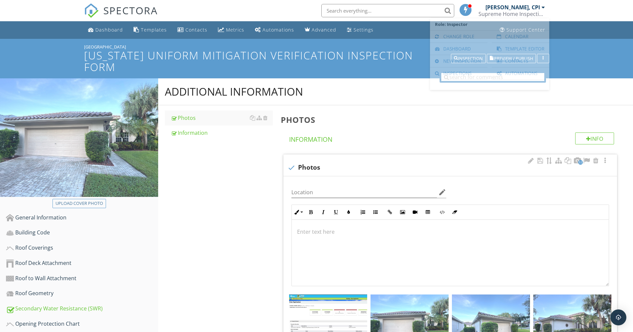
click at [543, 6] on div at bounding box center [543, 7] width 3 height 5
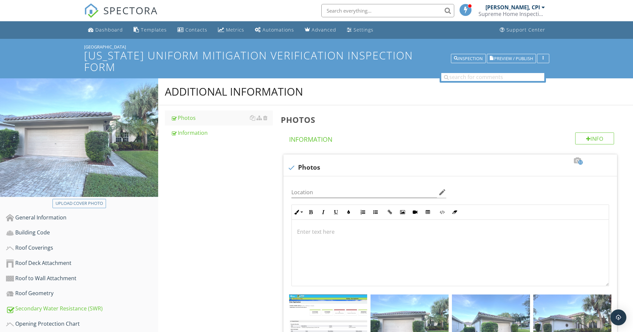
click at [537, 6] on div "[PERSON_NAME], CPI" at bounding box center [513, 7] width 55 height 7
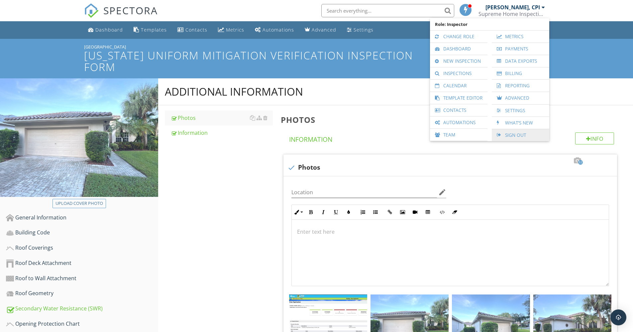
click at [522, 133] on link "Sign Out" at bounding box center [520, 135] width 51 height 12
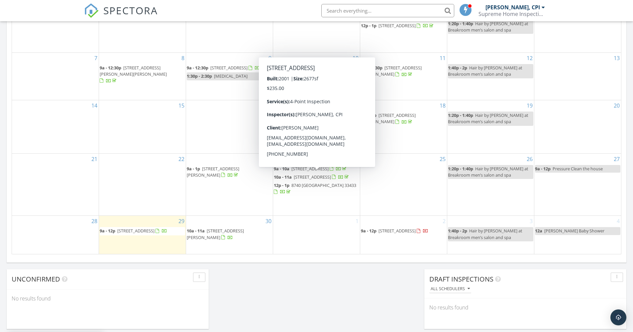
scroll to position [366, 0]
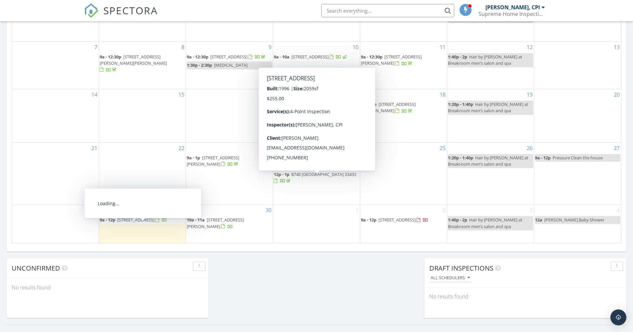
click at [137, 223] on span "11429 Samoa Way, Boynton Beach 33437" at bounding box center [135, 220] width 37 height 6
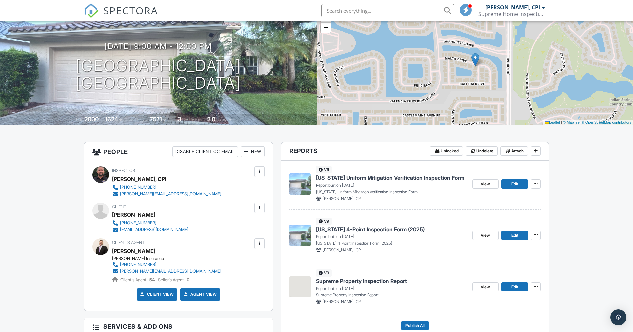
scroll to position [109, 0]
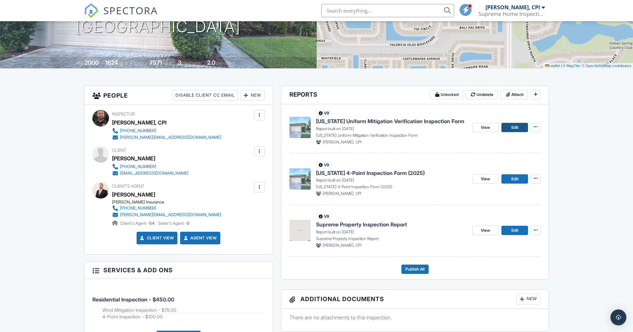
click at [519, 128] on span "Edit" at bounding box center [515, 127] width 7 height 7
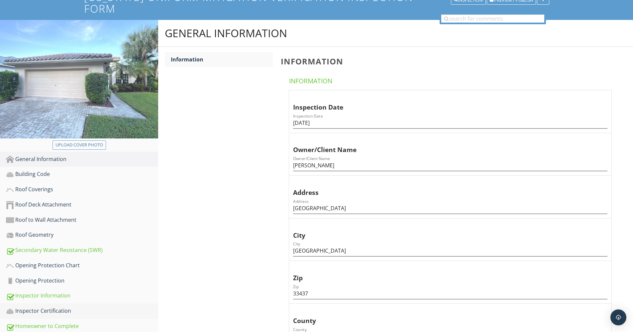
scroll to position [179, 0]
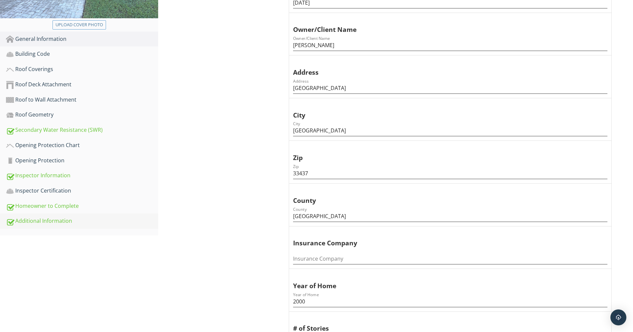
click at [63, 217] on div "Additional Information" at bounding box center [82, 221] width 152 height 9
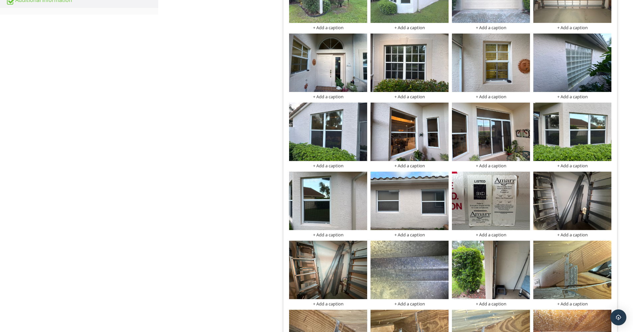
scroll to position [168, 0]
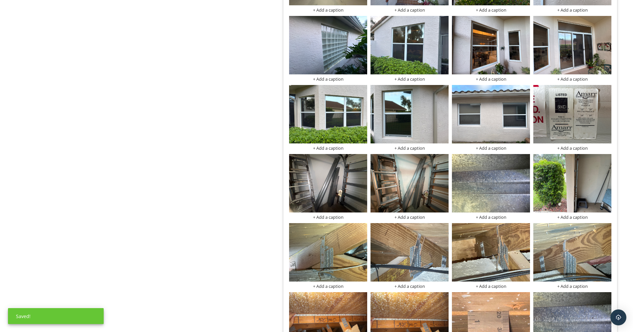
scroll to position [683, 0]
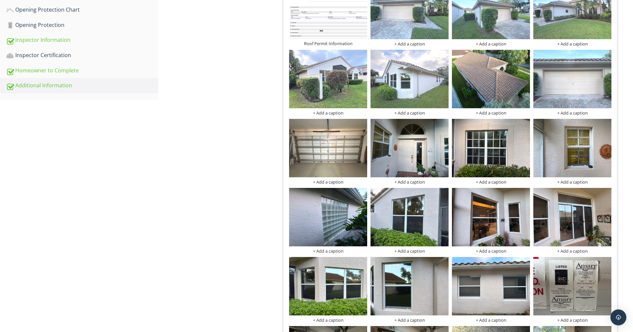
scroll to position [232, 0]
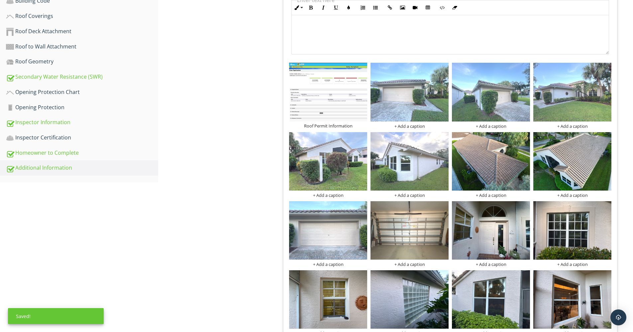
click at [253, 225] on div "Additional Information Photos Information Photos Info Information 36 check Phot…" at bounding box center [395, 321] width 475 height 950
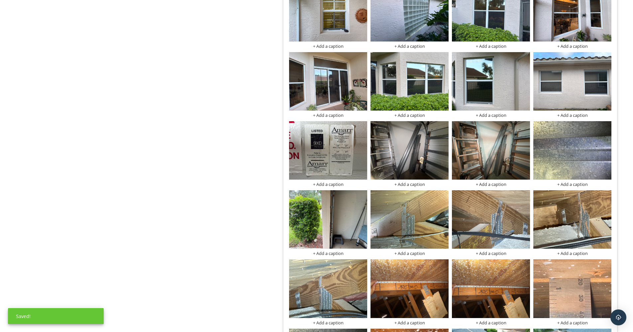
scroll to position [683, 0]
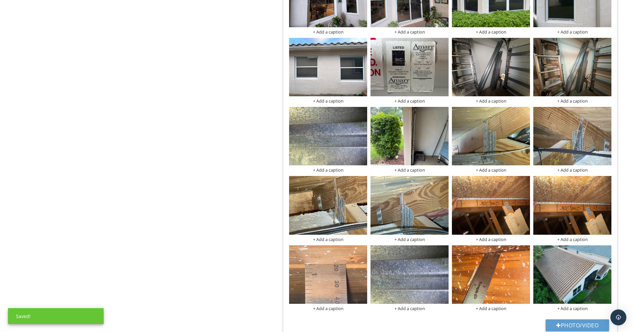
scroll to position [615, 0]
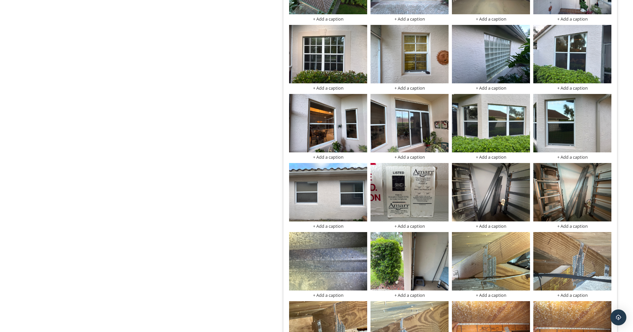
scroll to position [258, 0]
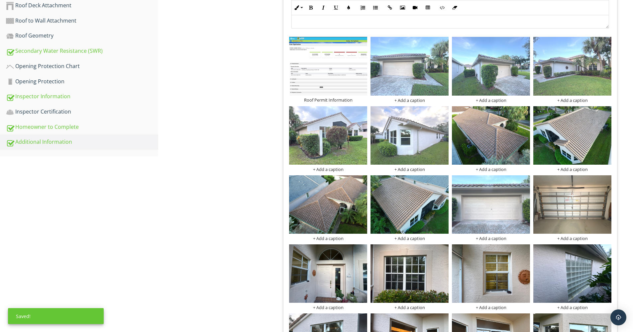
click at [266, 227] on div "Additional Information Photos Information Photos Info Information 36 check Phot…" at bounding box center [395, 295] width 475 height 950
click at [246, 231] on div "Additional Information Photos Information Photos Info Information 36 check Phot…" at bounding box center [395, 295] width 475 height 950
click at [237, 210] on div "Additional Information Photos Information Photos Info Information 36 check Phot…" at bounding box center [395, 295] width 475 height 950
click at [189, 217] on div "Additional Information Photos Information Photos Info Information 36 check Phot…" at bounding box center [395, 295] width 475 height 950
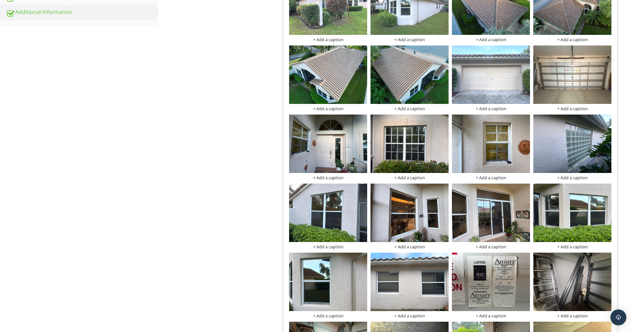
scroll to position [417, 0]
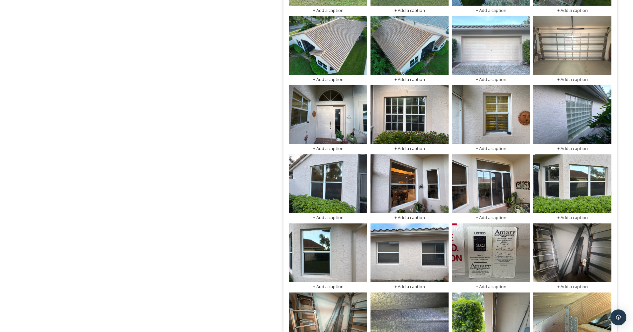
click at [233, 200] on div "Additional Information Photos Information Photos Info Information 36 check Phot…" at bounding box center [395, 136] width 475 height 950
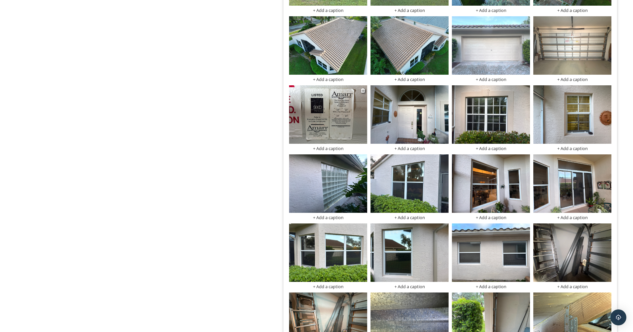
click at [338, 110] on img at bounding box center [328, 114] width 78 height 59
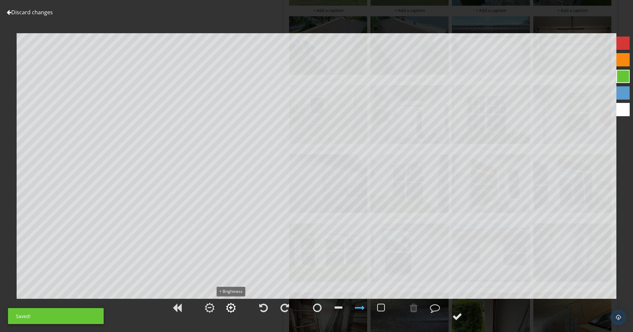
click at [230, 308] on div at bounding box center [231, 308] width 4 height 5
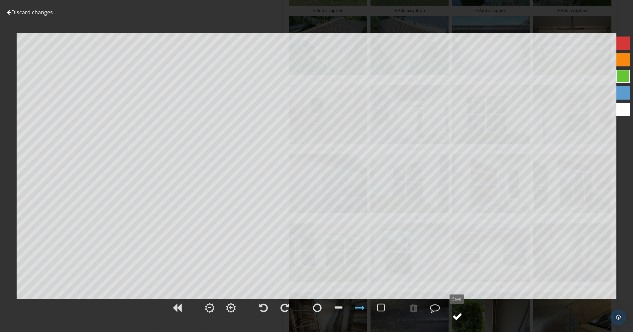
click at [457, 314] on div at bounding box center [457, 317] width 10 height 10
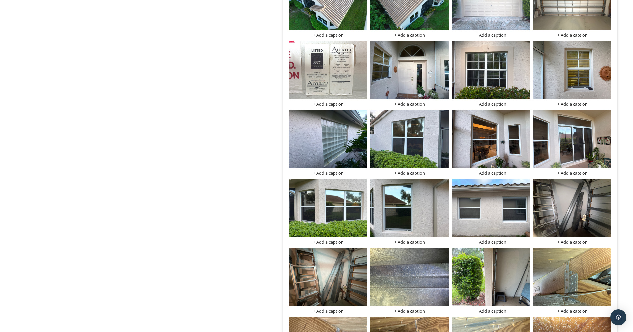
scroll to position [471, 0]
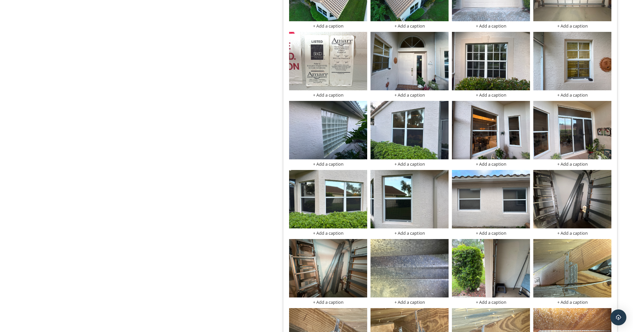
click at [626, 247] on div "Photos Info Information 36 check Photos Location edit Inline Style XLarge Large…" at bounding box center [455, 88] width 356 height 906
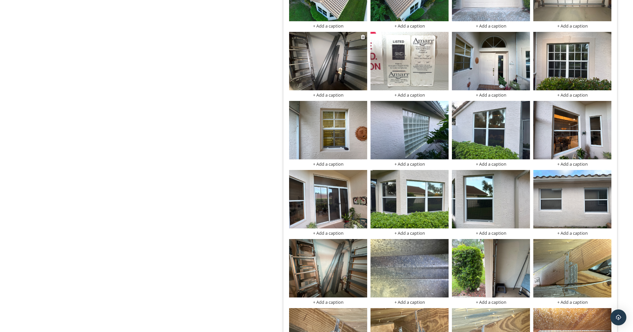
click at [329, 56] on img at bounding box center [328, 61] width 78 height 59
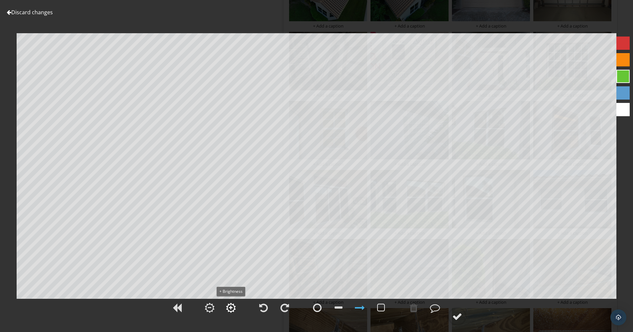
click at [235, 307] on div at bounding box center [231, 308] width 10 height 10
click at [339, 307] on div at bounding box center [339, 308] width 8 height 10
click at [230, 310] on div at bounding box center [231, 308] width 4 height 5
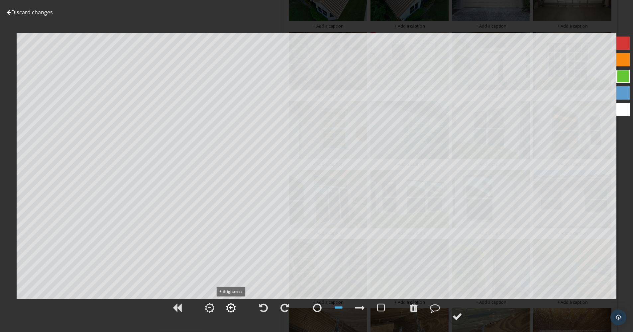
click at [230, 310] on div at bounding box center [231, 308] width 4 height 5
click at [452, 316] on circle at bounding box center [457, 316] width 17 height 17
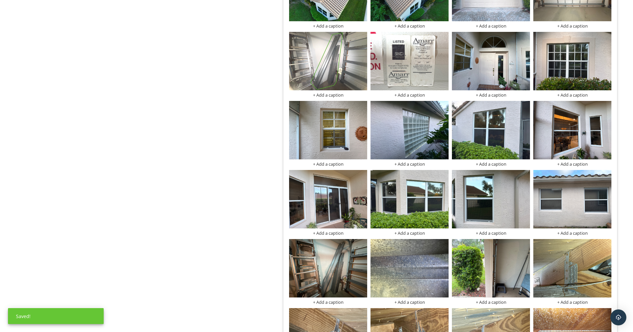
click at [230, 213] on div "Additional Information Photos Information Photos Info Information 36 check Phot…" at bounding box center [395, 83] width 475 height 950
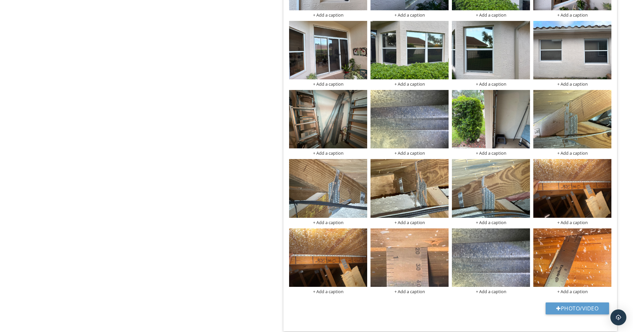
scroll to position [619, 0]
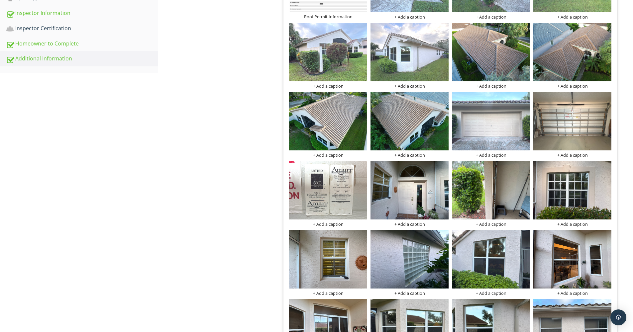
scroll to position [352, 0]
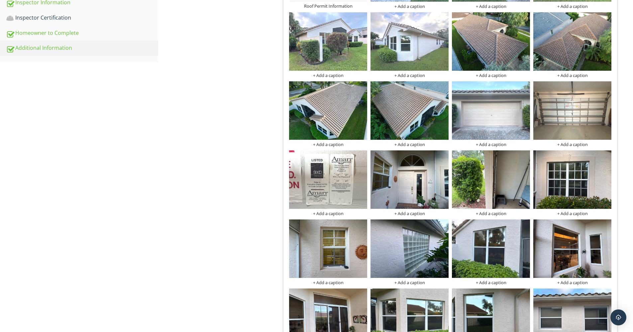
click at [219, 271] on div "Additional Information Photos Information Photos Info Information 36 check Phot…" at bounding box center [395, 201] width 475 height 950
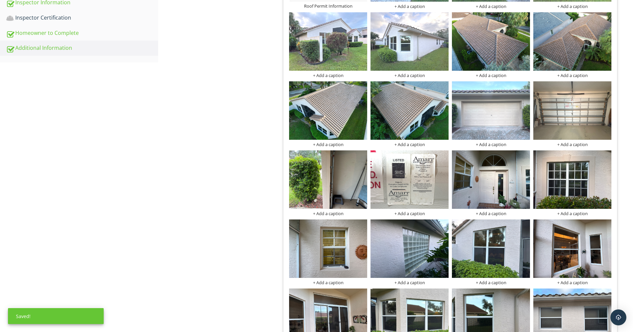
click at [345, 172] on img at bounding box center [328, 180] width 78 height 59
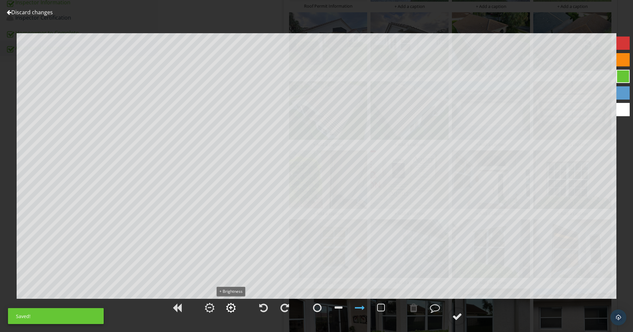
click at [232, 310] on div at bounding box center [231, 308] width 4 height 5
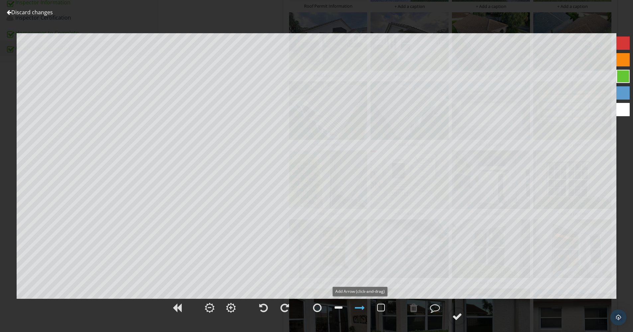
click at [345, 309] on div at bounding box center [338, 308] width 17 height 17
click at [228, 311] on div at bounding box center [231, 308] width 10 height 10
click at [211, 309] on div at bounding box center [210, 308] width 10 height 10
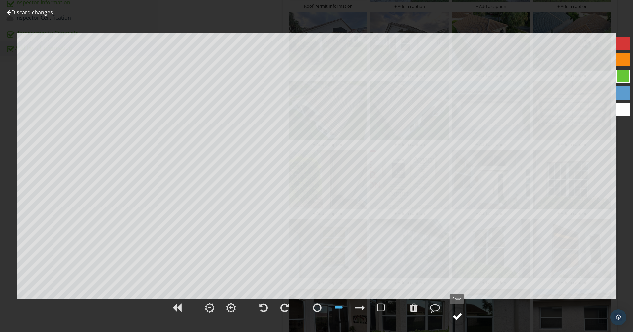
click at [458, 318] on div at bounding box center [457, 317] width 10 height 10
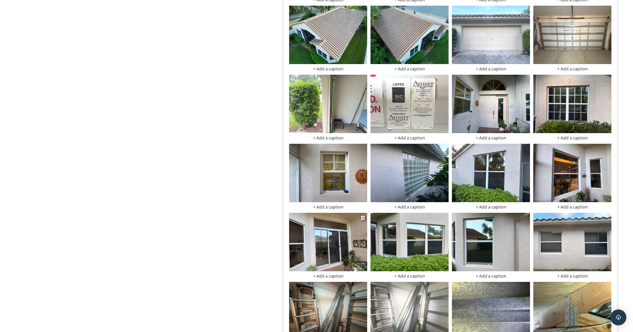
scroll to position [482, 0]
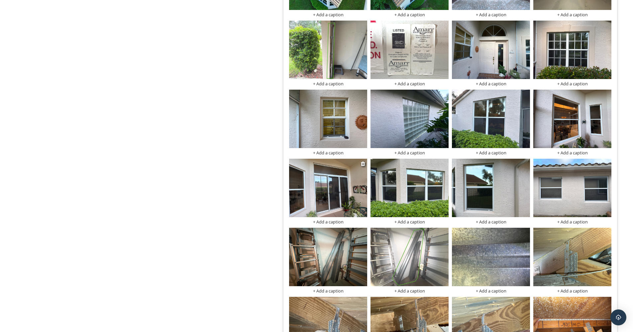
click at [295, 219] on div "+ Add a caption" at bounding box center [328, 221] width 78 height 5
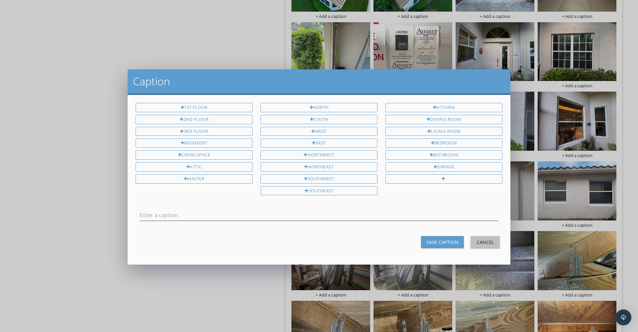
click at [488, 244] on button "Cancel" at bounding box center [485, 242] width 29 height 12
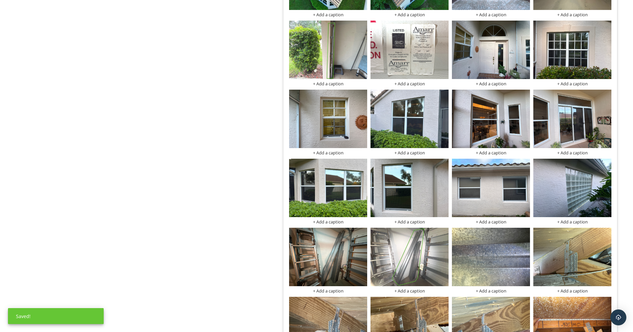
click at [239, 247] on div "Additional Information Photos Information Photos Info Information 36 check Phot…" at bounding box center [395, 71] width 475 height 950
click at [237, 245] on div "Additional Information Photos Information Photos Info Information 36 check Phot…" at bounding box center [395, 71] width 475 height 950
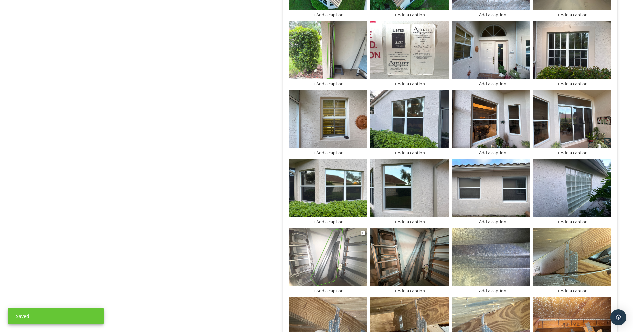
click at [319, 289] on div "+ Add a caption" at bounding box center [328, 291] width 78 height 5
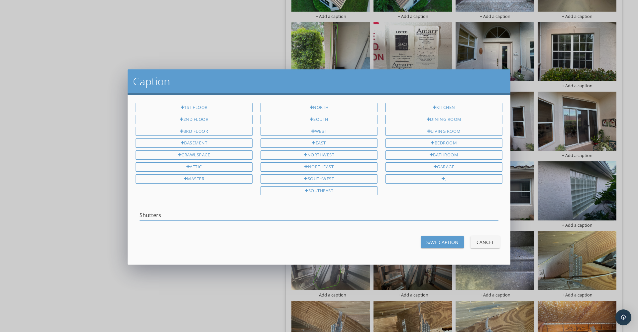
drag, startPoint x: 160, startPoint y: 214, endPoint x: 153, endPoint y: 216, distance: 7.3
click at [127, 213] on div "Caption 1st Floor 2nd Floor 3rd Floor Basement Crawlspace Attic Master North So…" at bounding box center [319, 166] width 638 height 332
type input "Shutters"
click at [450, 242] on div "Save Caption" at bounding box center [443, 242] width 32 height 7
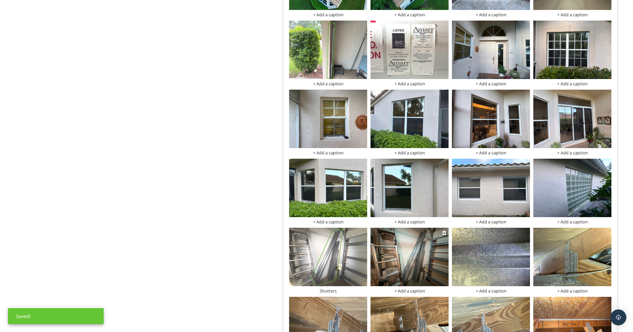
click at [419, 289] on div "+ Add a caption" at bounding box center [410, 291] width 78 height 5
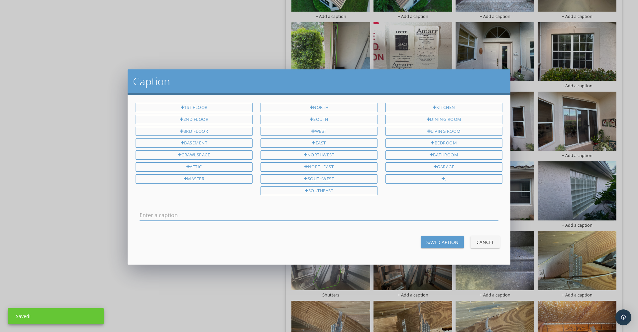
click at [481, 242] on div "Cancel" at bounding box center [485, 242] width 19 height 7
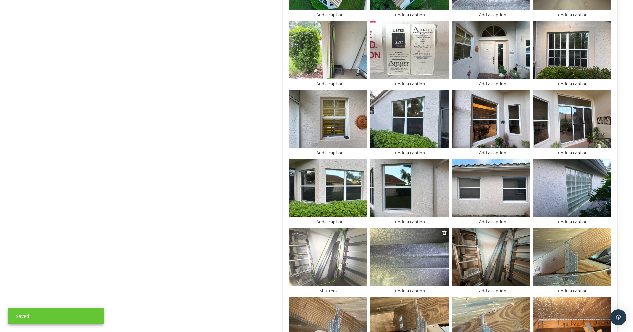
click at [410, 289] on div "+ Add a caption" at bounding box center [410, 291] width 78 height 5
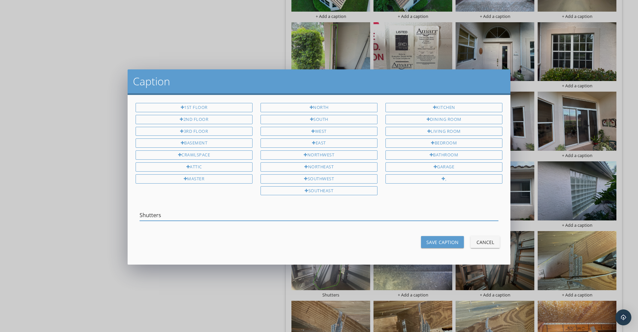
type input "Shutters"
click at [439, 240] on div "Save Caption" at bounding box center [443, 242] width 32 height 7
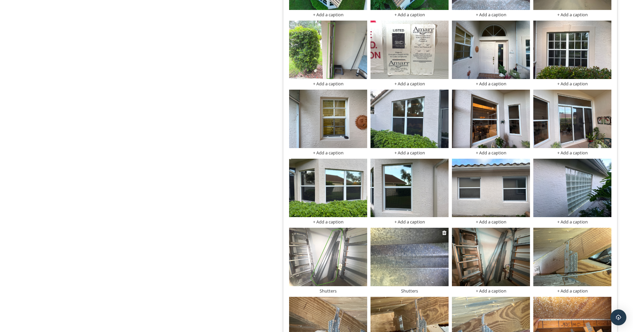
click at [404, 262] on img at bounding box center [410, 257] width 78 height 59
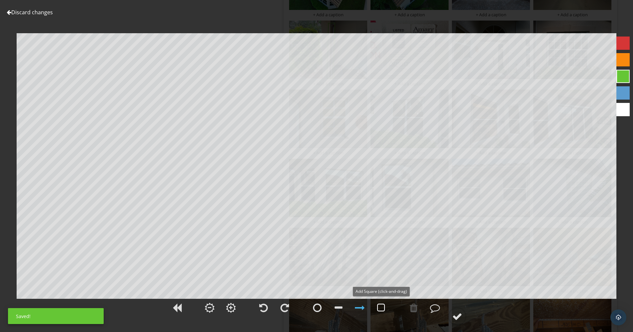
click at [386, 312] on div at bounding box center [381, 308] width 17 height 17
click at [382, 311] on div at bounding box center [381, 308] width 8 height 10
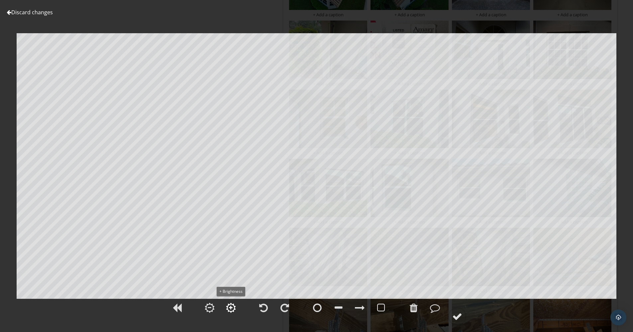
click at [229, 310] on div at bounding box center [231, 308] width 4 height 5
click at [458, 321] on div at bounding box center [457, 317] width 10 height 10
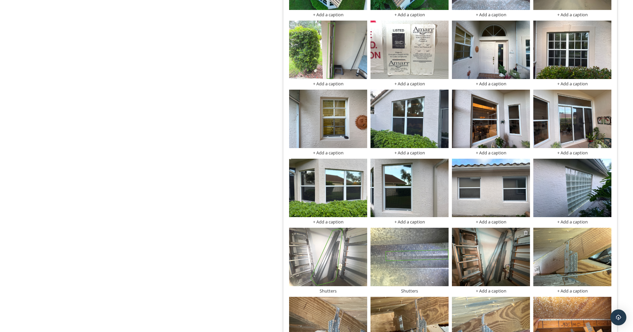
click at [528, 230] on div at bounding box center [526, 232] width 4 height 5
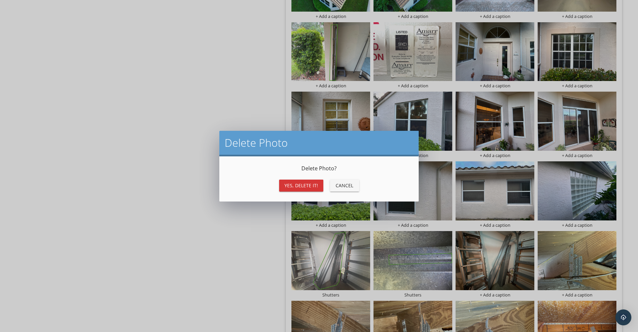
click at [316, 186] on div "Yes, Delete it!" at bounding box center [302, 185] width 34 height 7
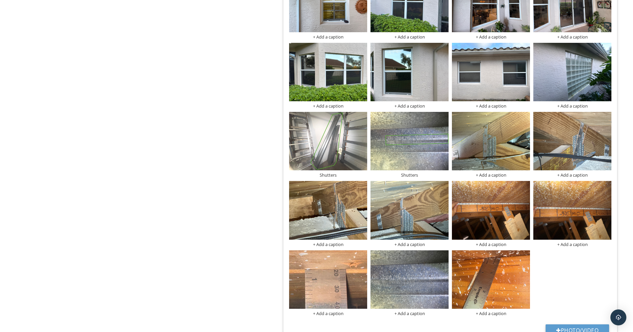
scroll to position [586, 0]
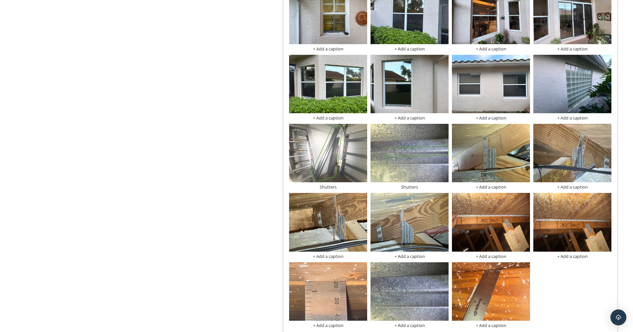
click at [580, 297] on div "Roof Permit Information + Add a caption + Add a caption + Add a caption + Add a…" at bounding box center [451, 18] width 326 height 623
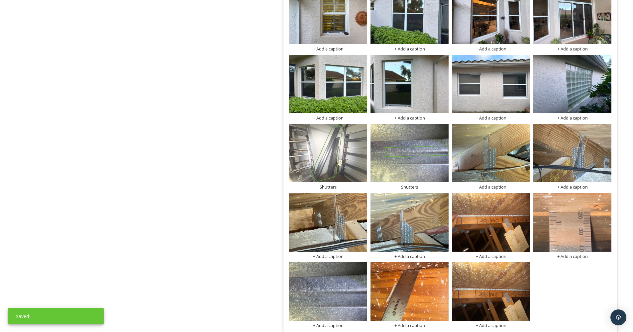
click at [557, 281] on div "Roof Permit Information + Add a caption + Add a caption + Add a caption + Add a…" at bounding box center [451, 18] width 326 height 623
click at [363, 265] on div at bounding box center [363, 267] width 4 height 5
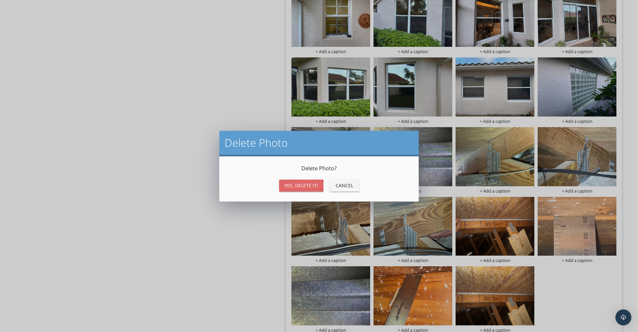
click at [298, 184] on div "Yes, Delete it!" at bounding box center [302, 185] width 34 height 7
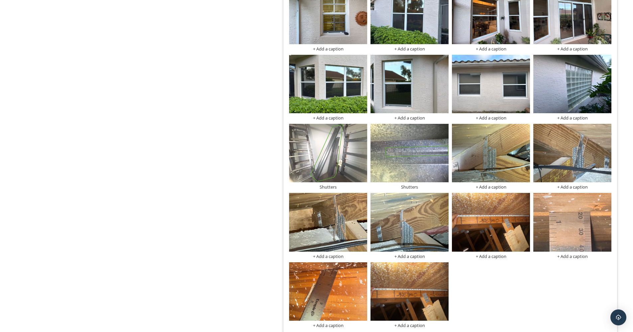
click at [527, 195] on div at bounding box center [526, 197] width 4 height 5
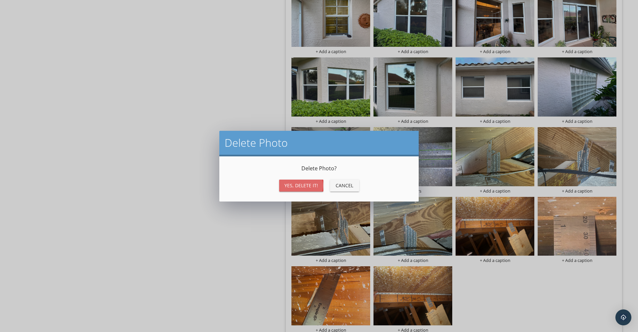
click at [297, 185] on div "Yes, Delete it!" at bounding box center [302, 185] width 34 height 7
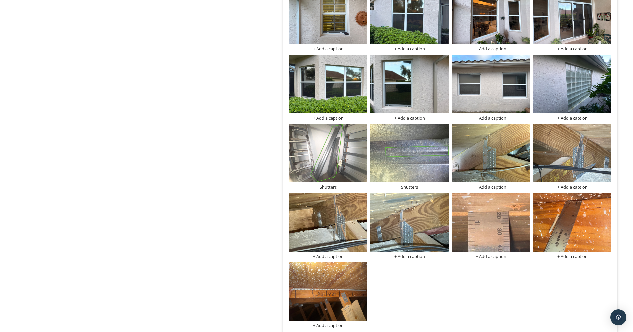
click at [460, 280] on div "Roof Permit Information + Add a caption + Add a caption + Add a caption + Add a…" at bounding box center [451, 18] width 326 height 623
click at [364, 195] on div at bounding box center [363, 197] width 4 height 5
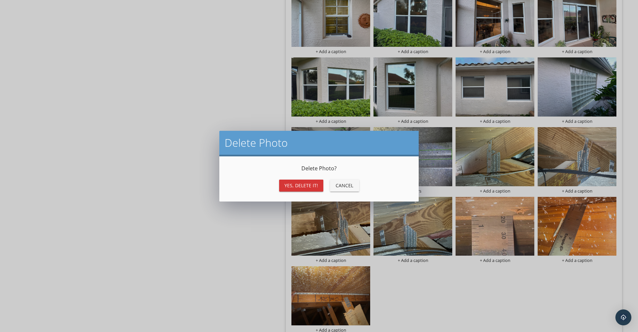
click at [301, 186] on div "Yes, Delete it!" at bounding box center [302, 185] width 34 height 7
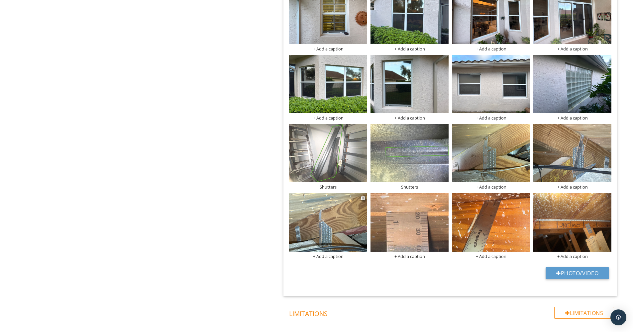
click at [320, 222] on img at bounding box center [328, 222] width 78 height 59
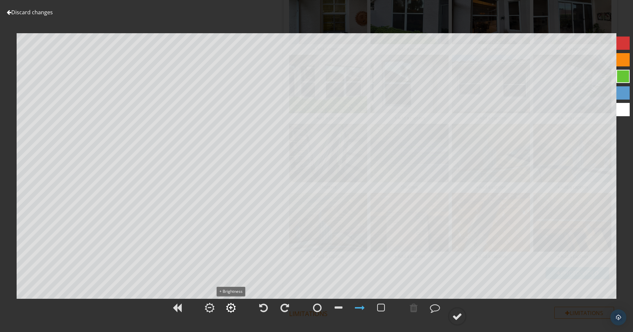
click at [234, 310] on div at bounding box center [231, 308] width 10 height 10
click at [461, 315] on div at bounding box center [457, 317] width 10 height 10
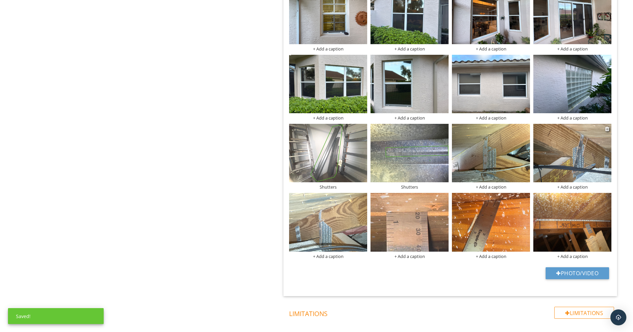
click at [591, 150] on img at bounding box center [573, 153] width 78 height 59
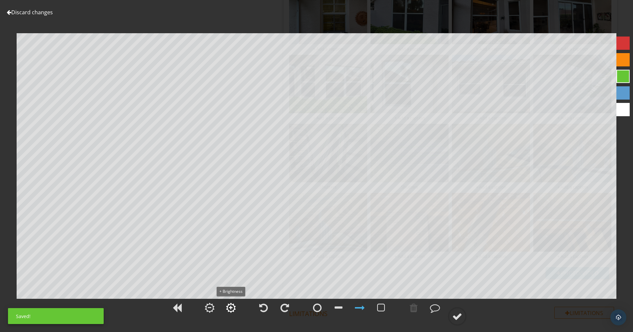
click at [228, 308] on div at bounding box center [231, 308] width 10 height 10
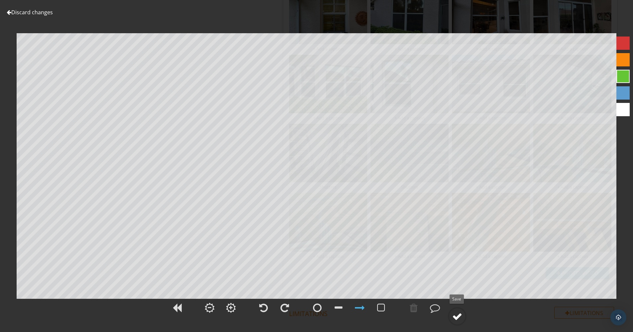
click at [454, 317] on div at bounding box center [457, 317] width 10 height 10
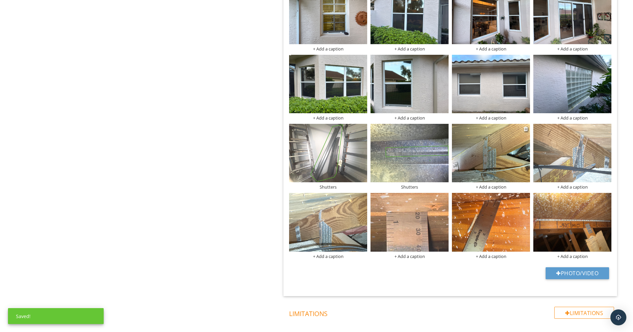
click at [487, 142] on img at bounding box center [491, 153] width 78 height 59
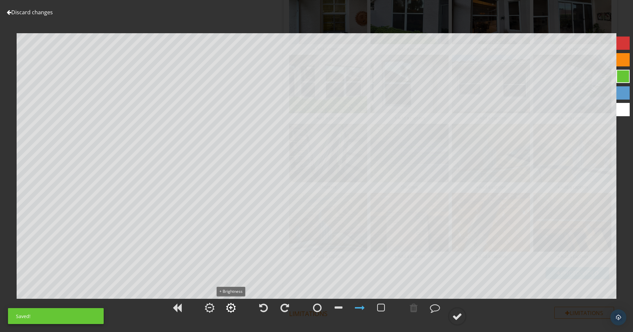
click at [228, 311] on div at bounding box center [231, 308] width 10 height 10
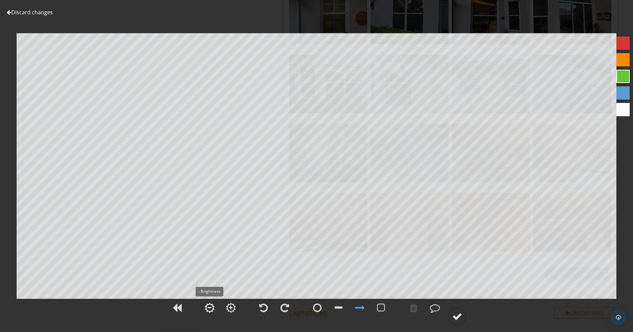
click at [207, 309] on div at bounding box center [210, 308] width 10 height 10
click at [457, 318] on div at bounding box center [457, 317] width 10 height 10
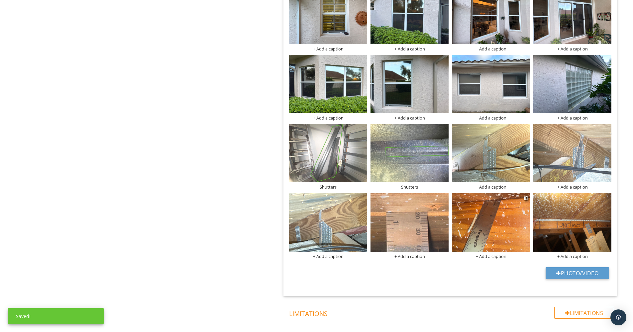
click at [503, 220] on img at bounding box center [491, 222] width 78 height 59
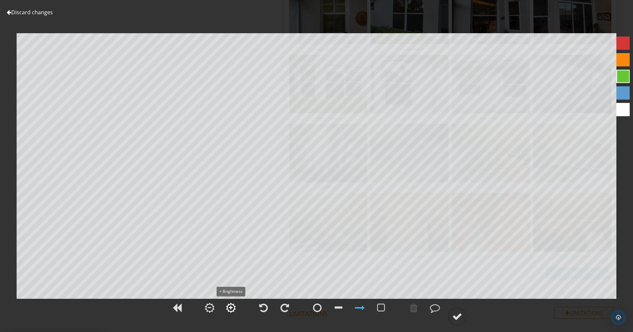
click at [230, 310] on div at bounding box center [231, 308] width 4 height 5
click at [453, 318] on div at bounding box center [457, 317] width 10 height 10
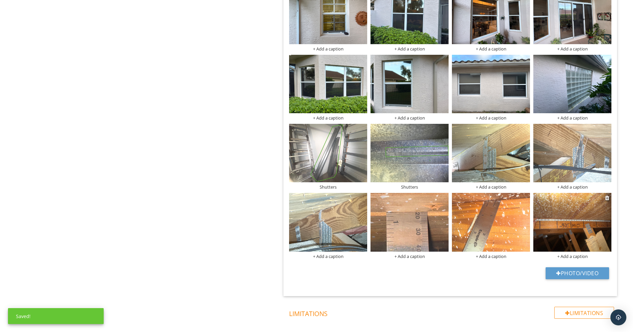
click at [578, 223] on img at bounding box center [573, 222] width 78 height 59
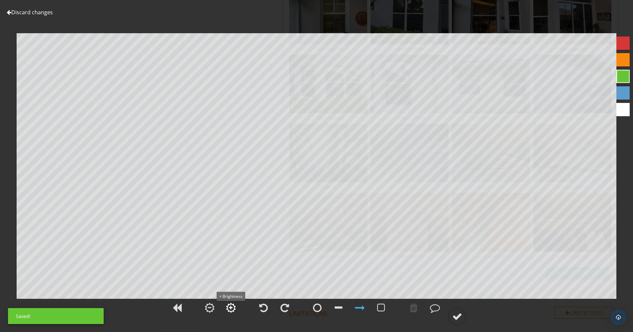
click at [228, 310] on div at bounding box center [231, 308] width 10 height 10
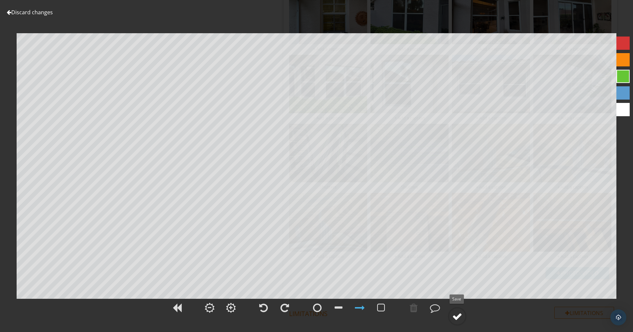
click at [459, 319] on div at bounding box center [457, 317] width 10 height 10
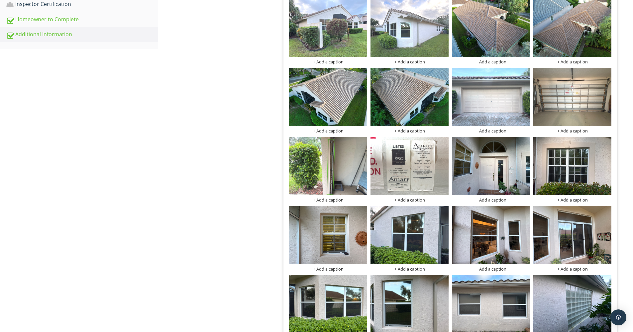
scroll to position [355, 0]
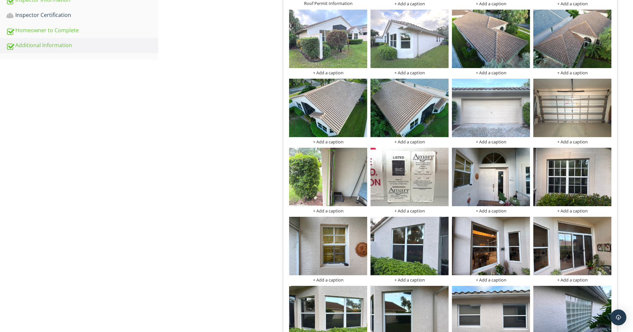
click at [279, 253] on div "Photos Info Information 32 check Photos Location edit Inline Style XLarge Large…" at bounding box center [455, 169] width 356 height 837
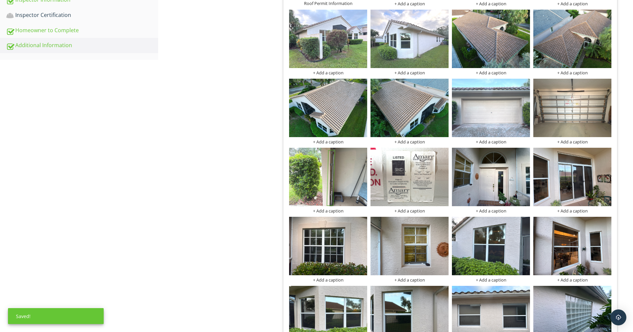
click at [165, 253] on div "Additional Information Photos Information Photos Info Information 32 check Phot…" at bounding box center [395, 164] width 475 height 881
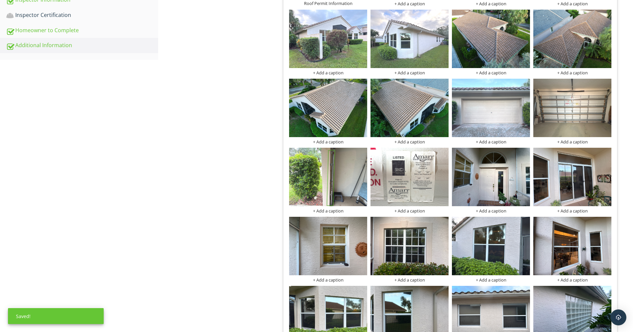
click at [225, 256] on div "Additional Information Photos Information Photos Info Information 32 check Phot…" at bounding box center [395, 164] width 475 height 881
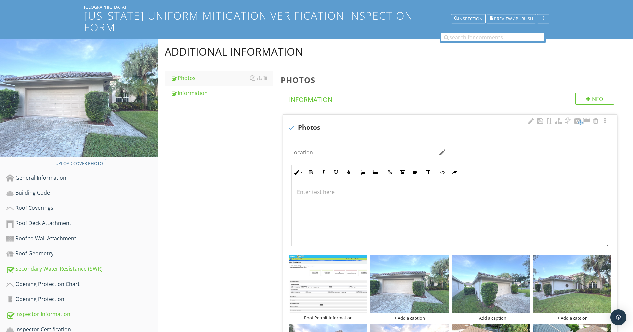
scroll to position [27, 0]
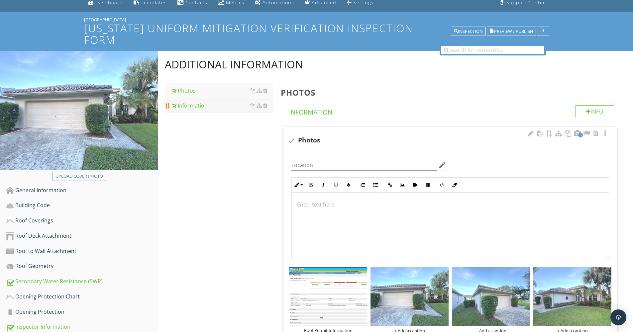
click at [195, 102] on div "Information" at bounding box center [222, 106] width 102 height 8
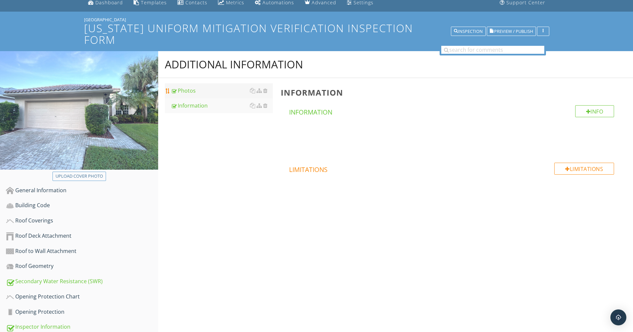
click at [187, 87] on div "Photos" at bounding box center [222, 91] width 102 height 8
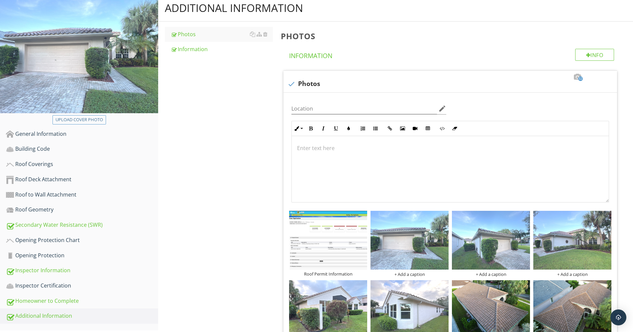
scroll to position [19, 0]
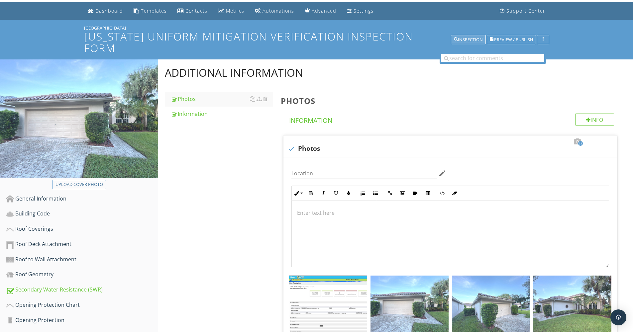
click at [468, 38] on div "Inspection" at bounding box center [468, 40] width 29 height 5
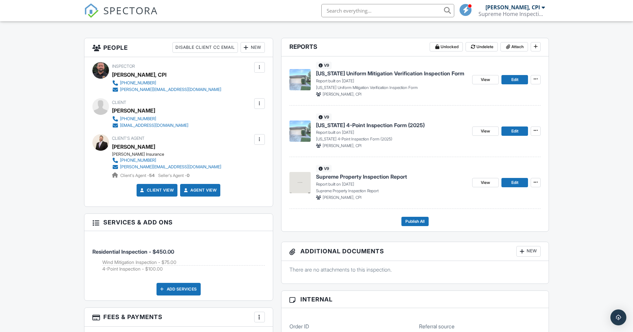
scroll to position [95, 0]
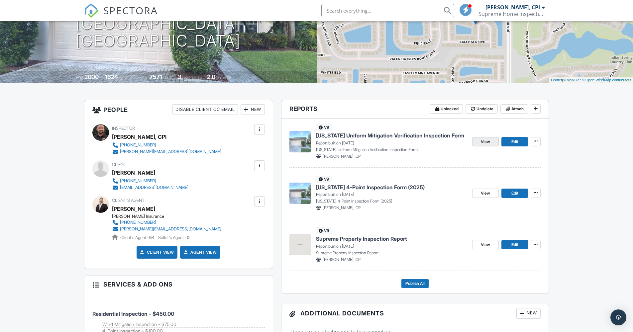
click at [484, 141] on span "View" at bounding box center [485, 142] width 9 height 7
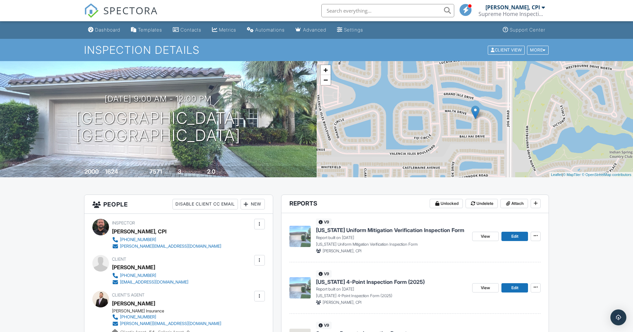
scroll to position [59, 0]
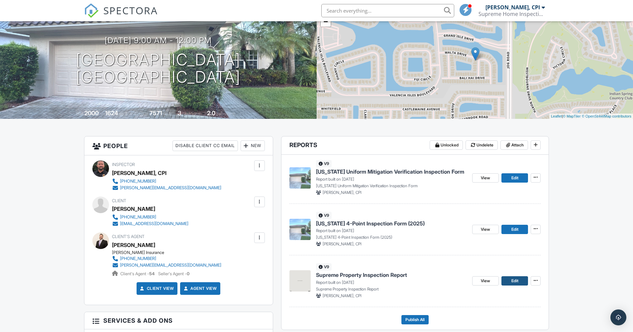
click at [513, 282] on span "Edit" at bounding box center [515, 281] width 7 height 7
